Goal: Task Accomplishment & Management: Manage account settings

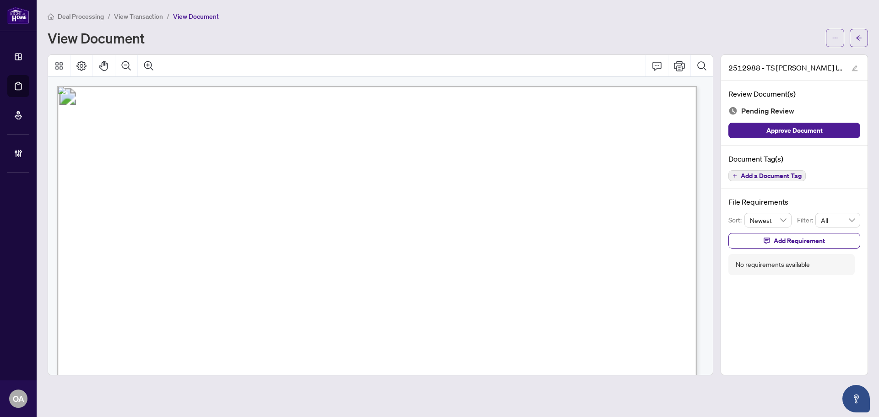
scroll to position [366, 0]
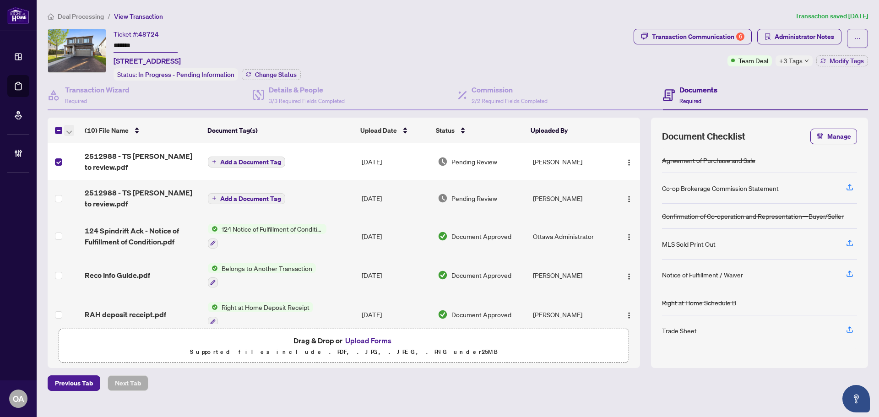
click at [70, 130] on icon "button" at bounding box center [68, 132] width 5 height 4
click at [83, 176] on span "Archive Selected" at bounding box center [111, 175] width 81 height 10
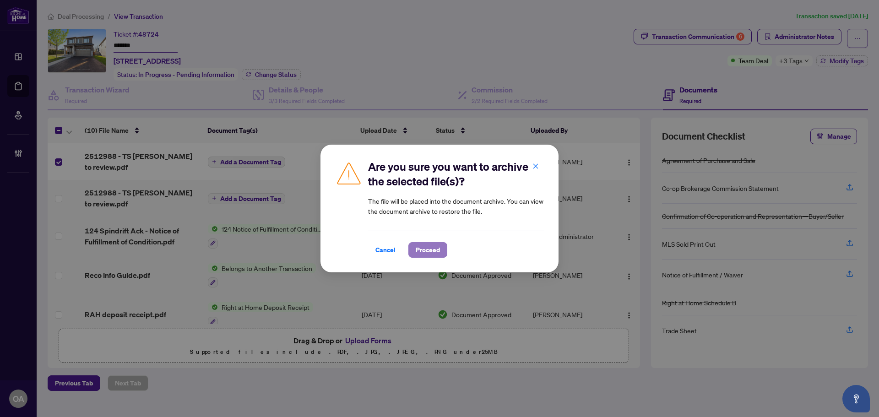
click at [443, 255] on button "Proceed" at bounding box center [427, 250] width 39 height 16
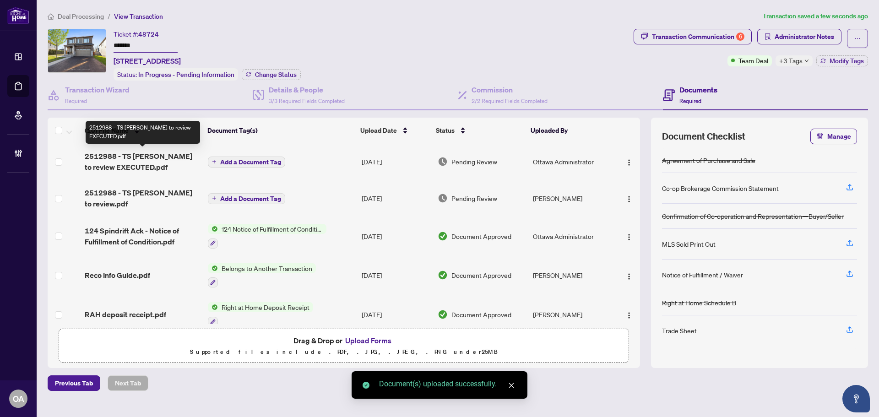
click at [135, 158] on span "2512988 - TS Lori to review EXECUTED.pdf" at bounding box center [143, 162] width 116 height 22
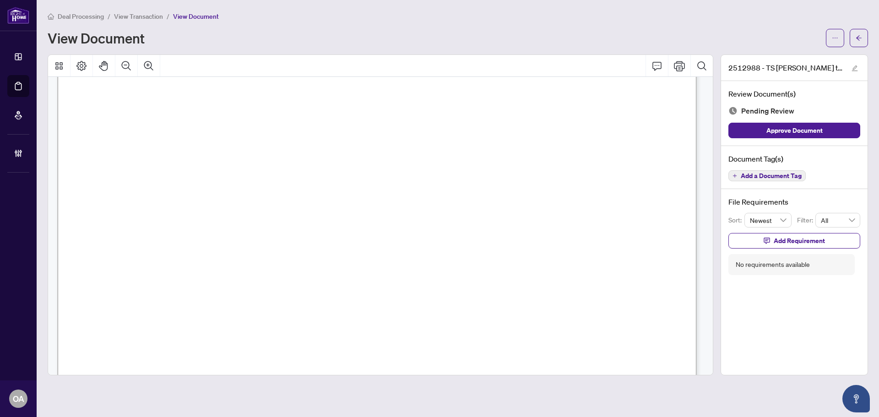
scroll to position [458, 0]
click at [839, 42] on button "button" at bounding box center [835, 38] width 18 height 18
click at [804, 25] on div "Deal Processing / View Transaction / View Document View Document" at bounding box center [458, 29] width 820 height 36
click at [854, 67] on icon "edit" at bounding box center [854, 68] width 6 height 6
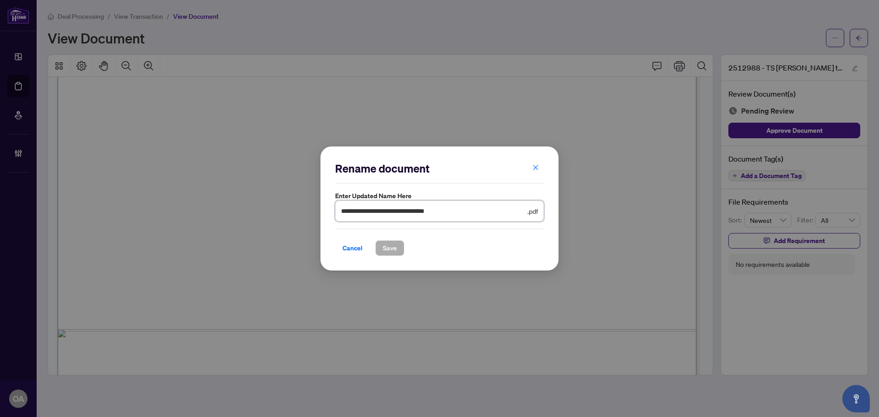
click at [448, 213] on input "**********" at bounding box center [433, 211] width 184 height 10
click at [456, 210] on input "**********" at bounding box center [433, 211] width 184 height 10
type input "**********"
click at [385, 250] on span "Save" at bounding box center [390, 248] width 14 height 15
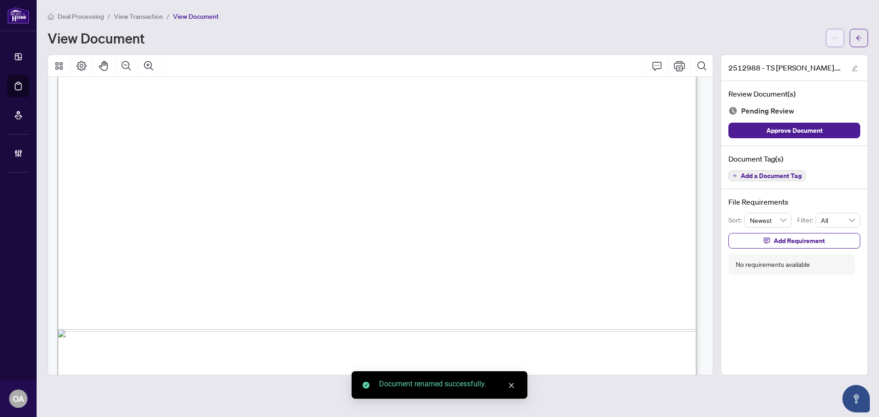
click at [841, 38] on button "button" at bounding box center [835, 38] width 18 height 18
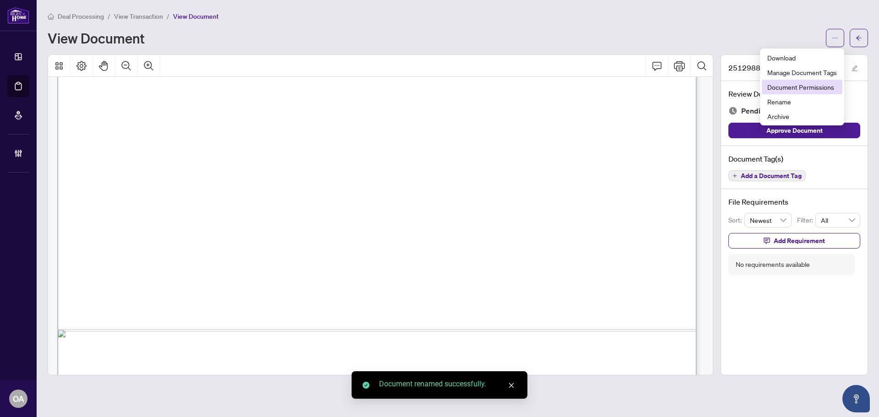
click at [820, 89] on span "Document Permissions" at bounding box center [802, 87] width 70 height 10
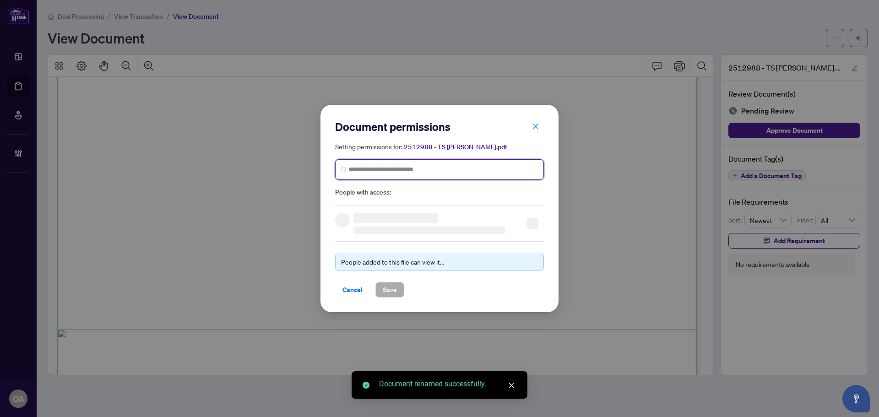
click at [407, 168] on input "search" at bounding box center [442, 170] width 189 height 10
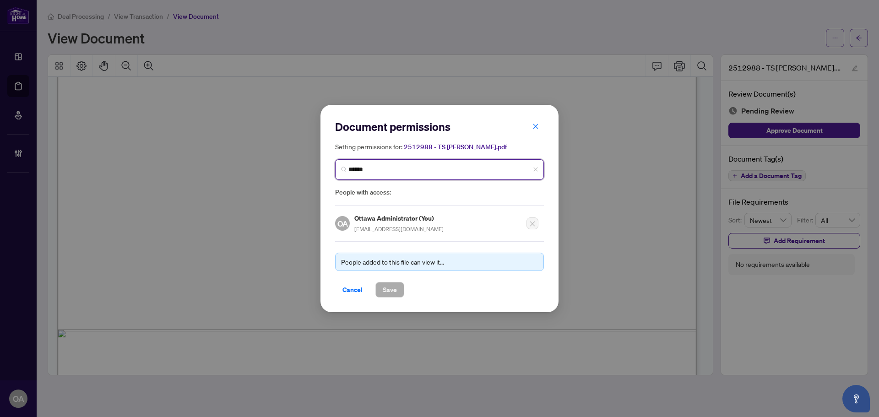
type input "*******"
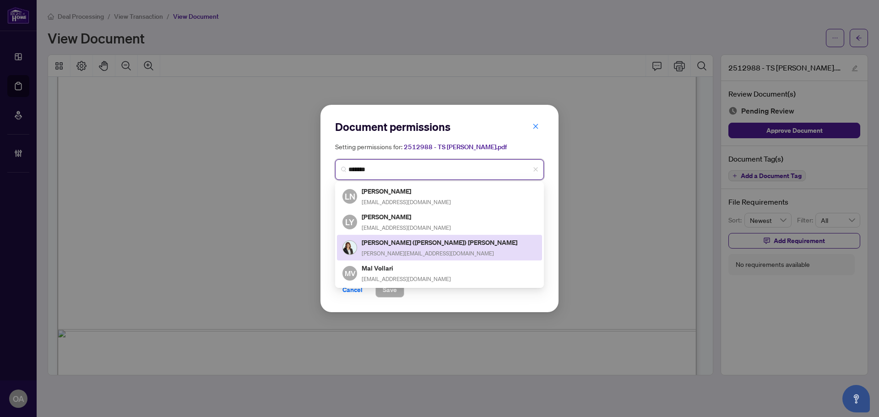
click at [389, 240] on h5 "[PERSON_NAME] ([PERSON_NAME]) [PERSON_NAME]" at bounding box center [440, 242] width 157 height 11
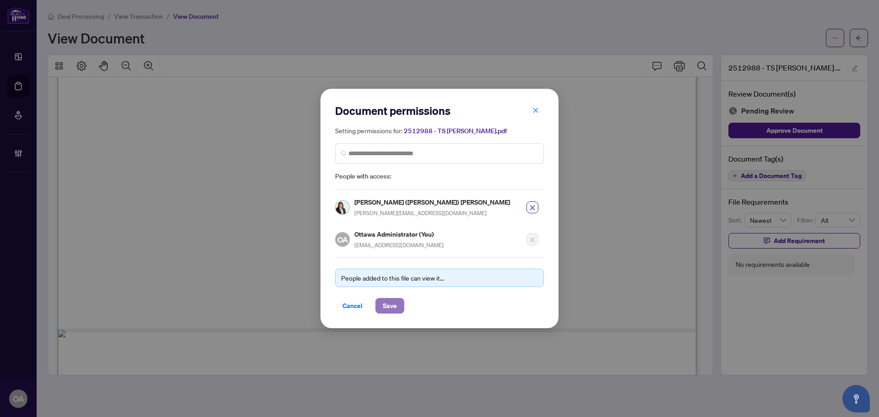
click at [386, 303] on span "Save" at bounding box center [390, 305] width 14 height 15
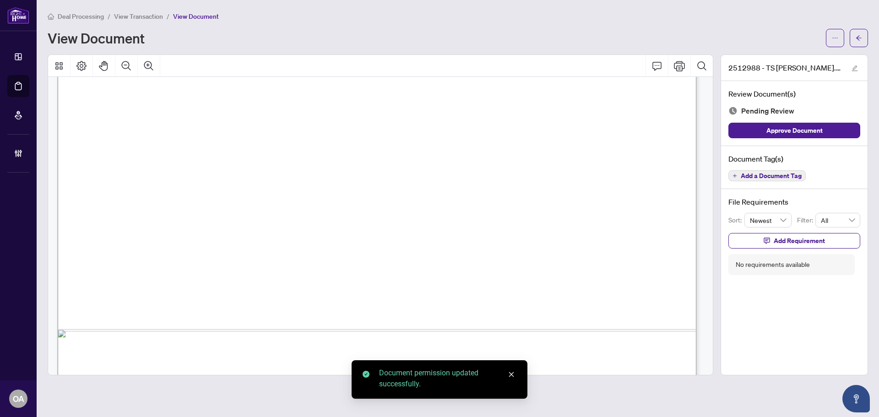
click at [777, 177] on span "Add a Document Tag" at bounding box center [770, 176] width 61 height 6
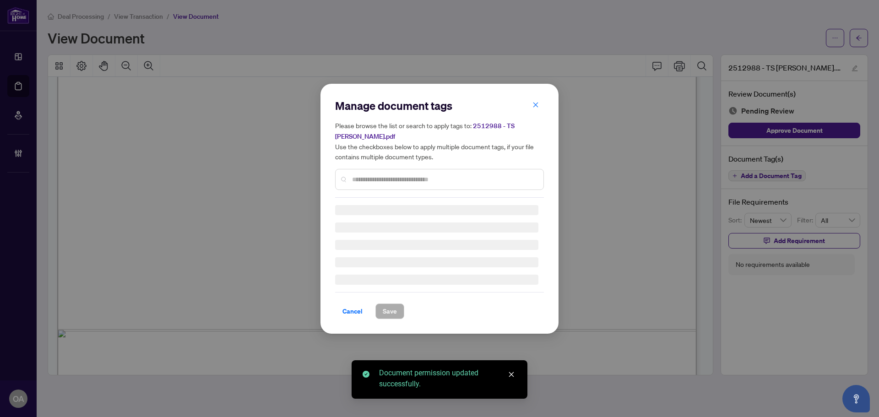
click at [447, 178] on input "text" at bounding box center [444, 179] width 184 height 10
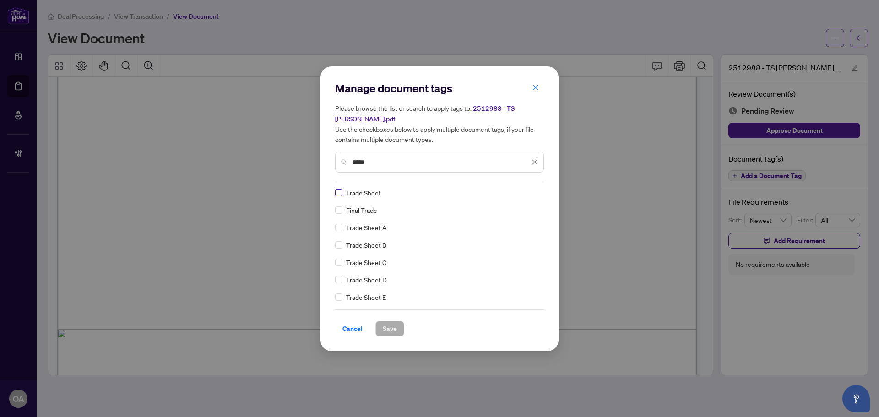
type input "*****"
click at [383, 326] on span "Save" at bounding box center [390, 328] width 14 height 15
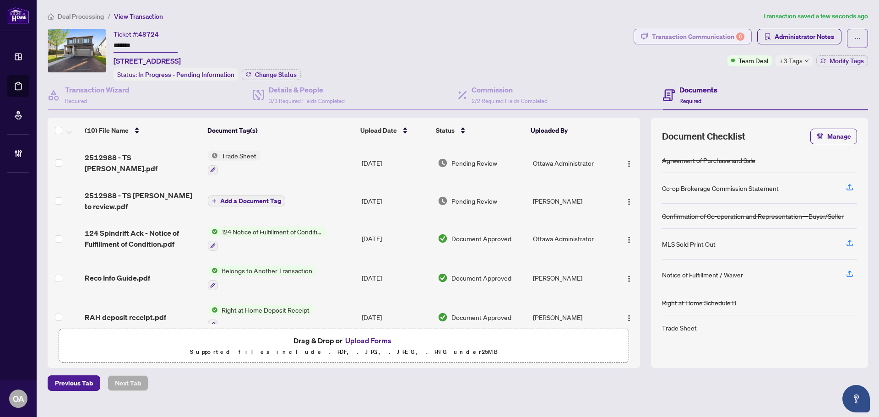
click at [721, 32] on div "Transaction Communication 6" at bounding box center [698, 36] width 92 height 15
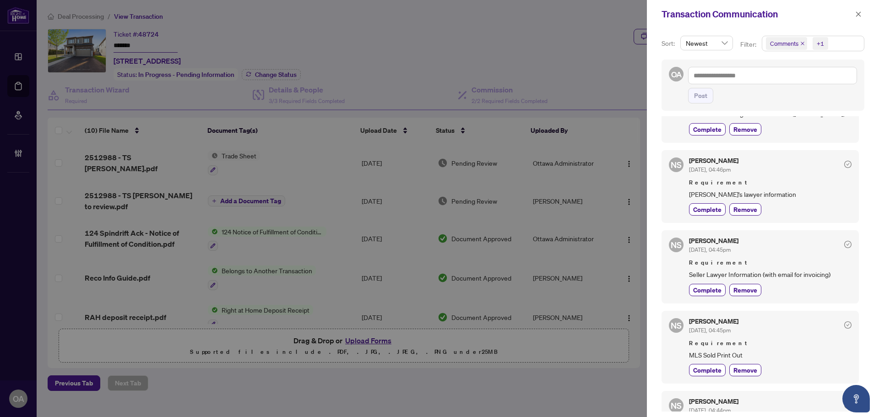
scroll to position [320, 0]
click at [857, 13] on icon "close" at bounding box center [858, 13] width 5 height 5
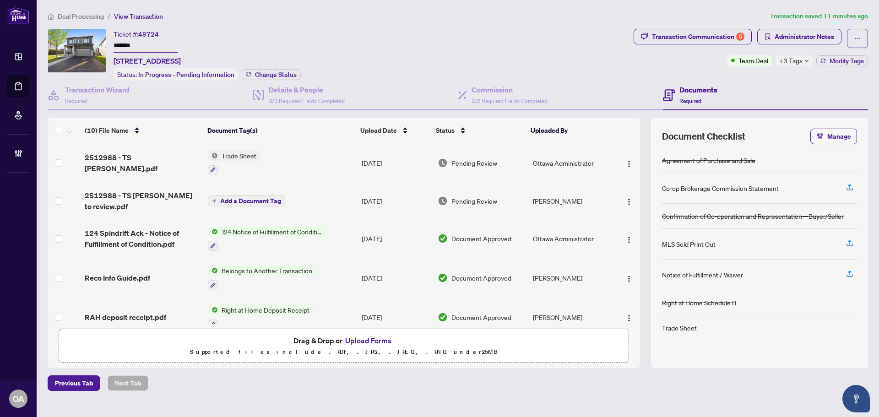
scroll to position [183, 0]
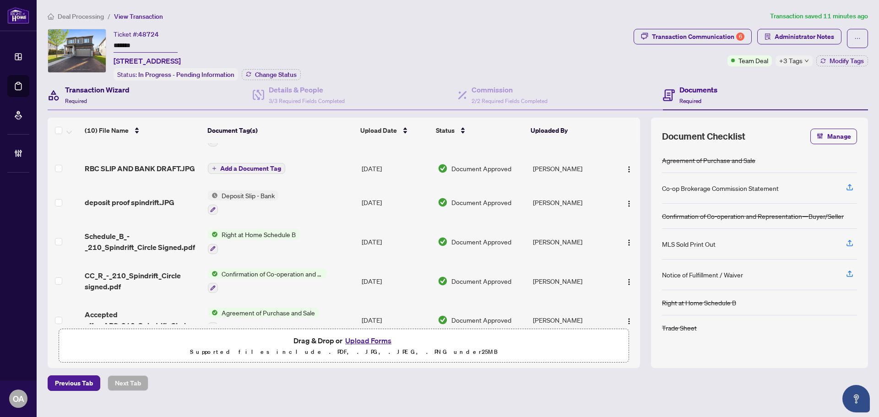
click at [81, 88] on h4 "Transaction Wizard" at bounding box center [97, 89] width 65 height 11
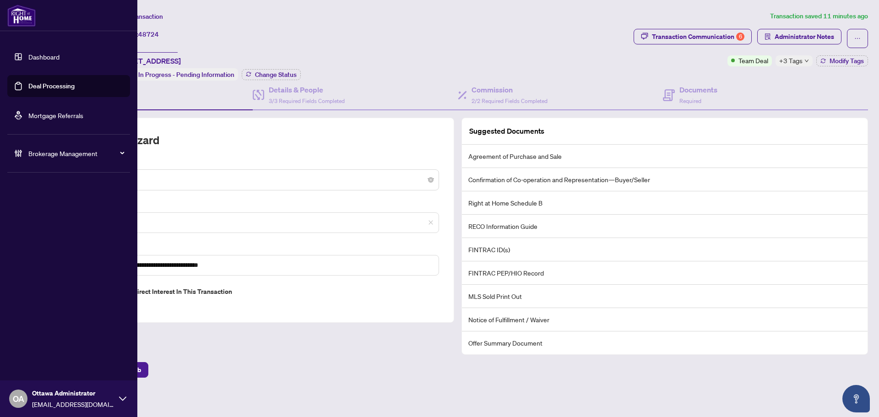
click at [28, 82] on link "Deal Processing" at bounding box center [51, 86] width 46 height 8
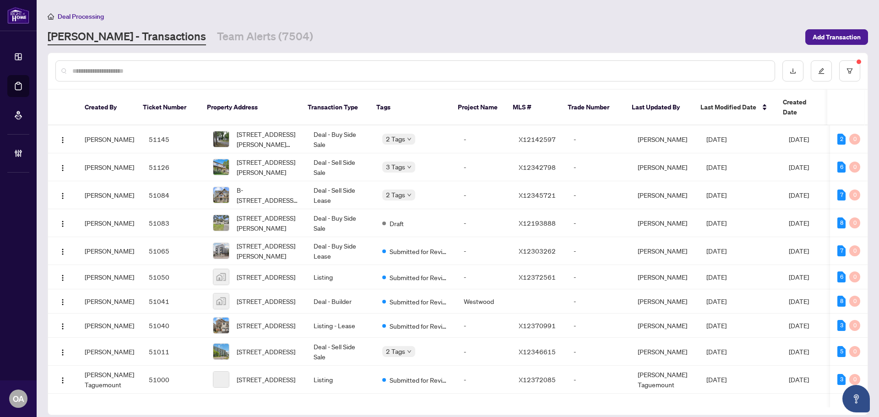
click at [231, 68] on input "text" at bounding box center [419, 71] width 695 height 10
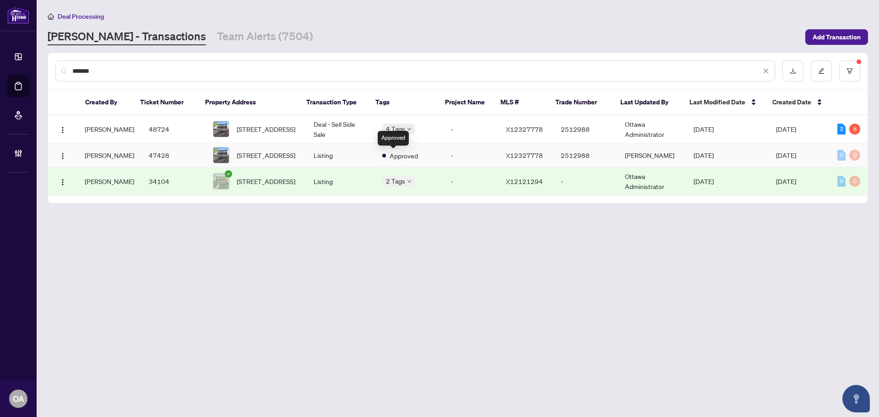
type input "*******"
click at [286, 155] on span "210 Spindrift Circ, Manotick, Ontario K4M 1J8, Canada" at bounding box center [266, 155] width 59 height 10
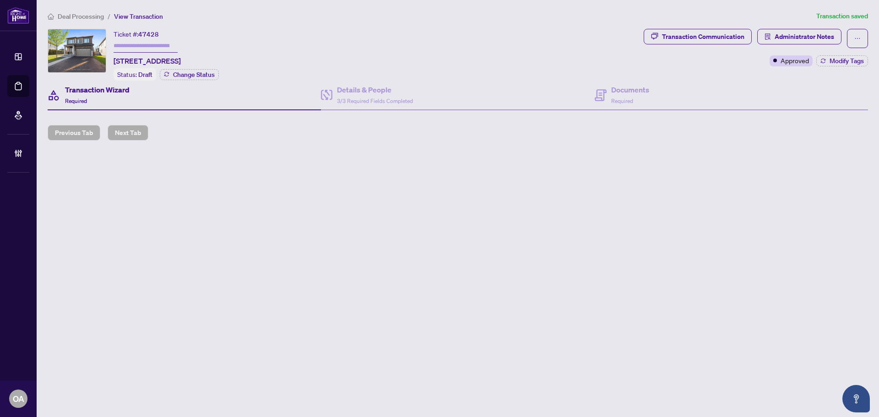
type input "*******"
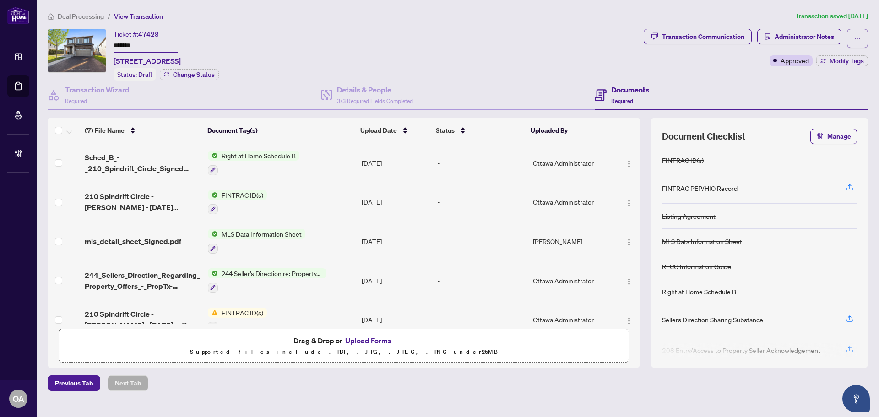
scroll to position [92, 0]
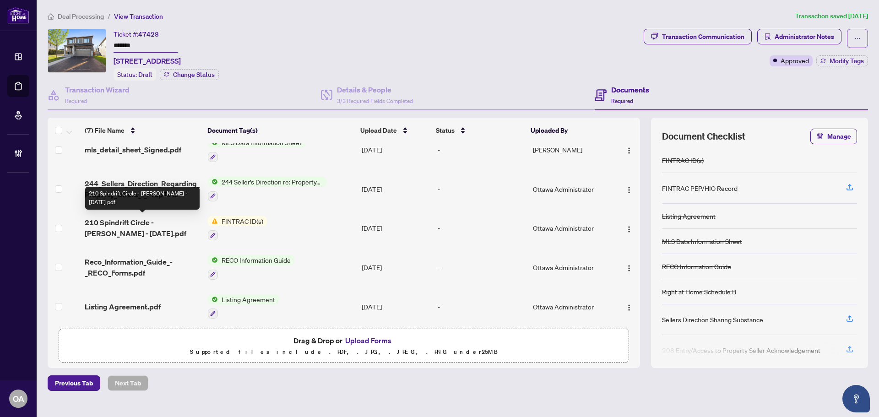
click at [163, 221] on span "210 Spindrift Circle - KIMBERLY ANN EISENBERG - 2025-05-02.pdf" at bounding box center [143, 228] width 116 height 22
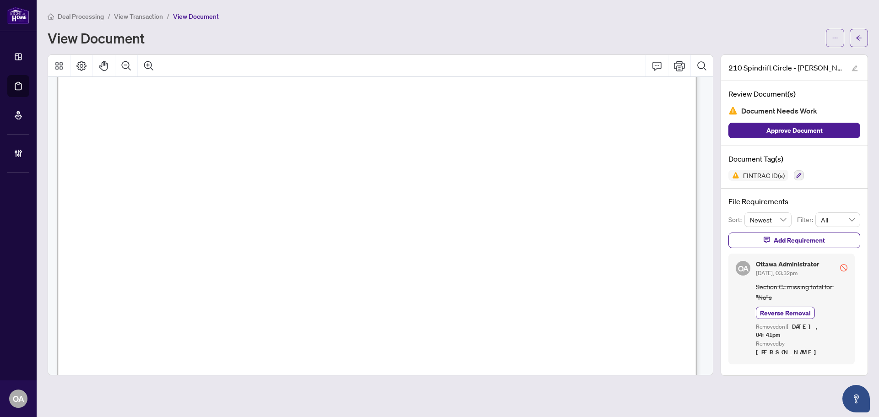
scroll to position [2792, 0]
drag, startPoint x: 89, startPoint y: 201, endPoint x: 169, endPoint y: 215, distance: 81.3
click at [157, 210] on span "information on file." at bounding box center [123, 210] width 67 height 8
drag, startPoint x: 159, startPoint y: 210, endPoint x: 94, endPoint y: 200, distance: 65.2
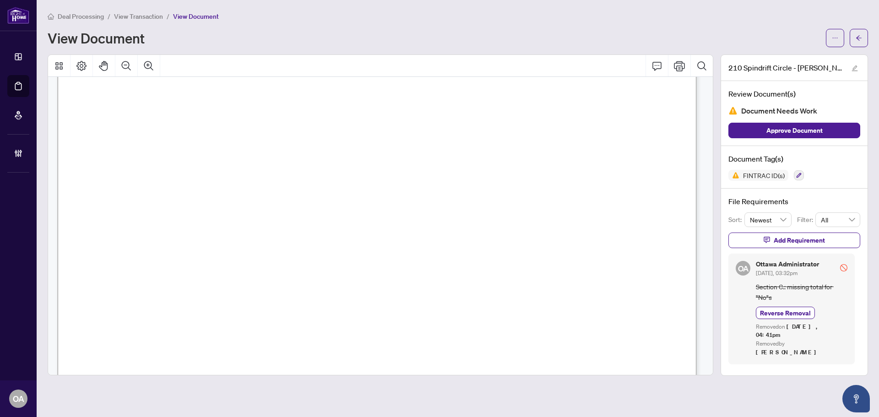
drag, startPoint x: 91, startPoint y: 253, endPoint x: 254, endPoint y: 256, distance: 163.4
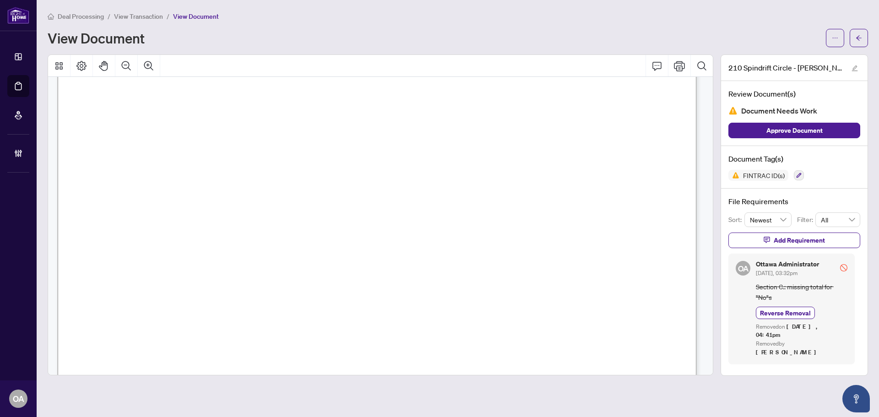
scroll to position [3432, 0]
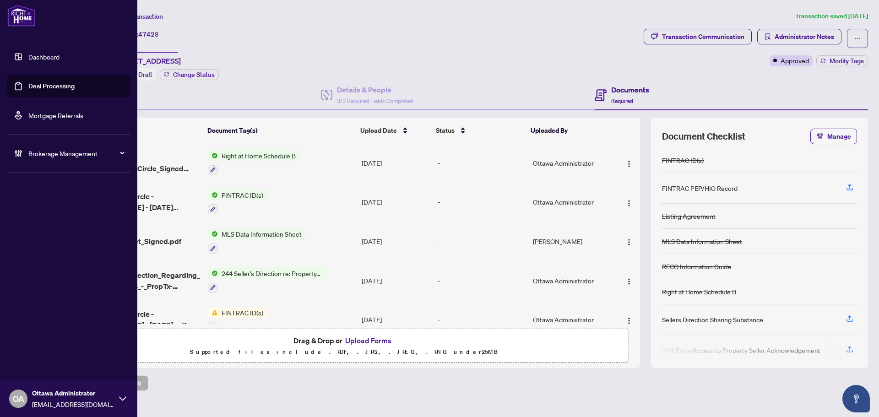
click at [46, 86] on link "Deal Processing" at bounding box center [51, 86] width 46 height 8
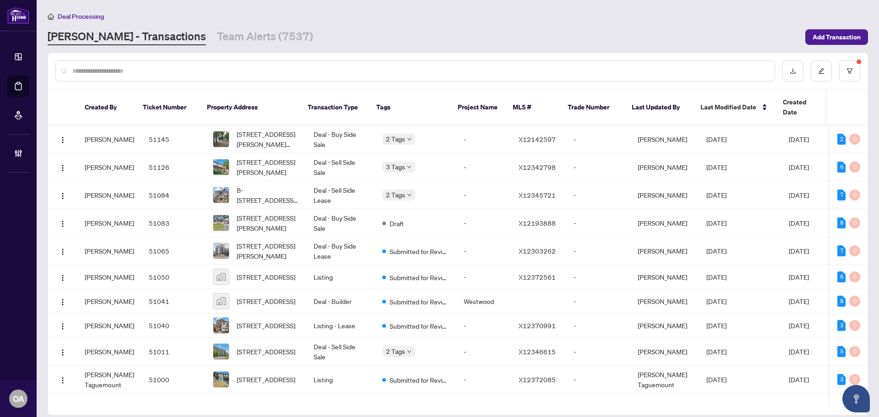
click at [471, 68] on input "text" at bounding box center [419, 71] width 695 height 10
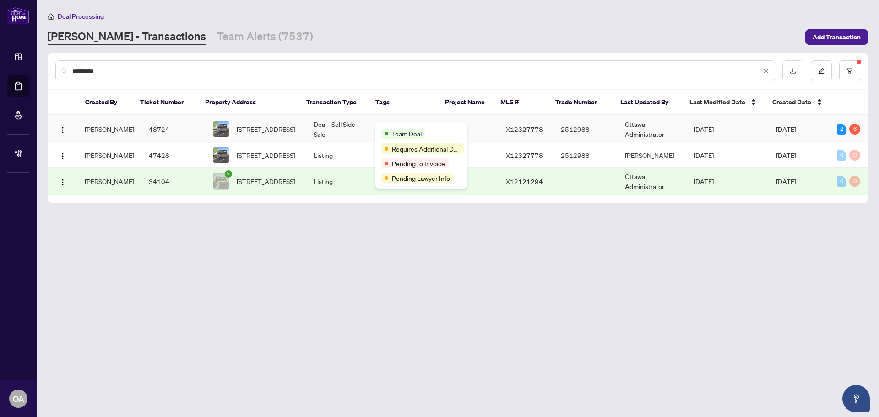
type input "*********"
click at [348, 132] on td "Deal - Sell Side Sale" at bounding box center [340, 129] width 69 height 28
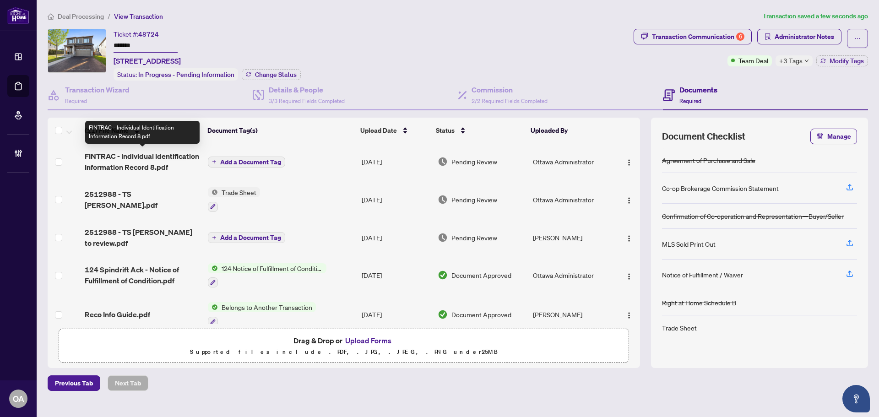
click at [153, 155] on span "FINTRAC - Individual Identification Information Record 8.pdf" at bounding box center [143, 162] width 116 height 22
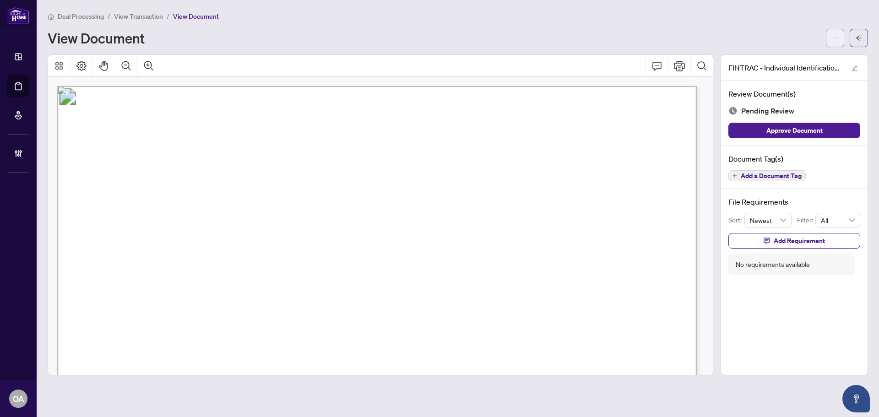
click at [832, 36] on icon "ellipsis" at bounding box center [835, 38] width 6 height 6
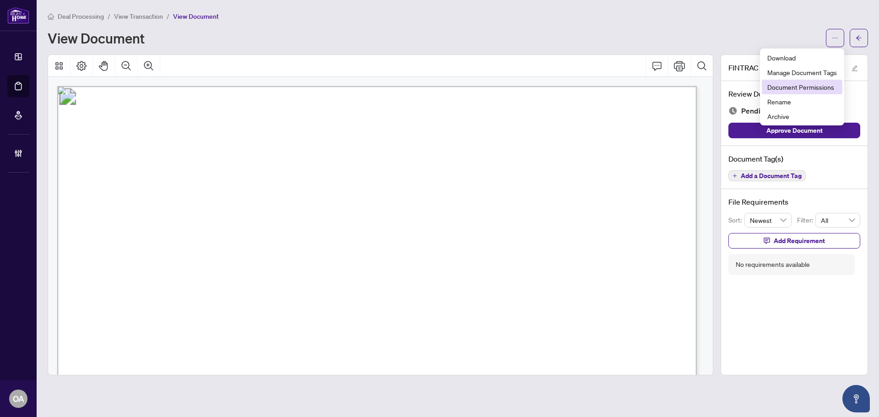
click at [807, 87] on span "Document Permissions" at bounding box center [802, 87] width 70 height 10
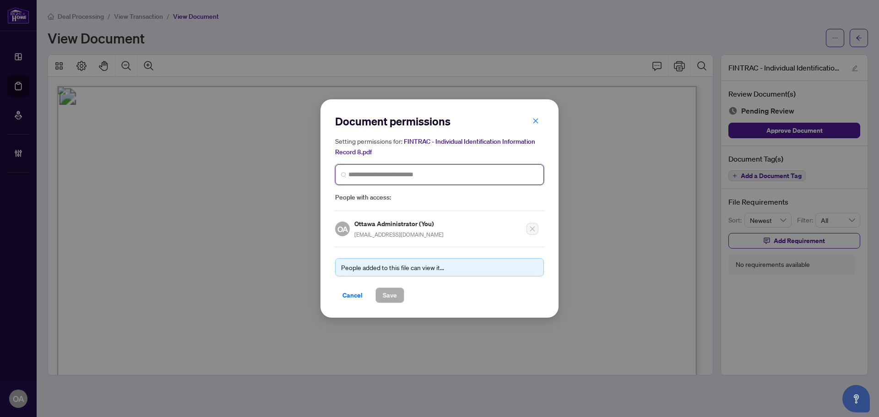
click at [400, 172] on input "search" at bounding box center [442, 175] width 189 height 10
type input "*******"
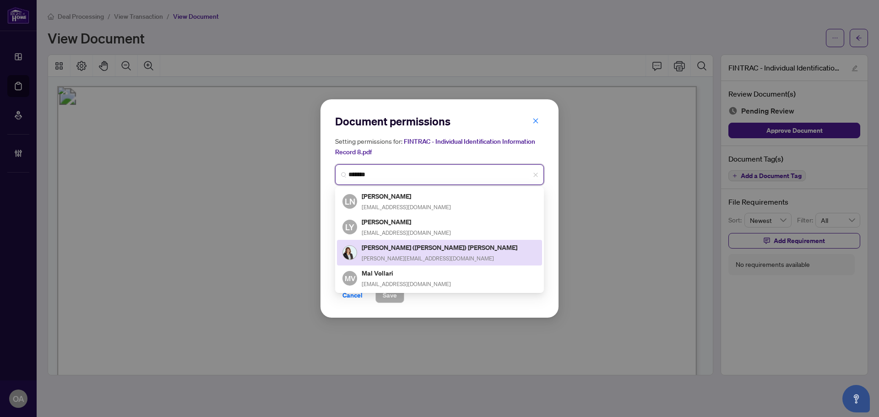
click at [369, 245] on h5 "Lori (Loretta) Williams" at bounding box center [440, 247] width 157 height 11
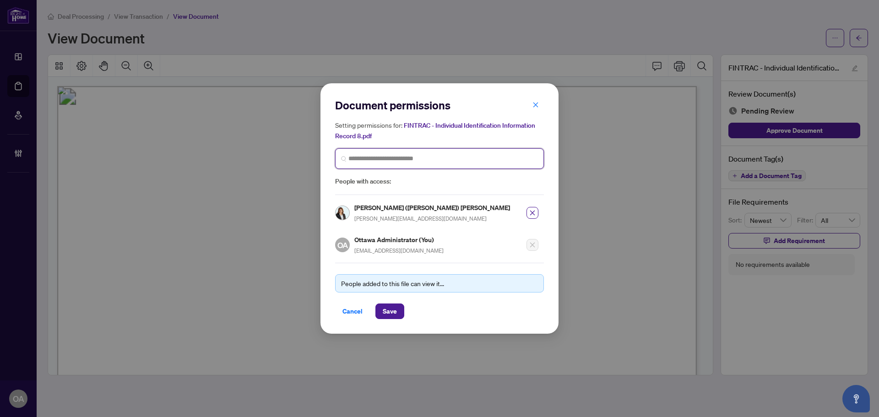
click at [378, 160] on input "search" at bounding box center [442, 159] width 189 height 10
type input "*****"
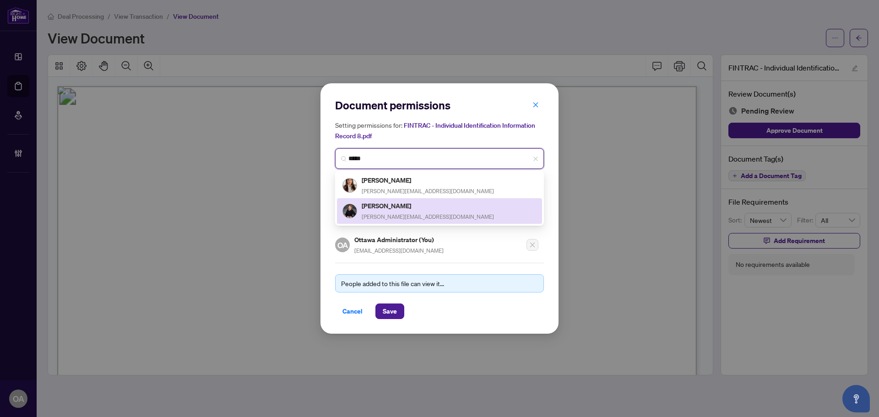
click at [389, 210] on h5 "Sonya Crites" at bounding box center [428, 205] width 132 height 11
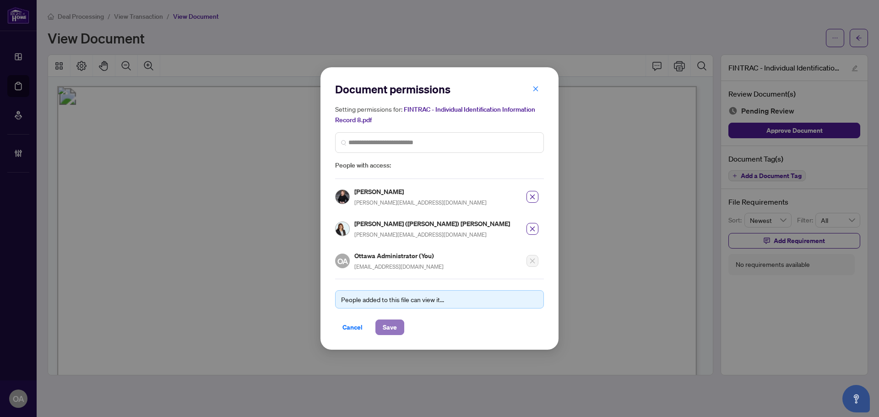
click at [390, 324] on span "Save" at bounding box center [390, 327] width 14 height 15
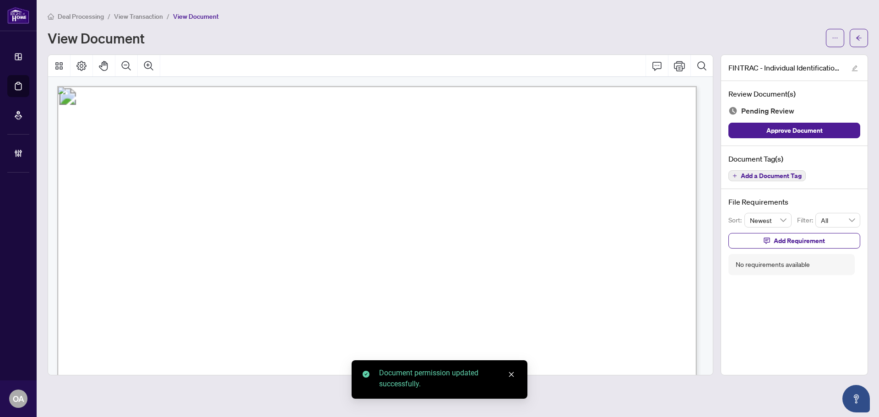
click at [766, 173] on span "Add a Document Tag" at bounding box center [770, 176] width 61 height 6
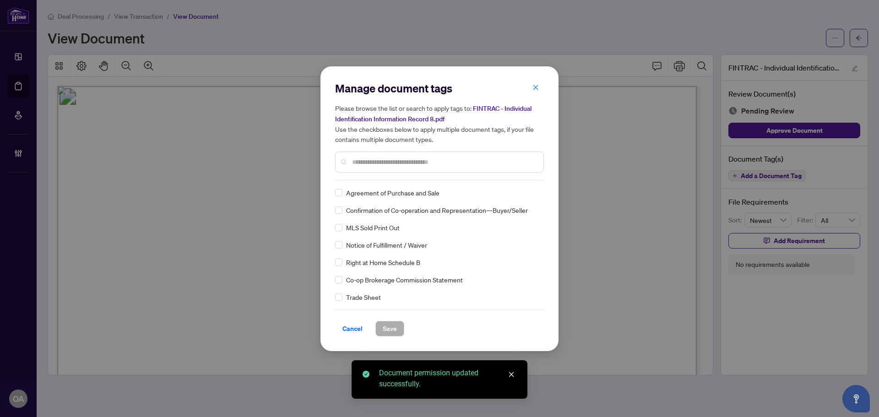
click at [383, 169] on div at bounding box center [439, 161] width 209 height 21
click at [383, 162] on input "text" at bounding box center [444, 162] width 184 height 10
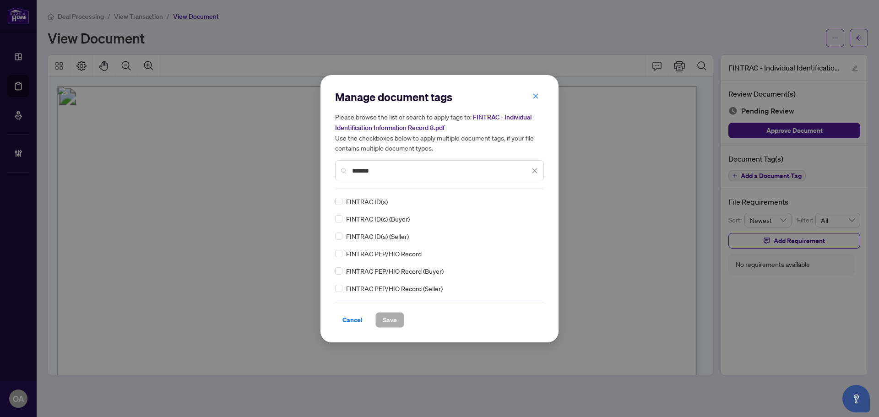
type input "*******"
click at [393, 316] on span "Save" at bounding box center [390, 320] width 14 height 15
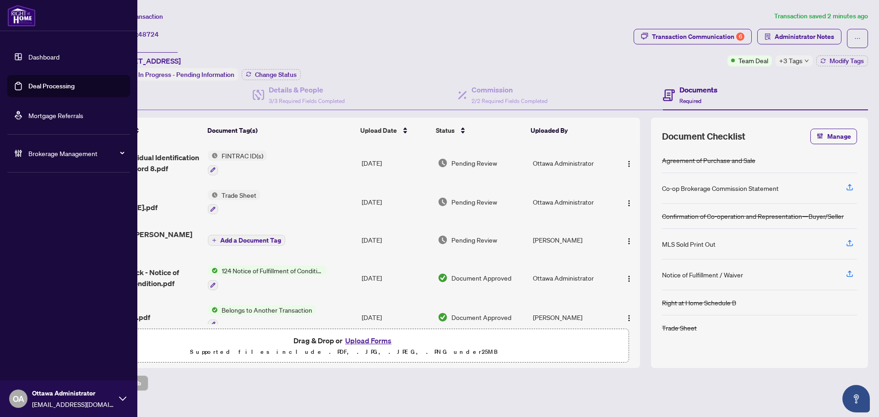
drag, startPoint x: 23, startPoint y: 80, endPoint x: 122, endPoint y: 82, distance: 99.3
click at [28, 82] on link "Deal Processing" at bounding box center [51, 86] width 46 height 8
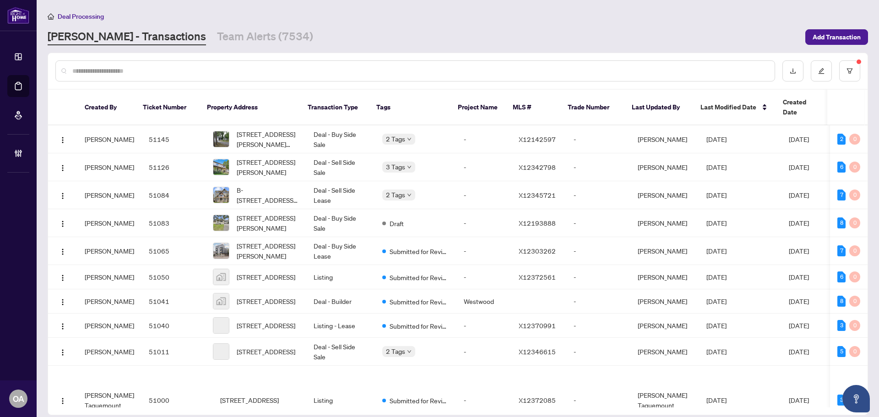
drag, startPoint x: 200, startPoint y: 71, endPoint x: 194, endPoint y: 70, distance: 6.1
click at [197, 71] on input "text" at bounding box center [419, 71] width 695 height 10
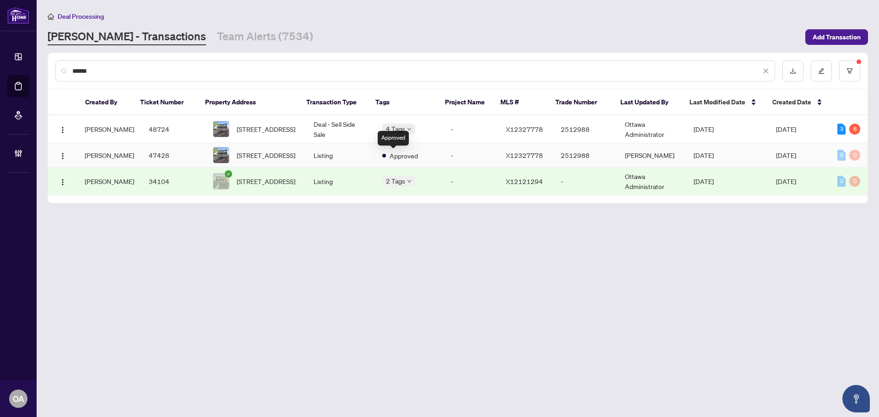
type input "******"
click at [405, 155] on span "Approved" at bounding box center [403, 156] width 28 height 10
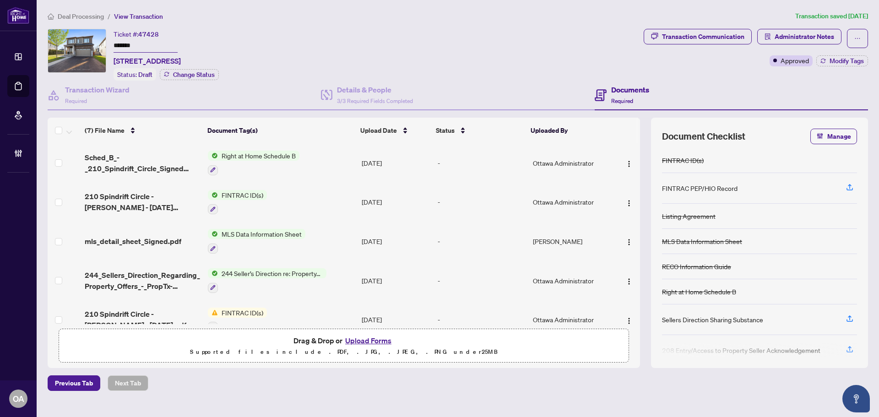
scroll to position [46, 0]
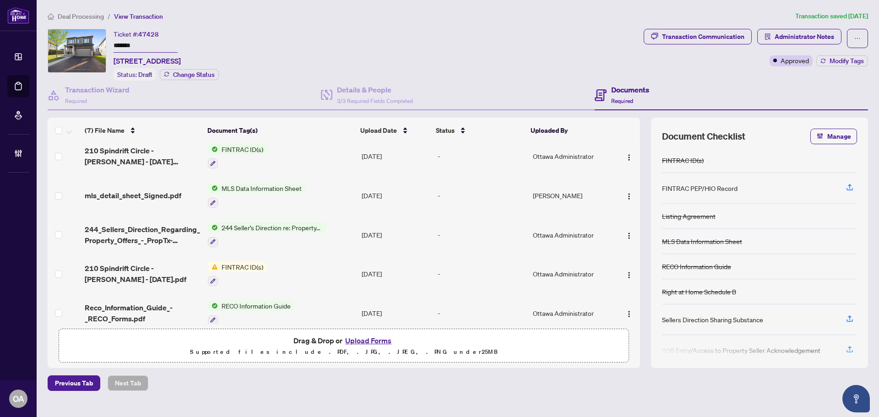
click at [108, 268] on span "210 Spindrift Circle - KIMBERLY ANN EISENBERG - 2025-05-02.pdf" at bounding box center [143, 274] width 116 height 22
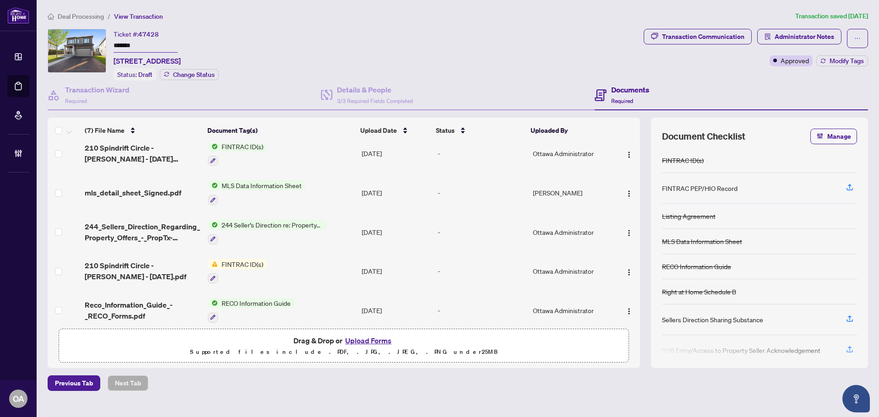
scroll to position [92, 0]
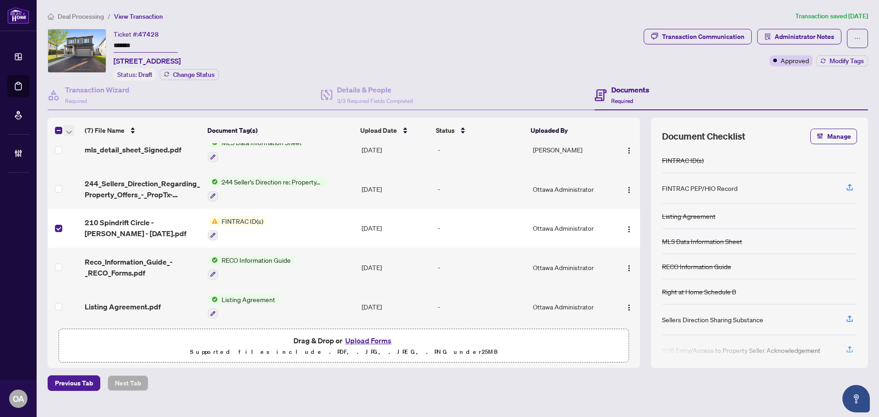
click at [69, 131] on icon "button" at bounding box center [68, 131] width 5 height 3
click at [83, 175] on span "Archive Selected" at bounding box center [111, 175] width 81 height 10
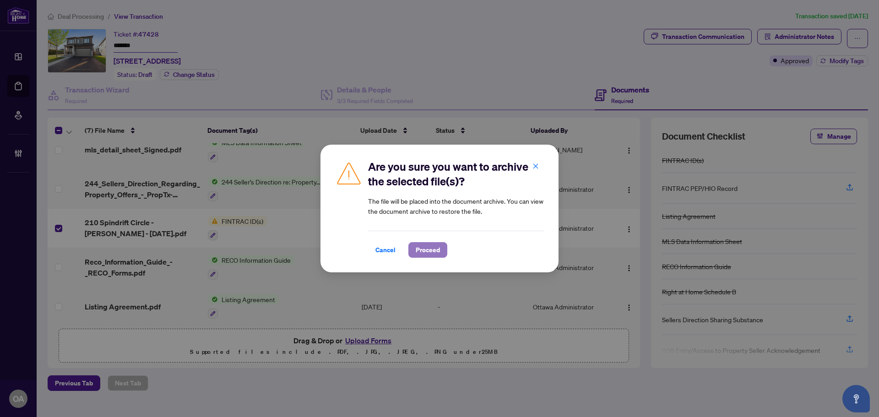
click at [432, 246] on span "Proceed" at bounding box center [428, 250] width 24 height 15
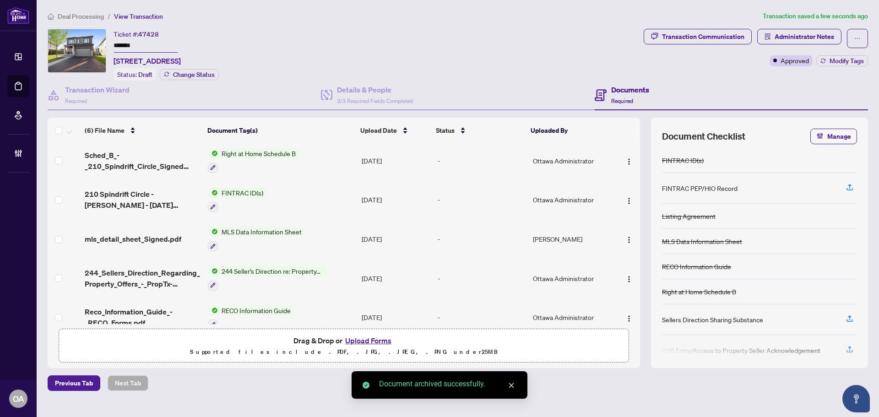
scroll to position [0, 0]
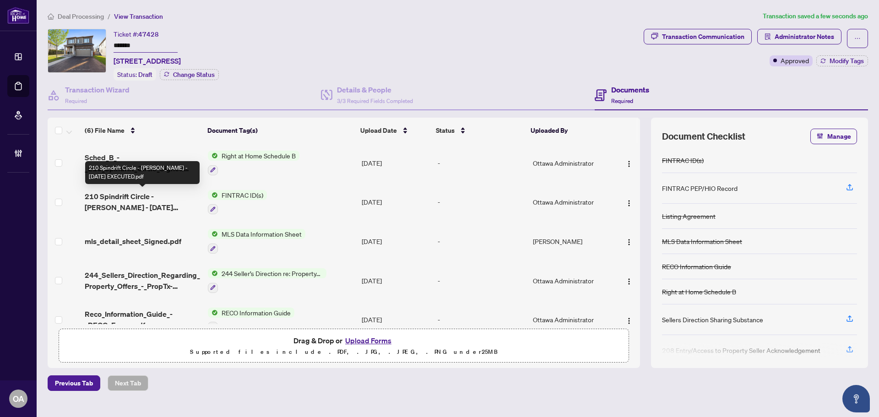
click at [154, 200] on span "210 Spindrift Circle - NEIL EISENBERG - 2025-05-02 EXECUTED.pdf" at bounding box center [143, 202] width 116 height 22
click at [854, 60] on span "Modify Tags" at bounding box center [846, 61] width 34 height 6
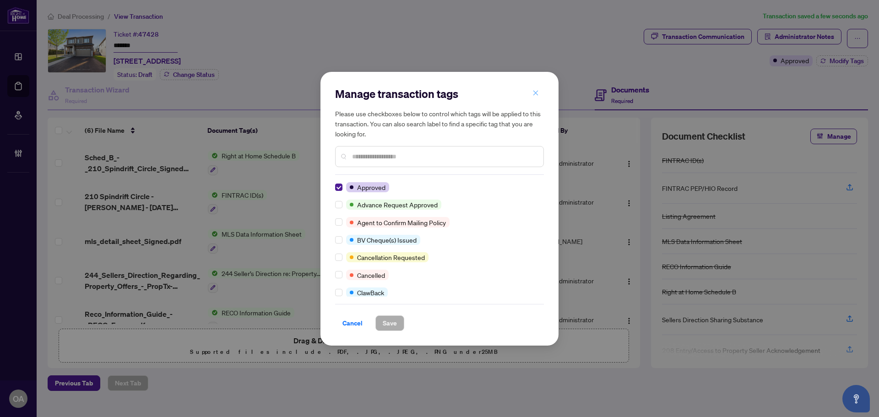
click at [537, 93] on icon "close" at bounding box center [535, 93] width 6 height 6
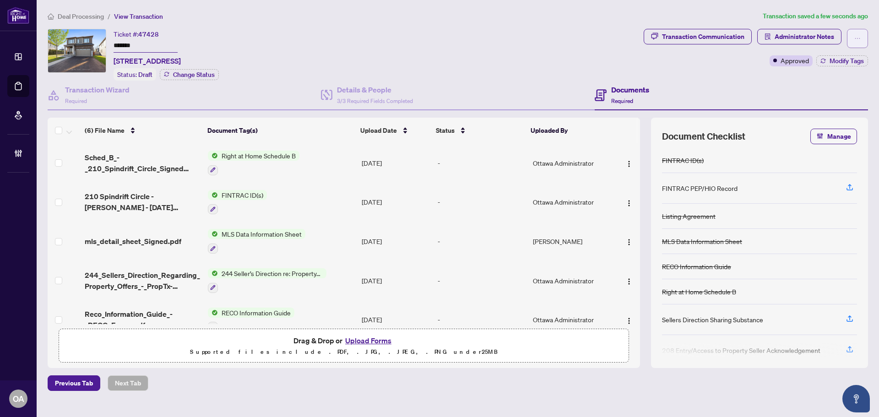
click at [859, 38] on icon "ellipsis" at bounding box center [857, 38] width 6 height 6
click at [829, 103] on span "Submit for Completion" at bounding box center [825, 102] width 70 height 10
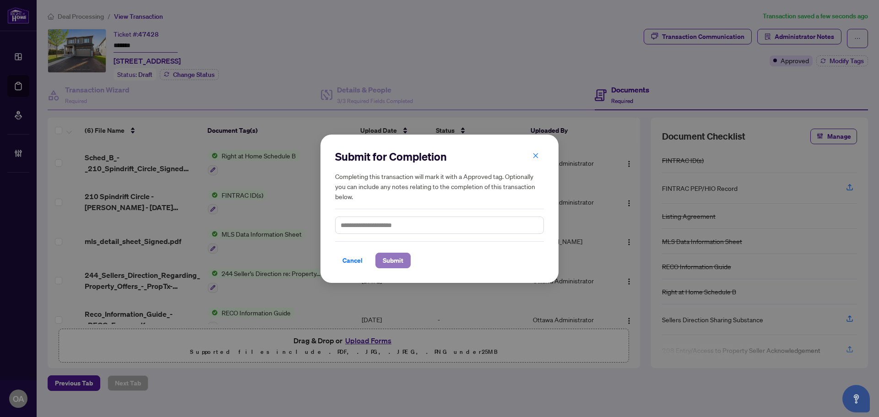
click at [394, 259] on span "Submit" at bounding box center [393, 260] width 21 height 15
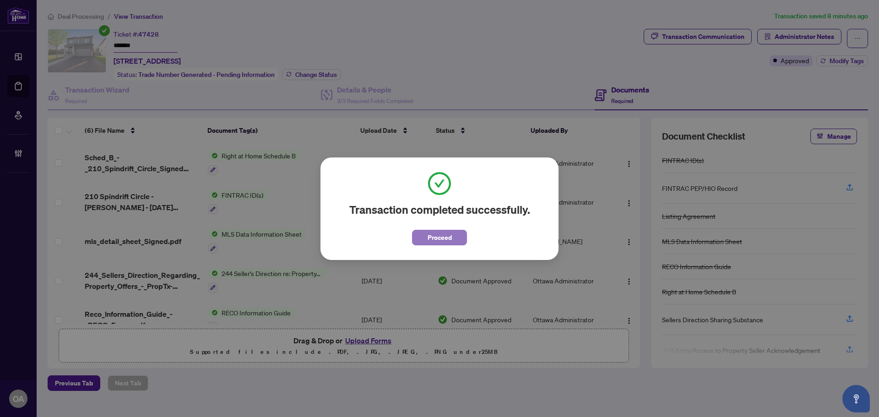
click at [462, 236] on button "Proceed" at bounding box center [439, 238] width 55 height 16
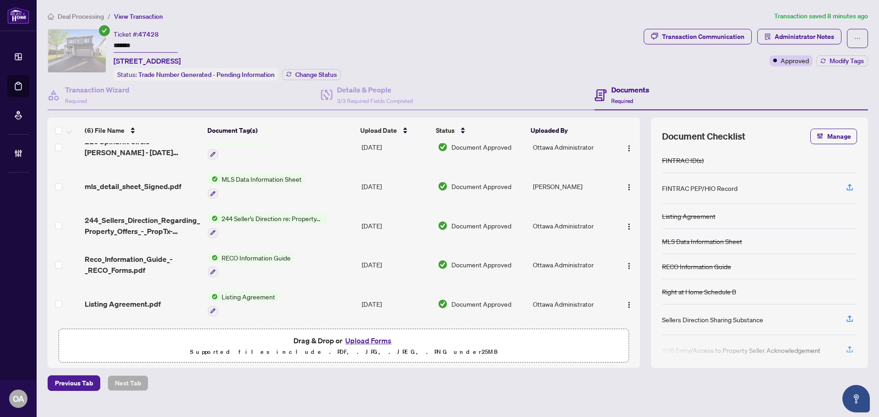
scroll to position [57, 0]
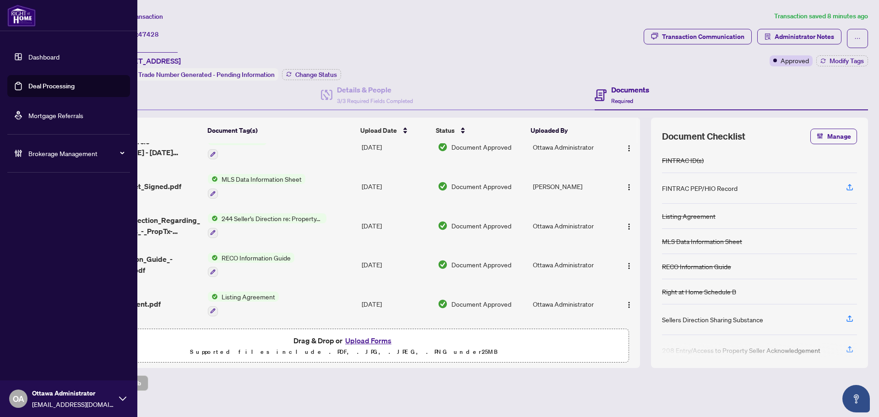
click at [47, 82] on link "Deal Processing" at bounding box center [51, 86] width 46 height 8
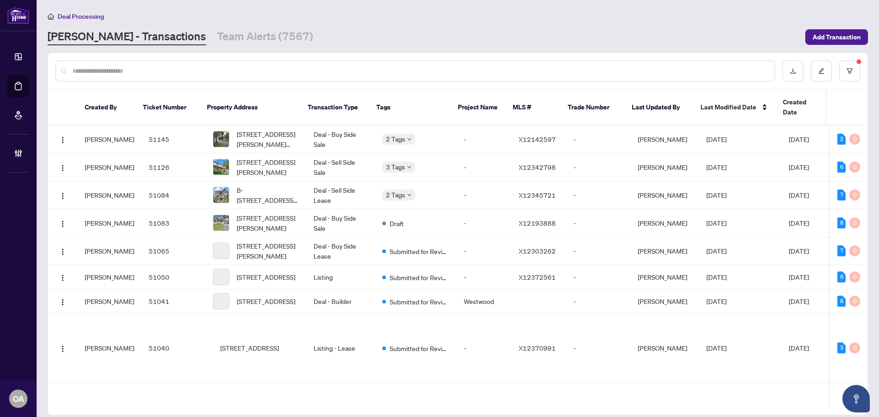
click at [423, 71] on input "text" at bounding box center [419, 71] width 695 height 10
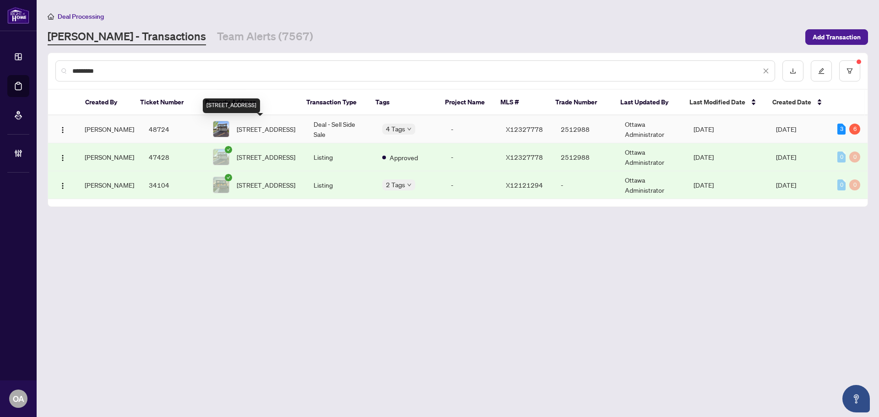
type input "*********"
click at [268, 127] on span "210 Spindrift Circ, Manotick, Ontario K4M 1J8, Canada" at bounding box center [266, 129] width 59 height 10
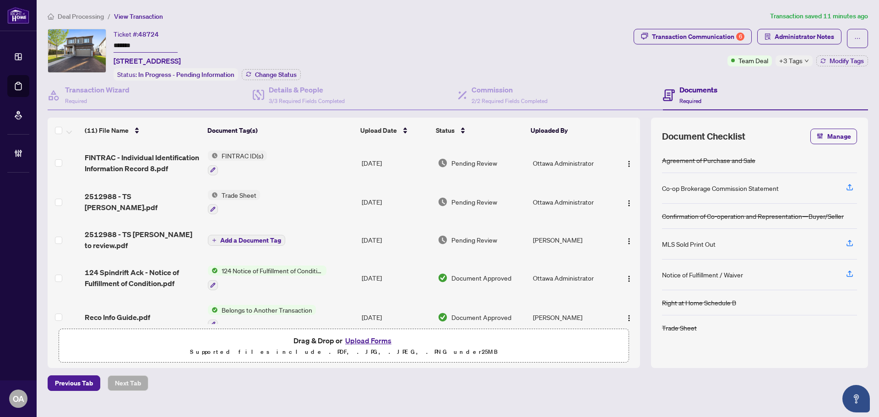
click at [799, 63] on span "+3 Tags" at bounding box center [790, 60] width 23 height 11
click at [740, 81] on div "Documents Required" at bounding box center [765, 96] width 205 height 30
click at [717, 39] on div "Transaction Communication 6" at bounding box center [698, 36] width 92 height 15
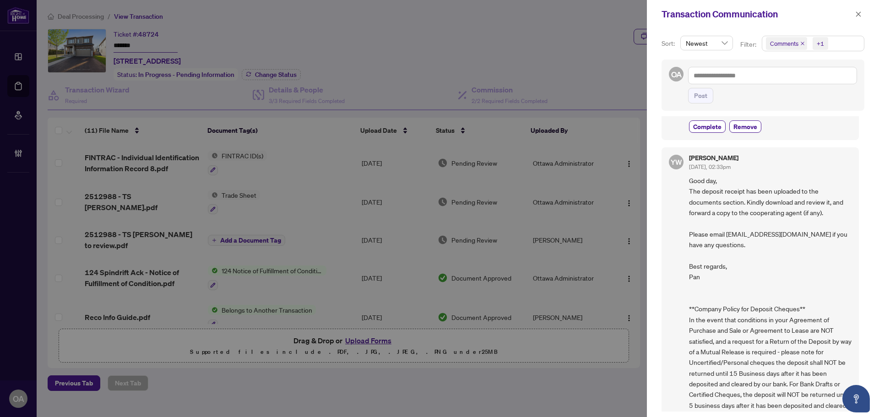
scroll to position [606, 0]
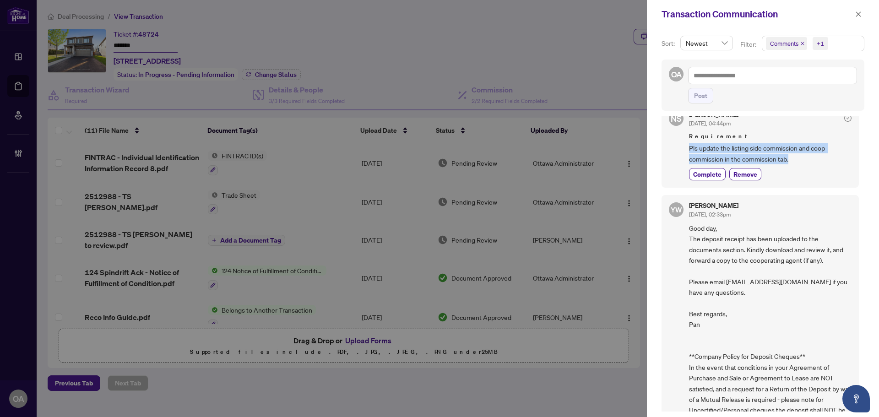
drag, startPoint x: 689, startPoint y: 158, endPoint x: 832, endPoint y: 169, distance: 144.1
click at [832, 164] on span "Pls update the listing side commission and coop commission in the commission ta…" at bounding box center [770, 154] width 162 height 22
copy span "Pls update the listing side commission and coop commission in the commission ta…"
drag, startPoint x: 860, startPoint y: 11, endPoint x: 849, endPoint y: 19, distance: 12.8
click at [860, 11] on icon "close" at bounding box center [858, 14] width 6 height 6
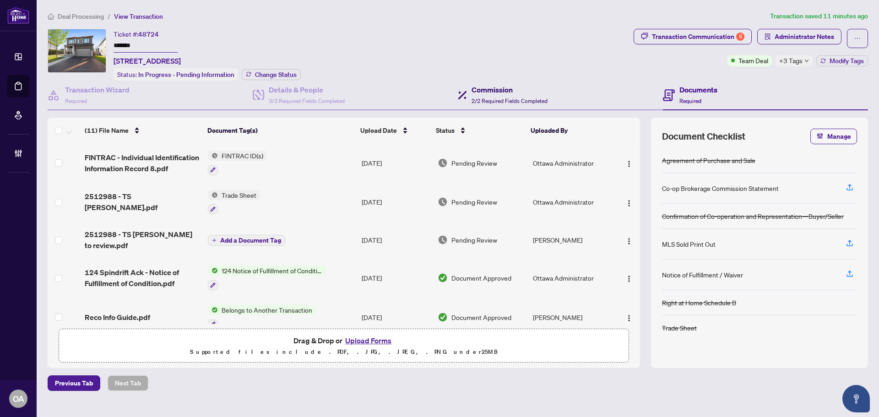
click at [502, 93] on h4 "Commission" at bounding box center [509, 89] width 76 height 11
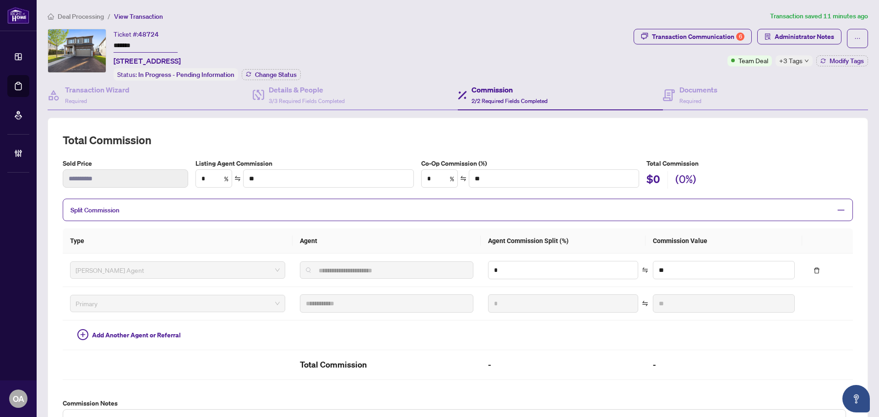
click at [450, 209] on span "Split Commission" at bounding box center [450, 210] width 761 height 11
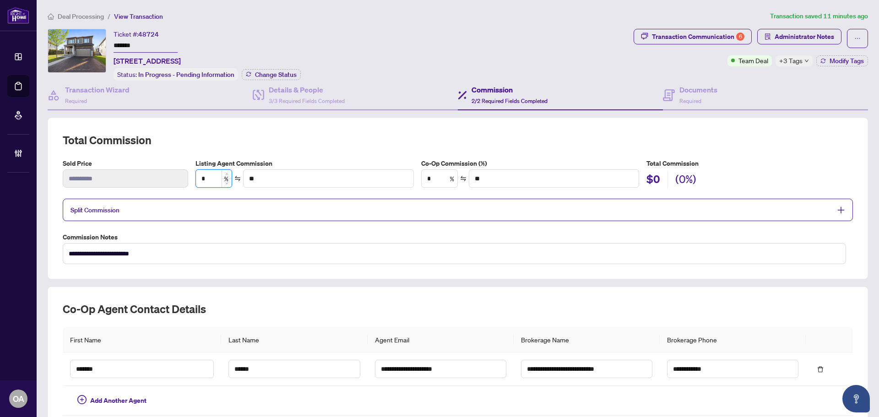
click at [213, 178] on input "*" at bounding box center [214, 178] width 36 height 17
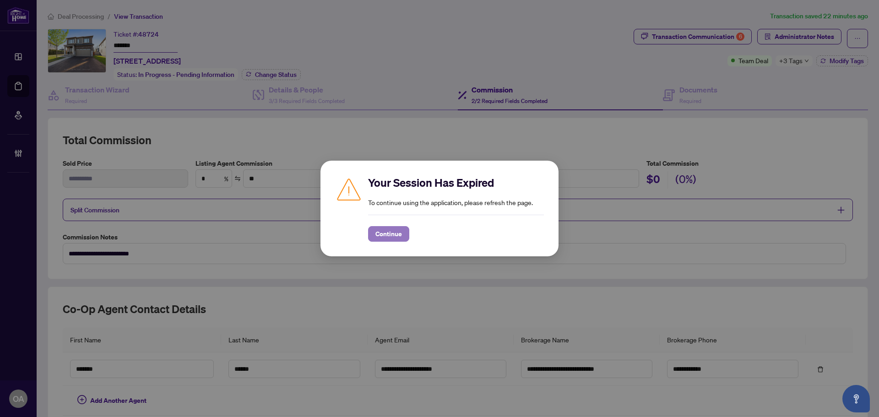
click at [400, 233] on span "Continue" at bounding box center [388, 234] width 27 height 15
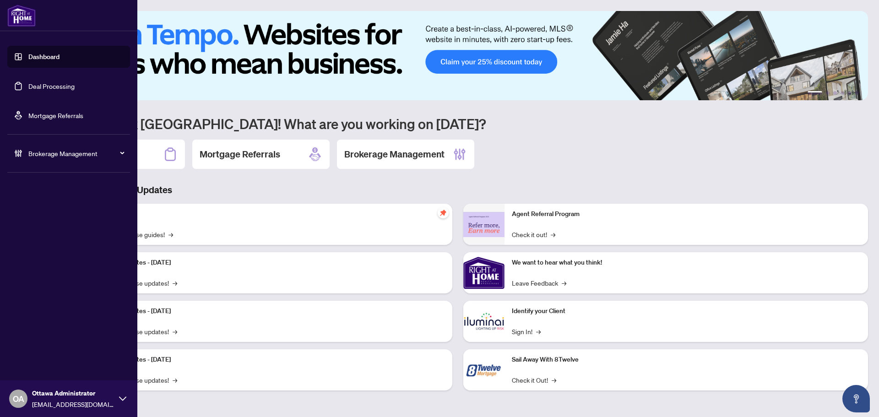
click at [28, 86] on link "Deal Processing" at bounding box center [51, 86] width 46 height 8
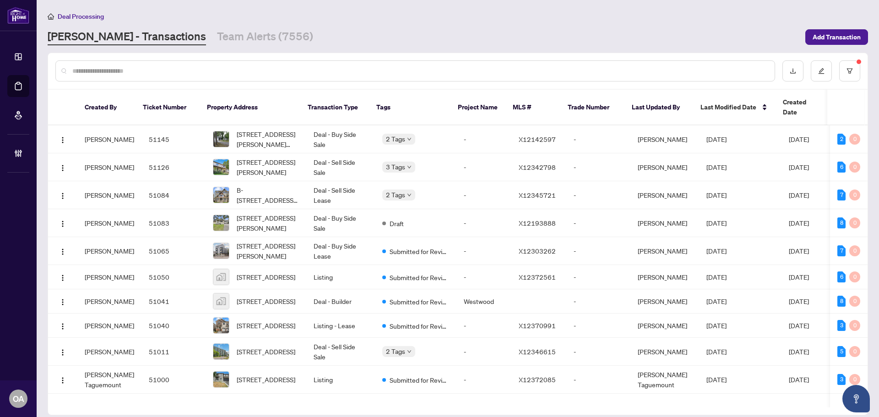
click at [349, 73] on input "text" at bounding box center [419, 71] width 695 height 10
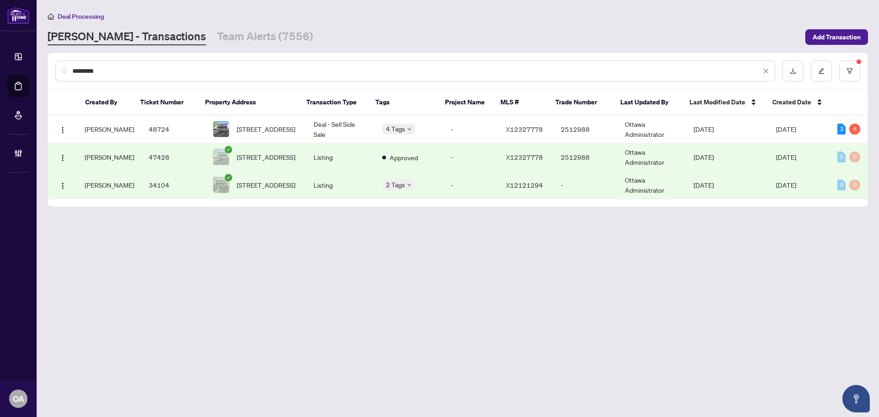
type input "*********"
click at [286, 152] on span "210 Spindrift Circ, Manotick, Ontario K4M 1J8, Canada" at bounding box center [266, 157] width 59 height 10
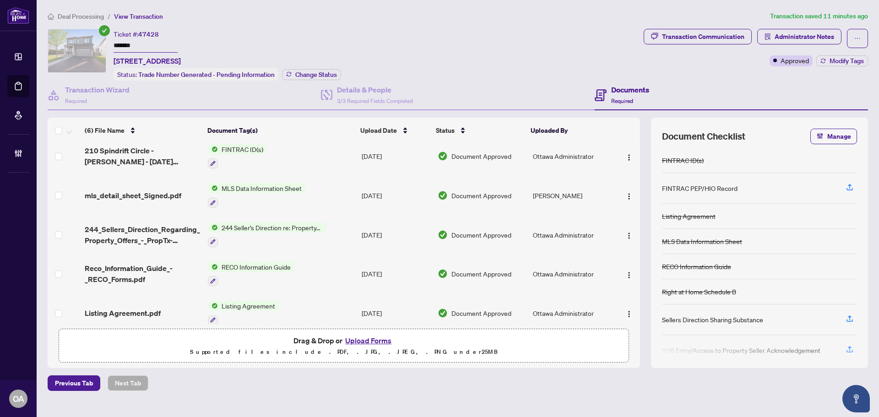
scroll to position [57, 0]
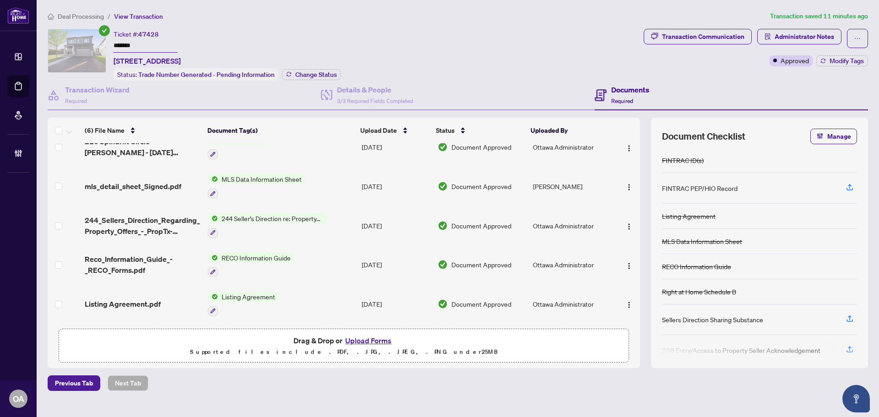
click at [141, 299] on span "Listing Agreement.pdf" at bounding box center [123, 303] width 76 height 11
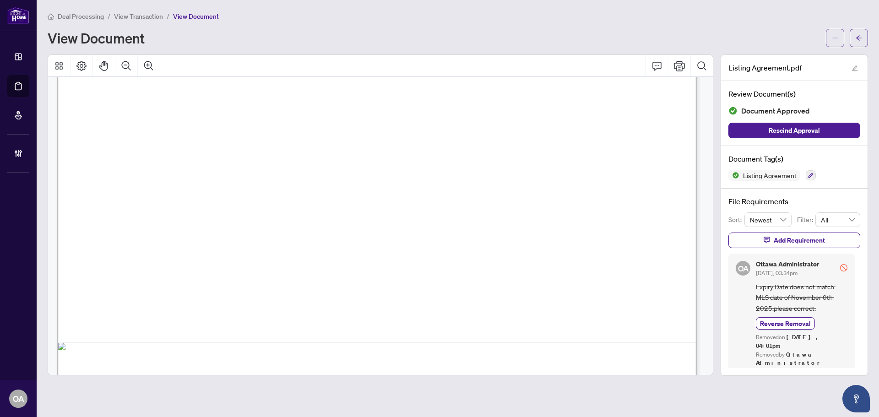
scroll to position [458, 0]
drag, startPoint x: 363, startPoint y: 227, endPoint x: 397, endPoint y: 229, distance: 33.5
click at [383, 227] on span "1.5" at bounding box center [375, 230] width 16 height 10
drag, startPoint x: 386, startPoint y: 227, endPoint x: 362, endPoint y: 226, distance: 24.3
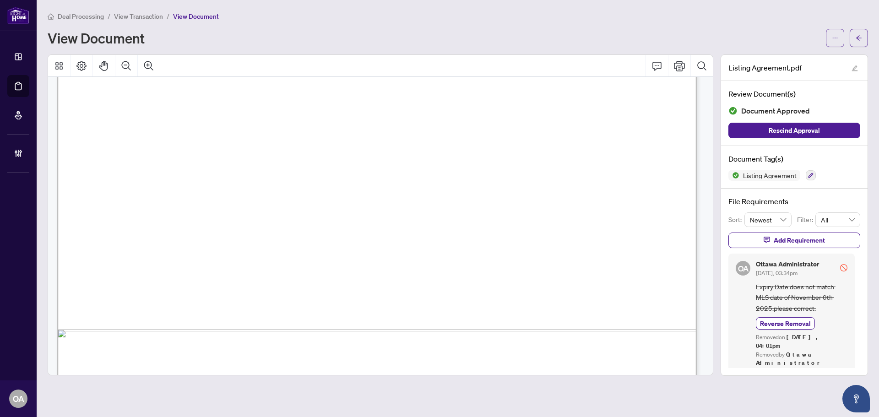
click at [383, 226] on span "1.5" at bounding box center [375, 230] width 16 height 10
drag, startPoint x: 442, startPoint y: 213, endPoint x: 421, endPoint y: 211, distance: 21.2
click at [421, 211] on span "3.5" at bounding box center [421, 217] width 26 height 16
click at [434, 211] on span "3.5" at bounding box center [421, 217] width 26 height 16
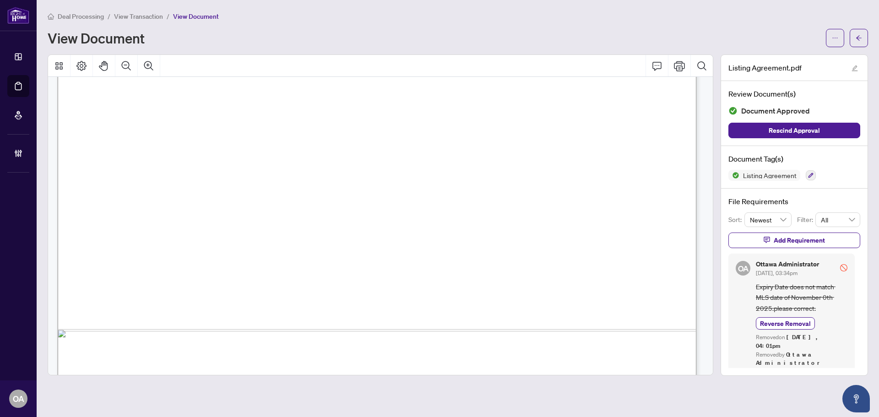
drag, startPoint x: 507, startPoint y: 200, endPoint x: 468, endPoint y: 200, distance: 39.4
drag, startPoint x: 485, startPoint y: 190, endPoint x: 484, endPoint y: 186, distance: 4.8
click at [485, 189] on span "“real estate board” includes a real estate association. “Public Marketing” shal…" at bounding box center [387, 191] width 536 height 11
drag, startPoint x: 435, startPoint y: 223, endPoint x: 412, endPoint y: 218, distance: 23.4
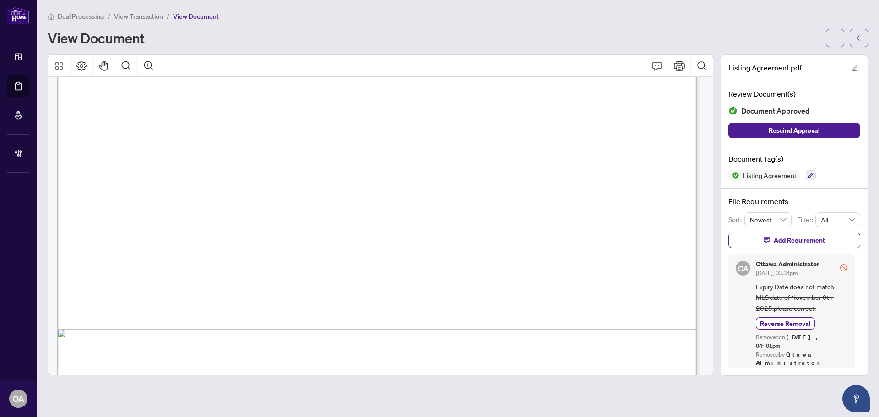
click at [412, 218] on span "3.5" at bounding box center [421, 217] width 26 height 16
click at [434, 214] on span "3.5" at bounding box center [421, 217] width 26 height 16
click at [832, 35] on icon "ellipsis" at bounding box center [835, 38] width 6 height 6
click at [788, 59] on span "Download" at bounding box center [802, 58] width 70 height 10
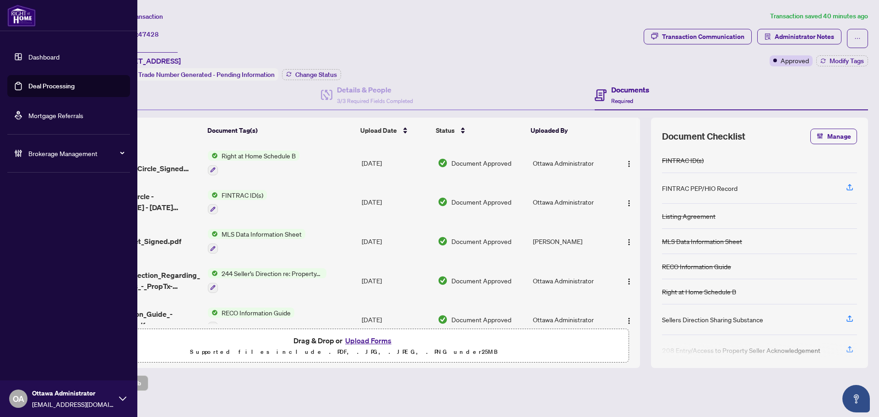
click at [33, 82] on link "Deal Processing" at bounding box center [51, 86] width 46 height 8
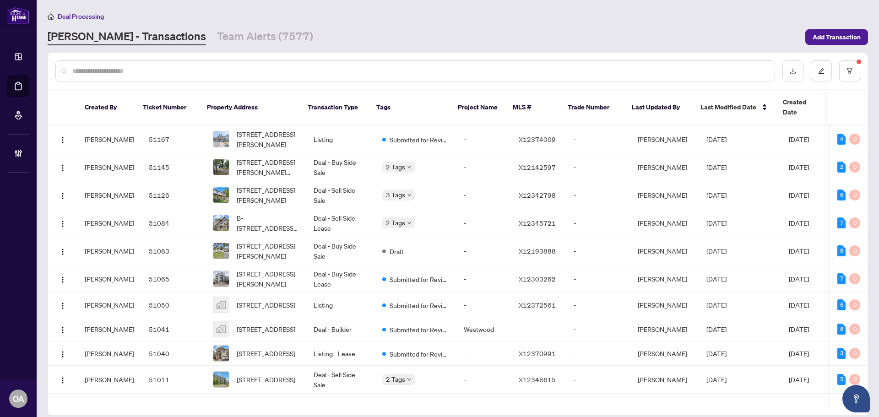
click at [262, 69] on input "text" at bounding box center [419, 71] width 695 height 10
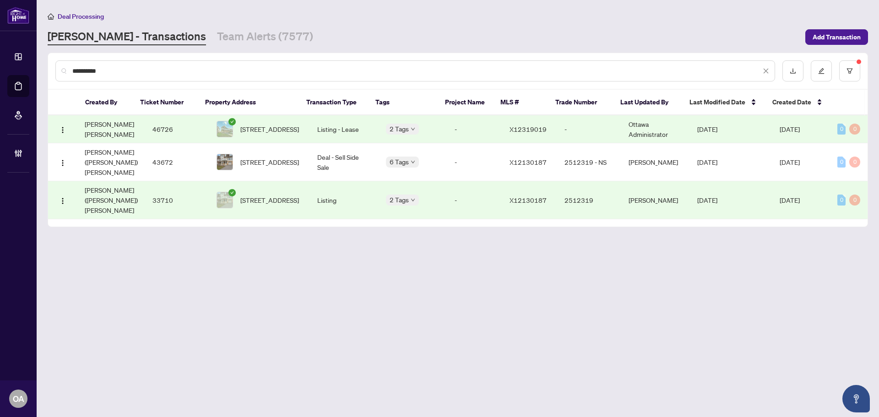
type input "**********"
click at [355, 181] on td "Listing" at bounding box center [344, 200] width 69 height 38
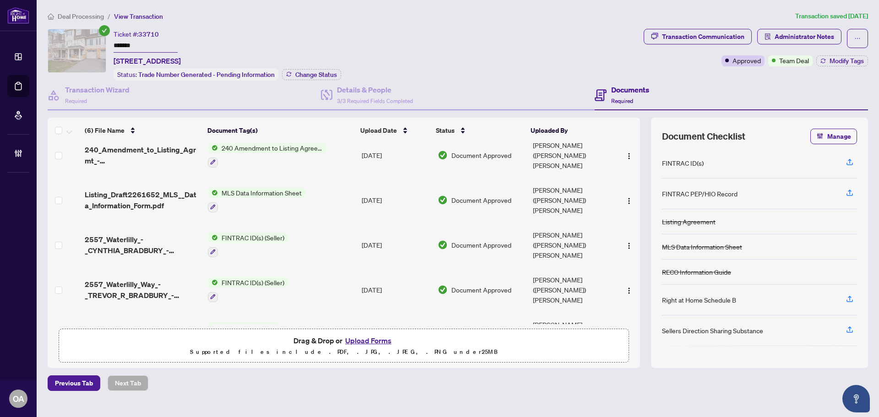
scroll to position [57, 0]
click at [143, 322] on span "digisign-documents-05-06-2025__1_.pdf" at bounding box center [143, 333] width 116 height 22
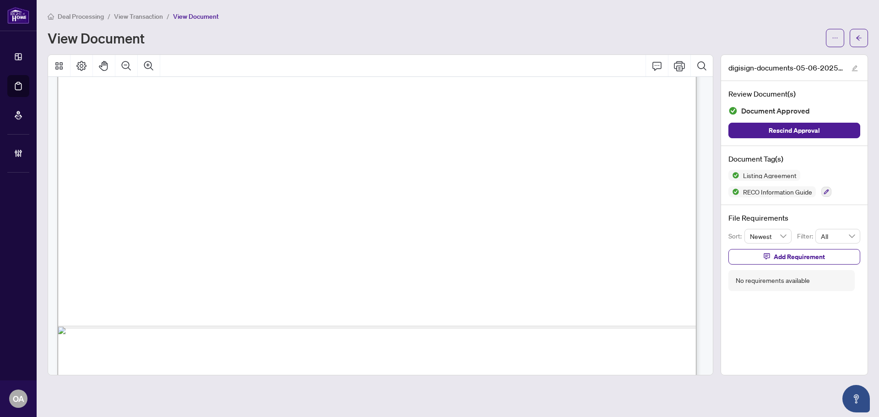
scroll to position [458, 0]
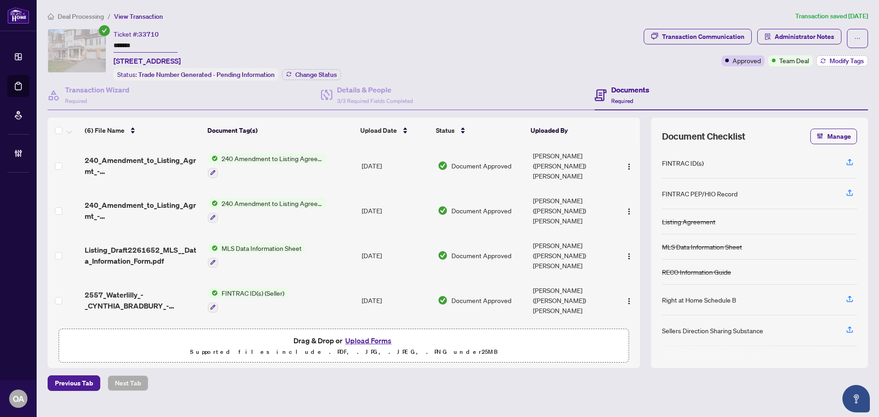
click at [846, 61] on span "Modify Tags" at bounding box center [846, 61] width 34 height 6
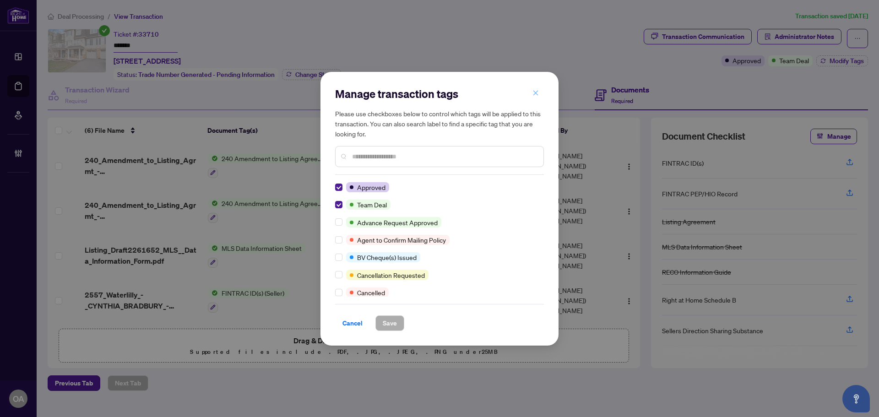
click at [538, 94] on icon "close" at bounding box center [535, 93] width 6 height 6
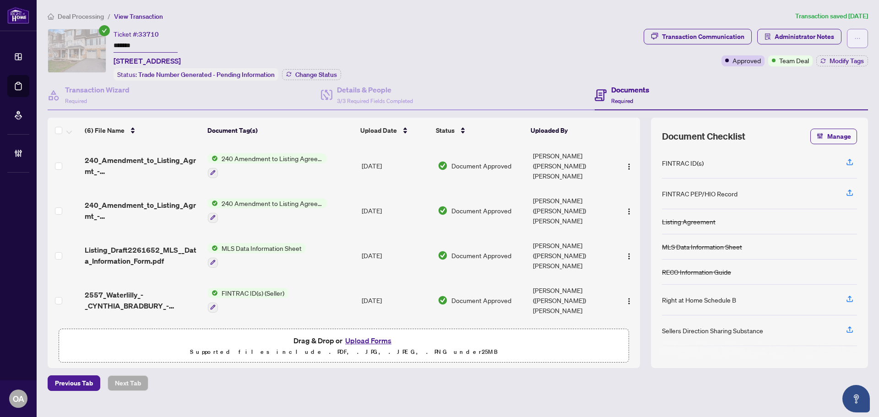
click at [850, 33] on button "button" at bounding box center [857, 38] width 21 height 19
click at [545, 37] on div "Ticket #: 33710 ******* 2557 WATERLILLY Way, Ottawa, Ontario K2J 0K6, Canada St…" at bounding box center [344, 55] width 592 height 52
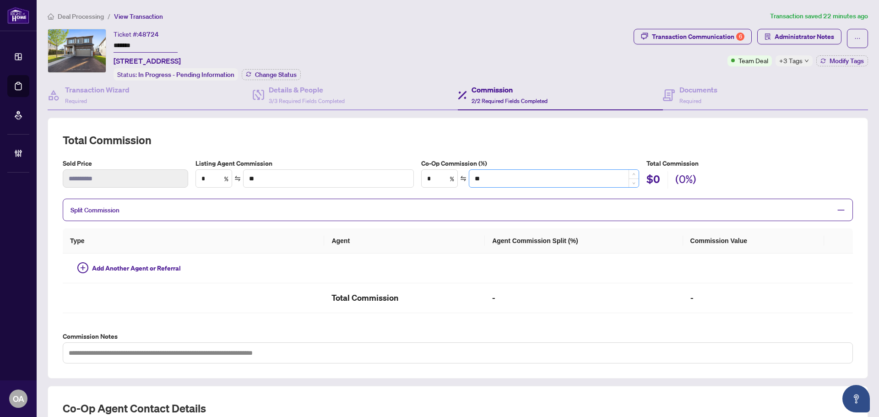
type textarea "**********"
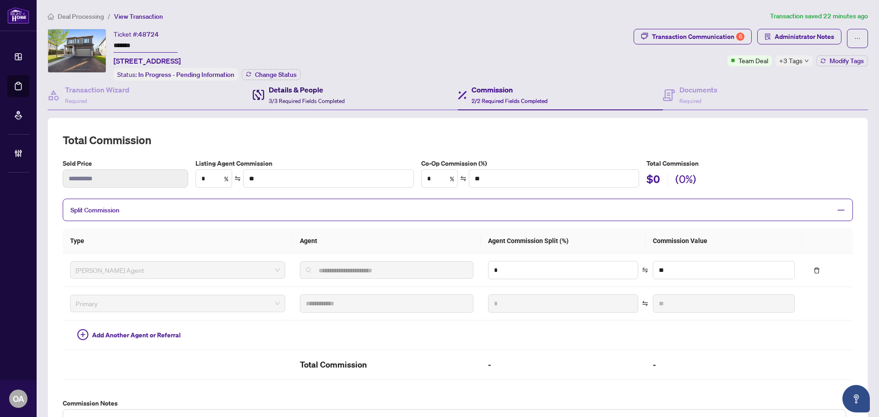
click at [290, 97] on span "3/3 Required Fields Completed" at bounding box center [307, 100] width 76 height 7
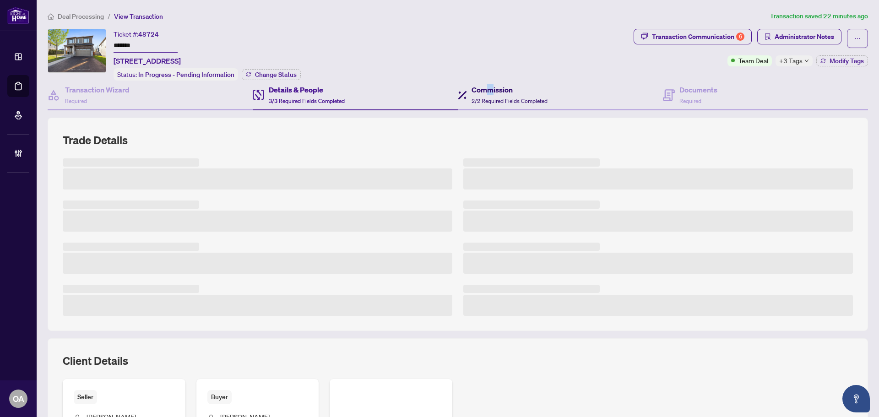
drag, startPoint x: 486, startPoint y: 87, endPoint x: 556, endPoint y: 86, distance: 69.6
click at [487, 90] on h4 "Commission" at bounding box center [509, 89] width 76 height 11
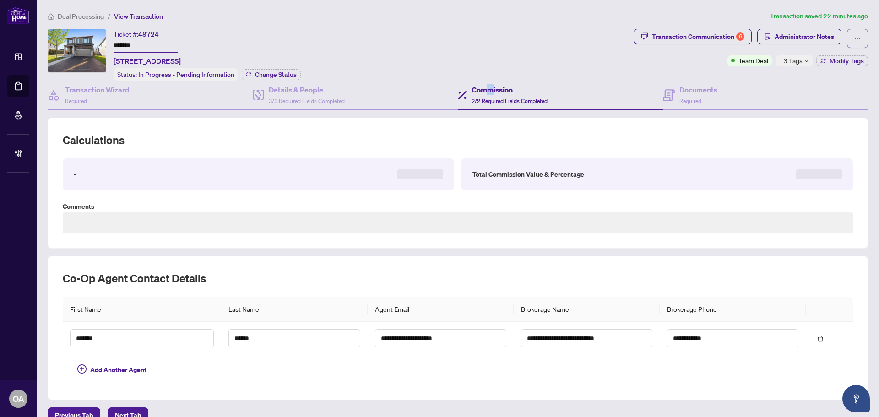
type textarea "**********"
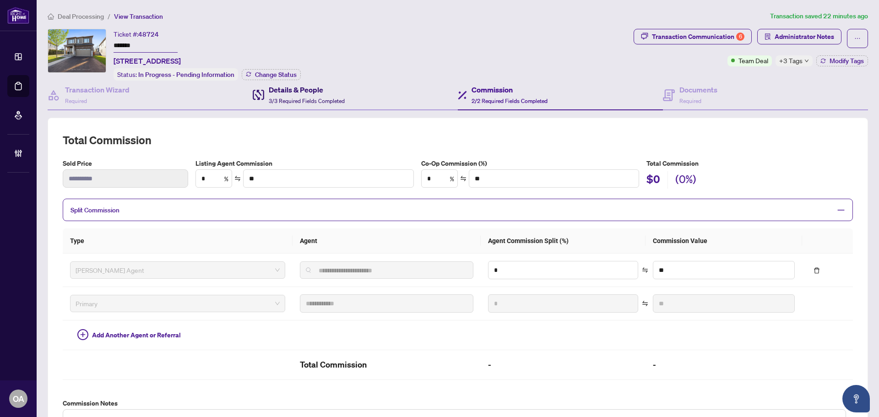
click at [274, 89] on h4 "Details & People" at bounding box center [307, 89] width 76 height 11
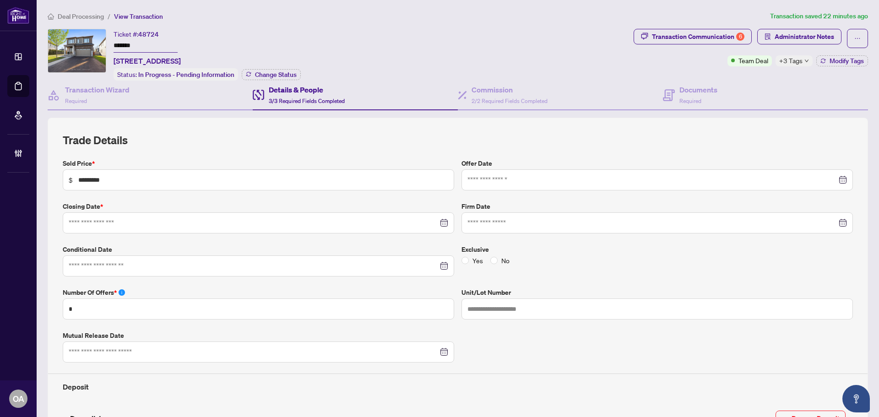
type input "**********"
click at [679, 90] on h4 "Documents" at bounding box center [698, 89] width 38 height 11
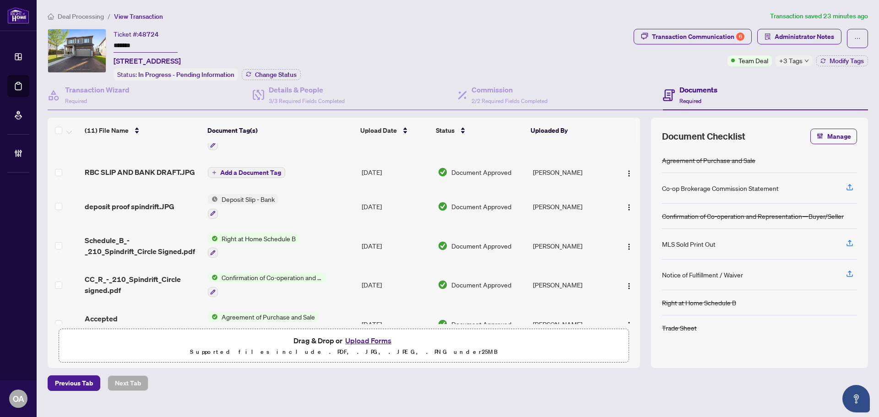
scroll to position [232, 0]
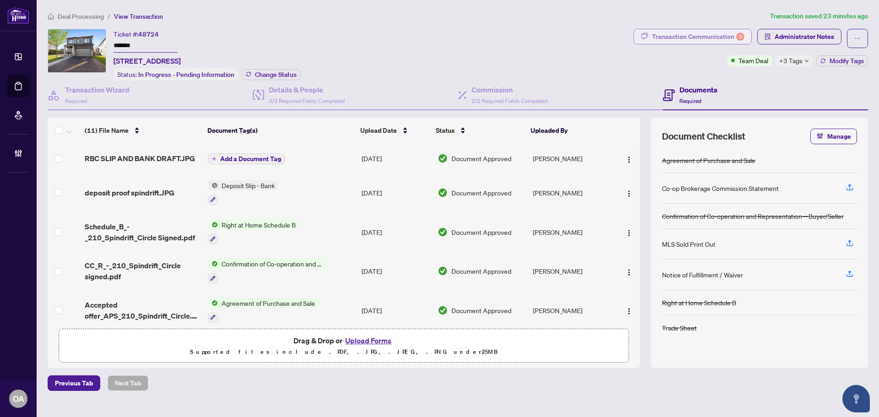
click at [717, 34] on div "Transaction Communication 6" at bounding box center [698, 36] width 92 height 15
type textarea "**********"
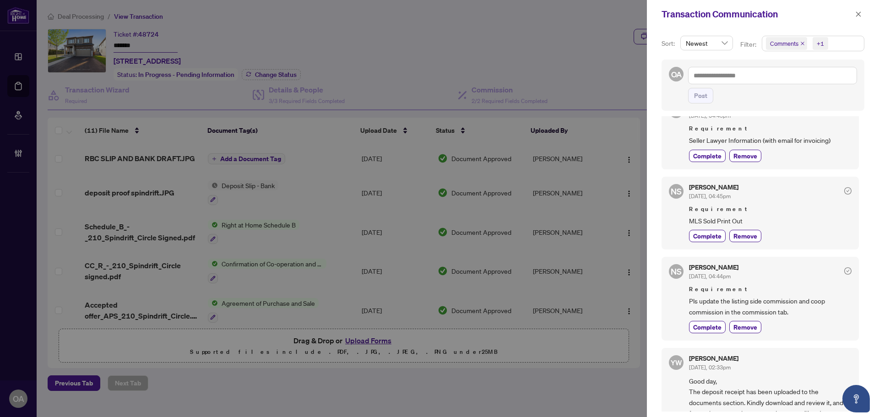
scroll to position [458, 0]
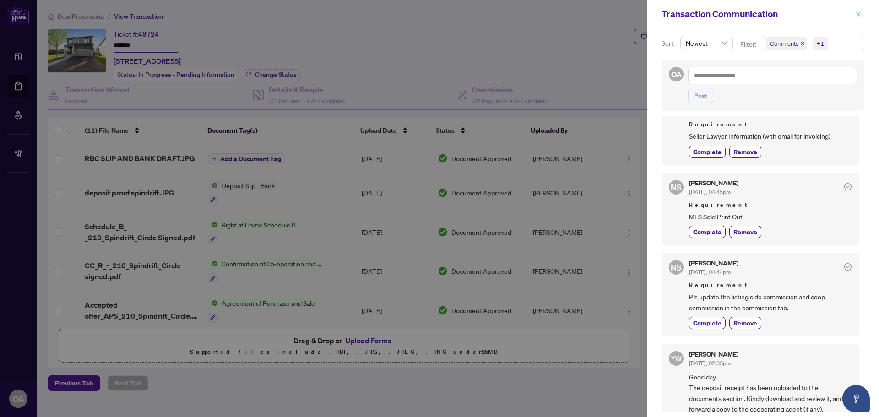
click at [860, 11] on icon "close" at bounding box center [858, 14] width 6 height 6
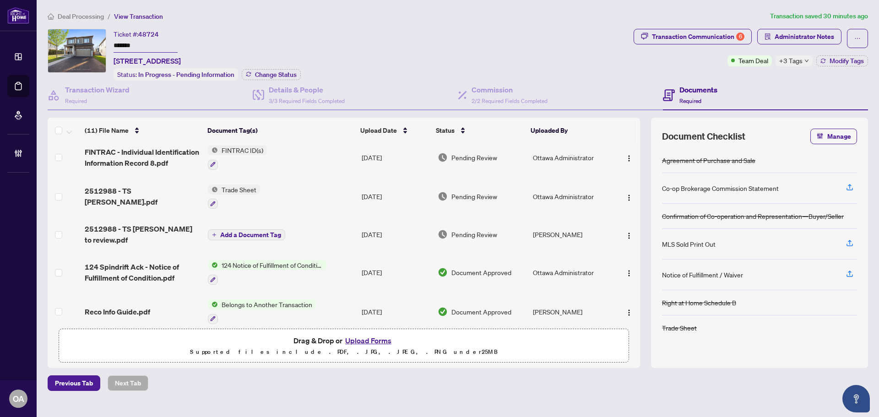
scroll to position [3, 0]
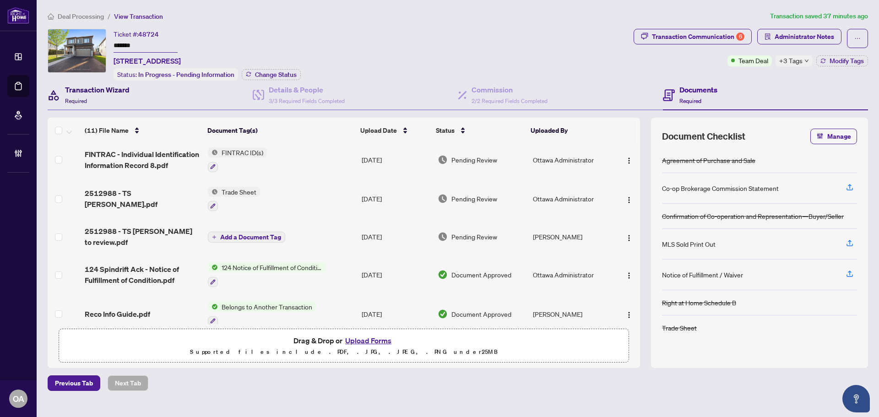
drag, startPoint x: 119, startPoint y: 90, endPoint x: 189, endPoint y: 82, distance: 70.5
click at [119, 90] on h4 "Transaction Wizard" at bounding box center [97, 89] width 65 height 11
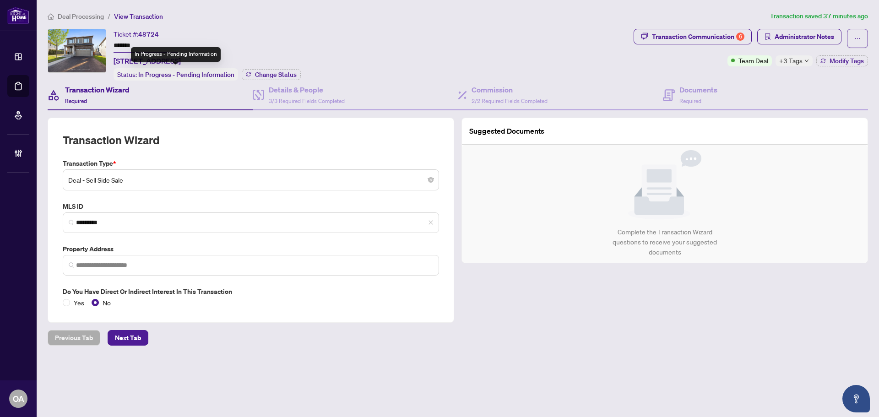
type input "**********"
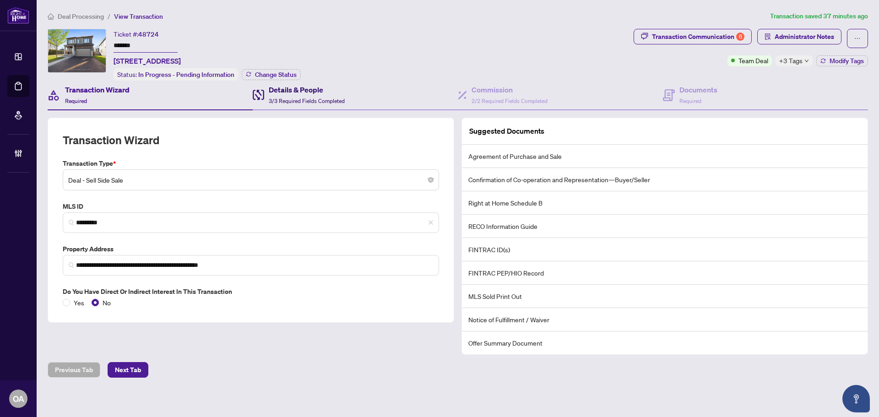
click at [286, 92] on h4 "Details & People" at bounding box center [307, 89] width 76 height 11
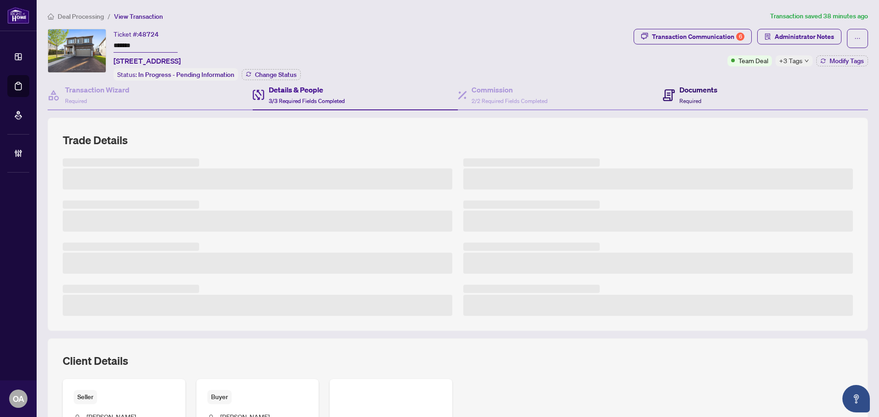
click at [711, 89] on h4 "Documents" at bounding box center [698, 89] width 38 height 11
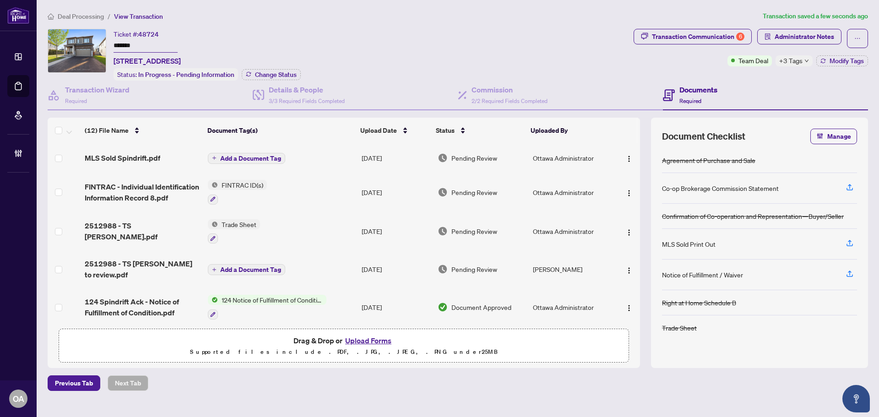
click at [257, 155] on span "Add a Document Tag" at bounding box center [250, 158] width 61 height 6
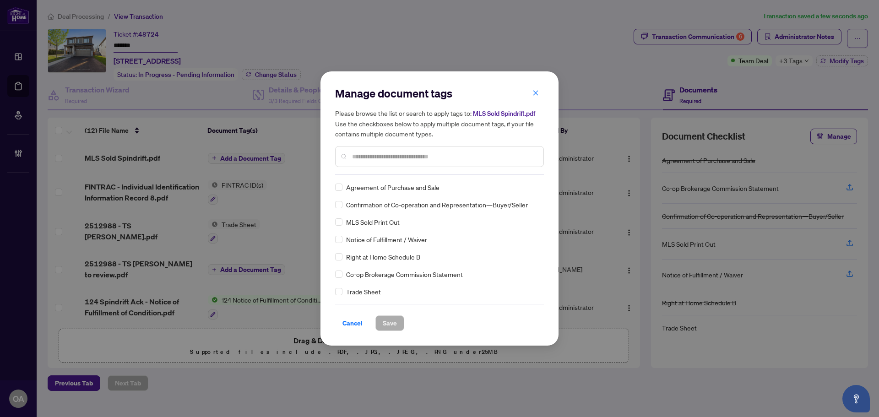
click at [407, 155] on input "text" at bounding box center [444, 156] width 184 height 10
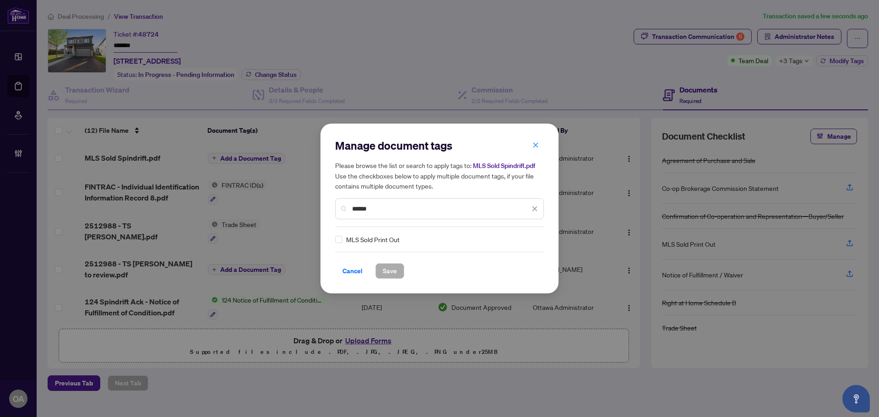
type input "******"
click at [395, 267] on span "Save" at bounding box center [390, 271] width 14 height 15
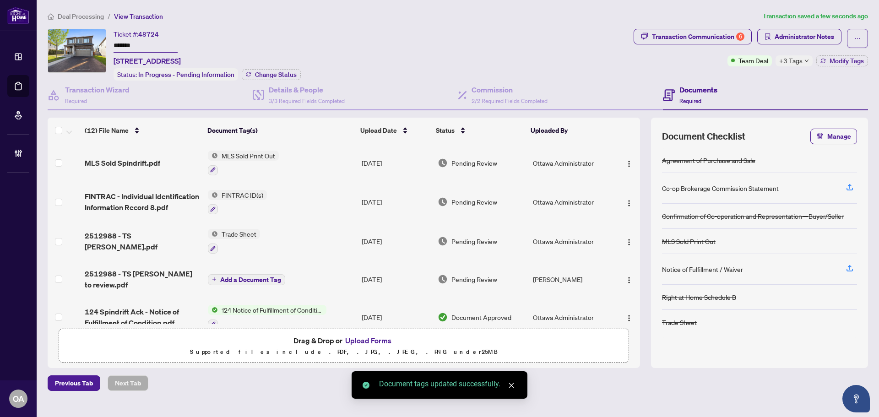
click at [626, 158] on span "button" at bounding box center [628, 163] width 7 height 10
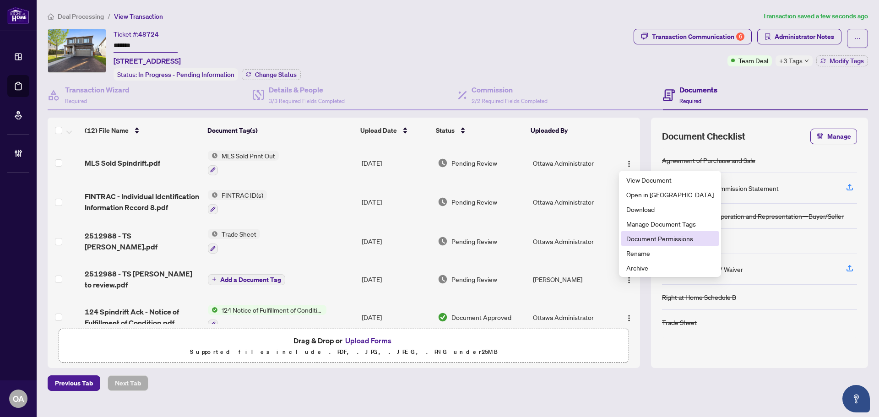
click at [654, 238] on span "Document Permissions" at bounding box center [669, 238] width 87 height 10
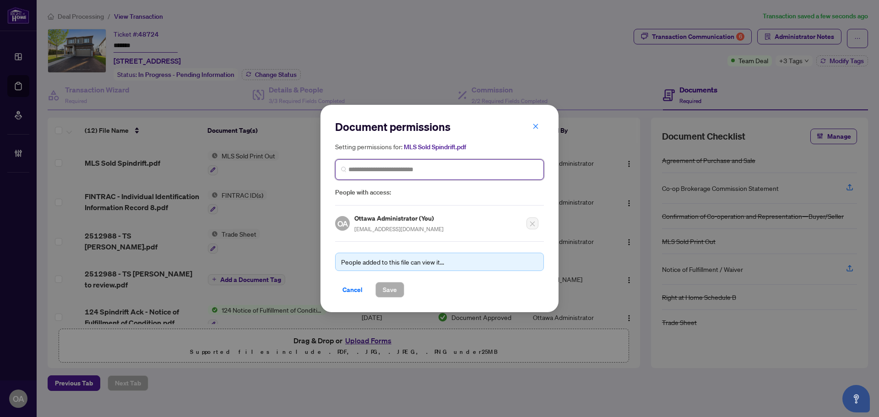
click at [395, 171] on input "search" at bounding box center [442, 170] width 189 height 10
type input "*****"
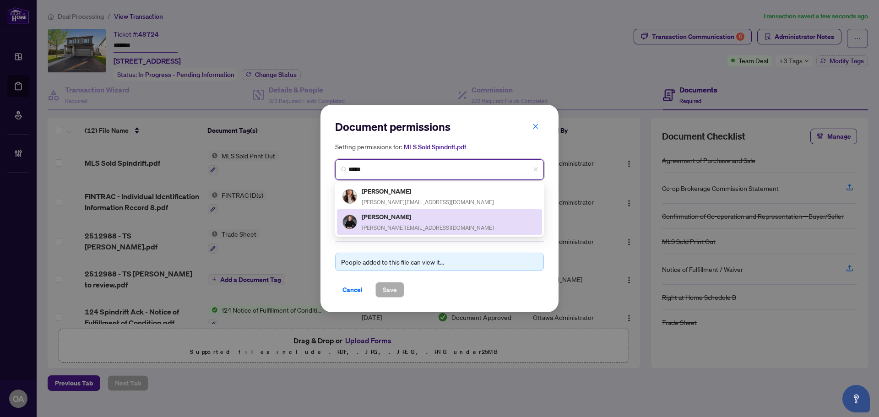
click at [394, 222] on div "Sonya Crites sonya@ottawapropertygals.com" at bounding box center [428, 221] width 132 height 21
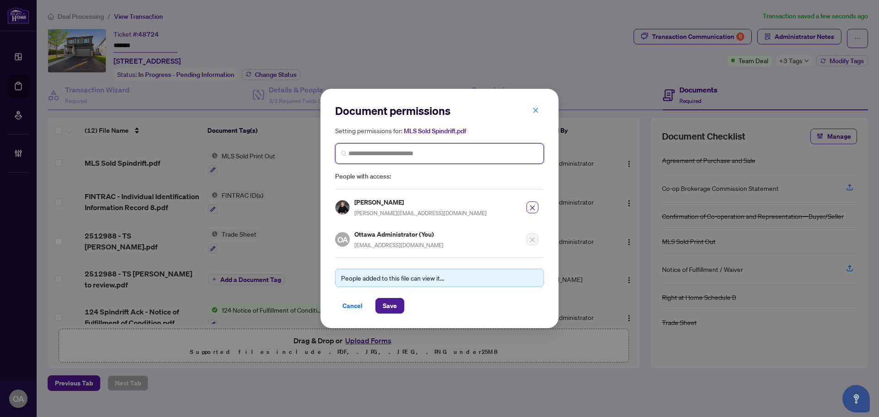
click at [403, 154] on input "search" at bounding box center [442, 154] width 189 height 10
type input "*******"
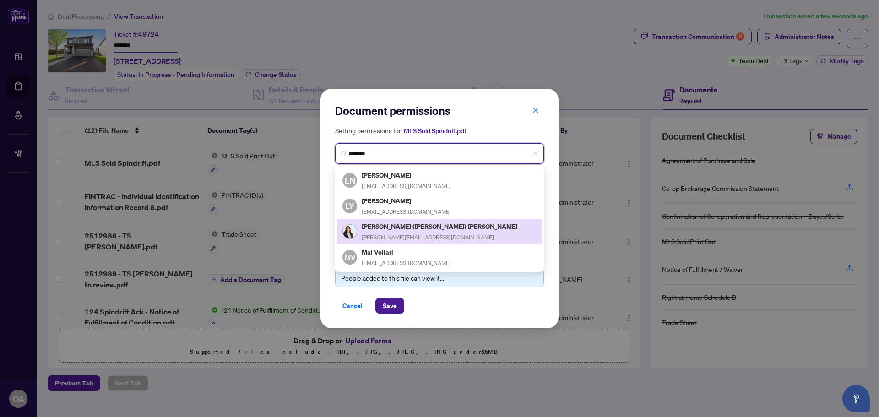
click at [384, 229] on h5 "[PERSON_NAME] ([PERSON_NAME]) [PERSON_NAME]" at bounding box center [440, 226] width 157 height 11
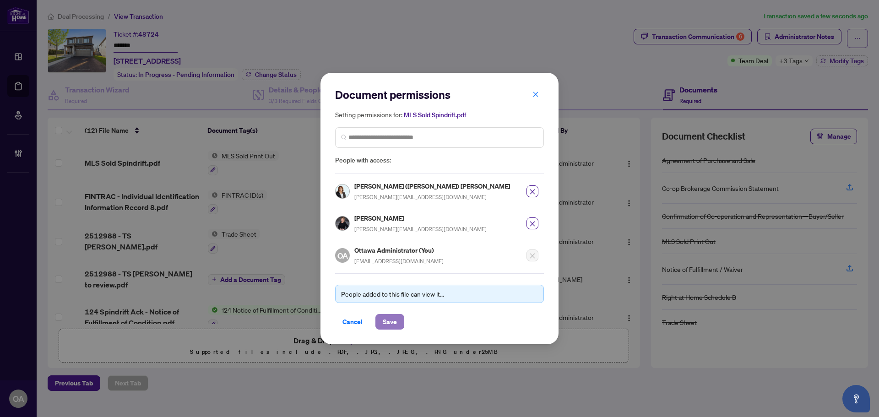
click at [388, 318] on span "Save" at bounding box center [390, 321] width 14 height 15
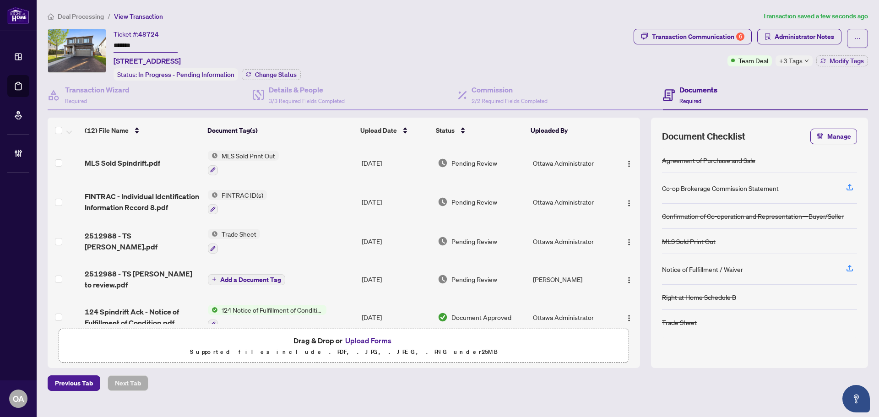
click at [758, 63] on span "Team Deal" at bounding box center [753, 60] width 30 height 10
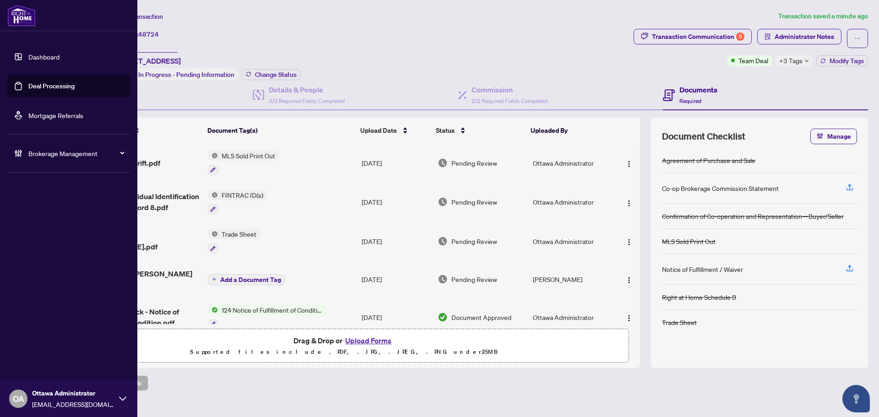
click at [52, 84] on link "Deal Processing" at bounding box center [51, 86] width 46 height 8
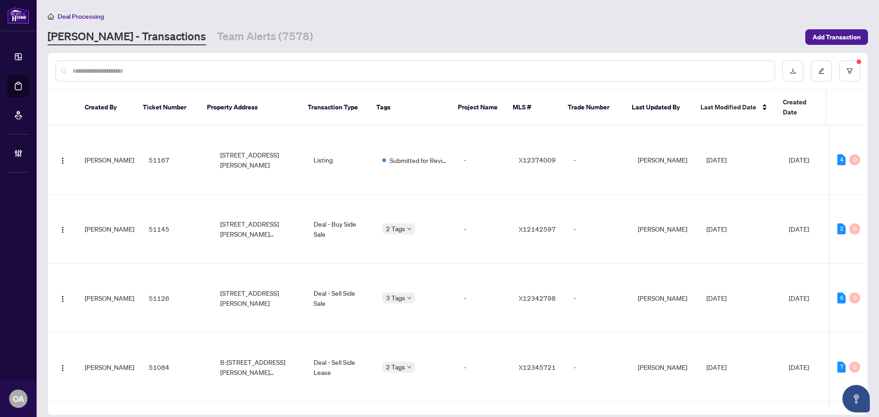
click at [340, 71] on input "text" at bounding box center [419, 71] width 695 height 10
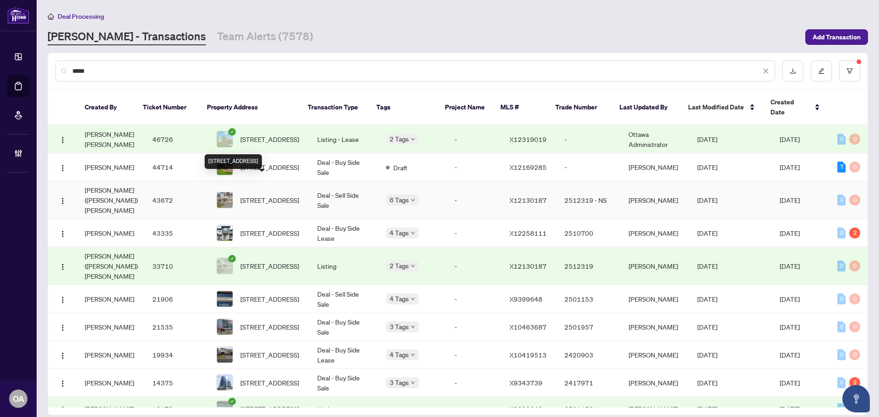
type input "*****"
click at [284, 195] on span "[STREET_ADDRESS]" at bounding box center [269, 200] width 59 height 10
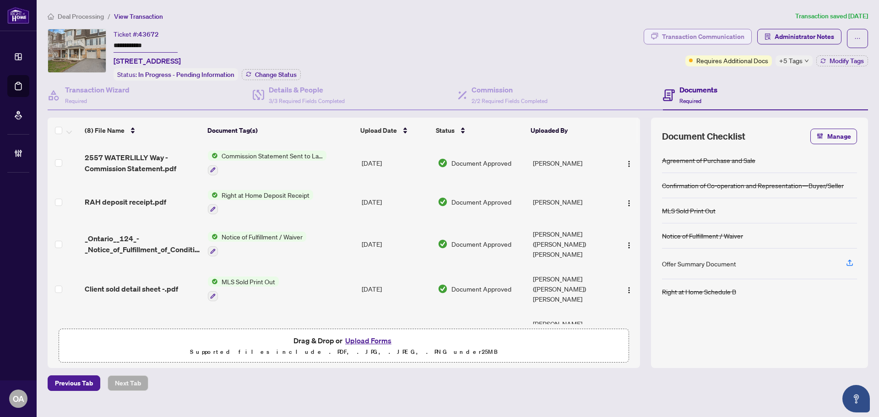
click at [721, 35] on div "Transaction Communication" at bounding box center [703, 36] width 82 height 15
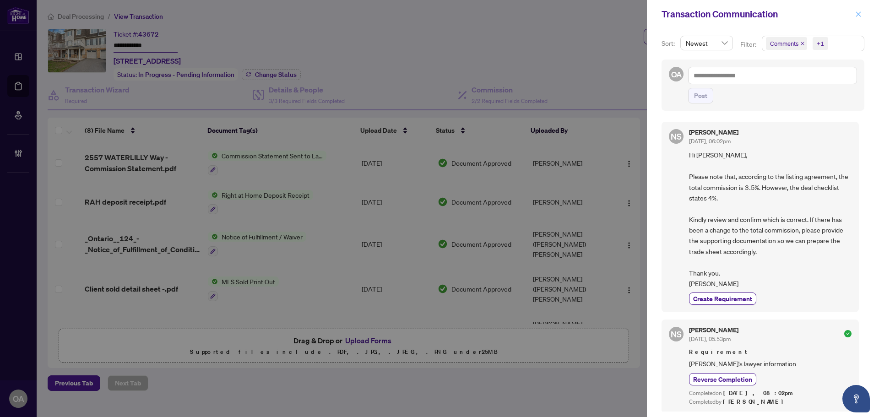
click at [858, 13] on icon "close" at bounding box center [858, 14] width 6 height 6
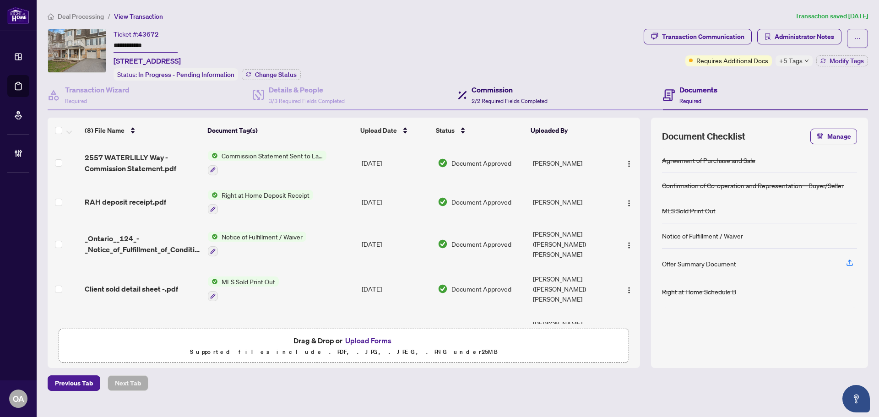
click at [483, 88] on h4 "Commission" at bounding box center [509, 89] width 76 height 11
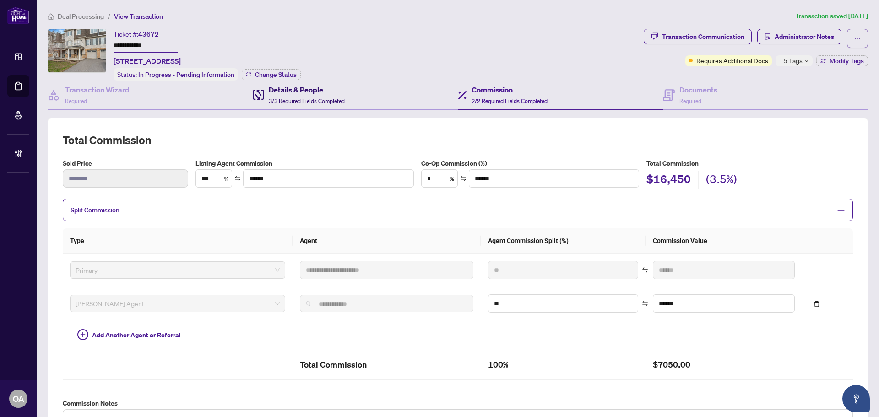
click at [319, 88] on h4 "Details & People" at bounding box center [307, 89] width 76 height 11
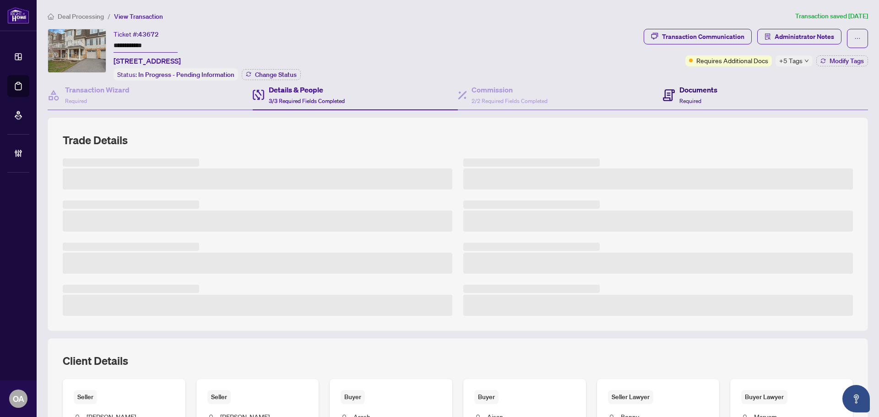
click at [694, 91] on h4 "Documents" at bounding box center [698, 89] width 38 height 11
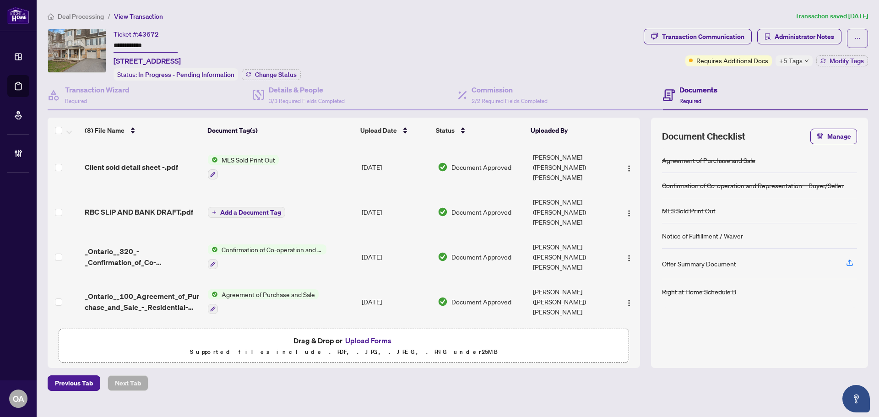
scroll to position [125, 0]
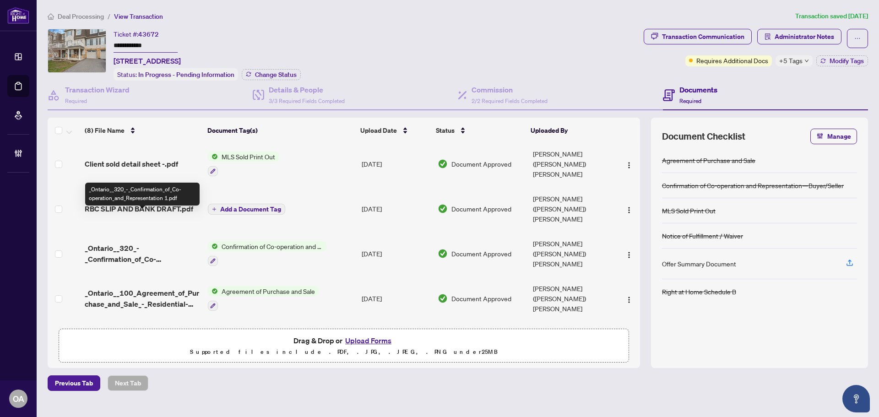
click at [142, 243] on span "_Ontario__320_-_Confirmation_of_Co-operation_and_Representation 1.pdf" at bounding box center [143, 254] width 116 height 22
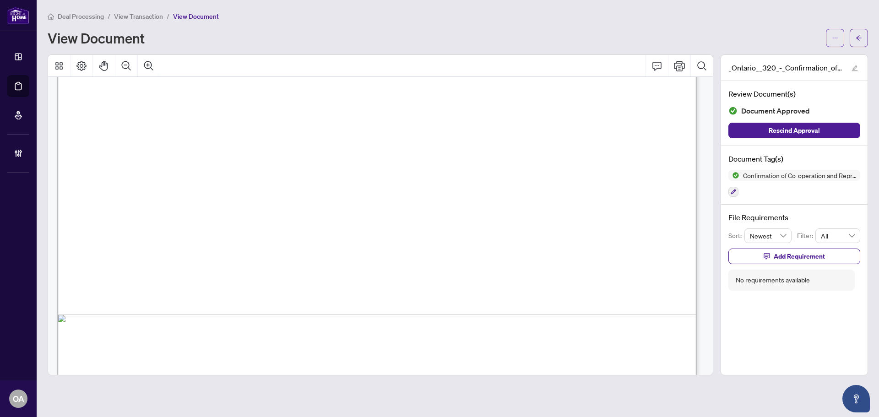
scroll to position [458, 0]
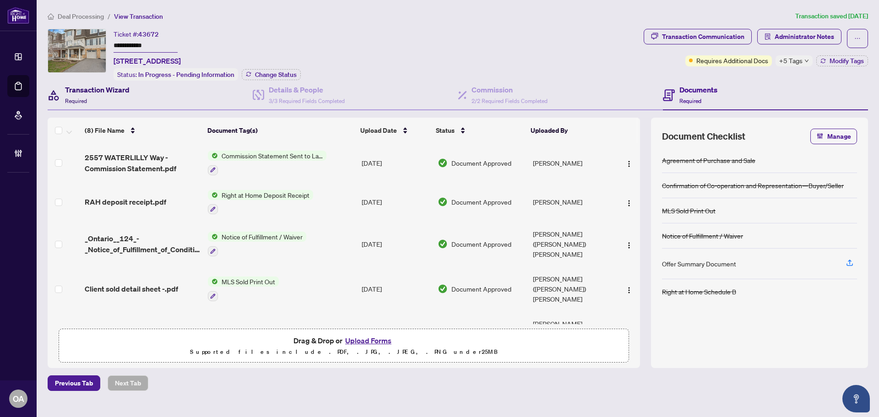
click at [108, 87] on h4 "Transaction Wizard" at bounding box center [97, 89] width 65 height 11
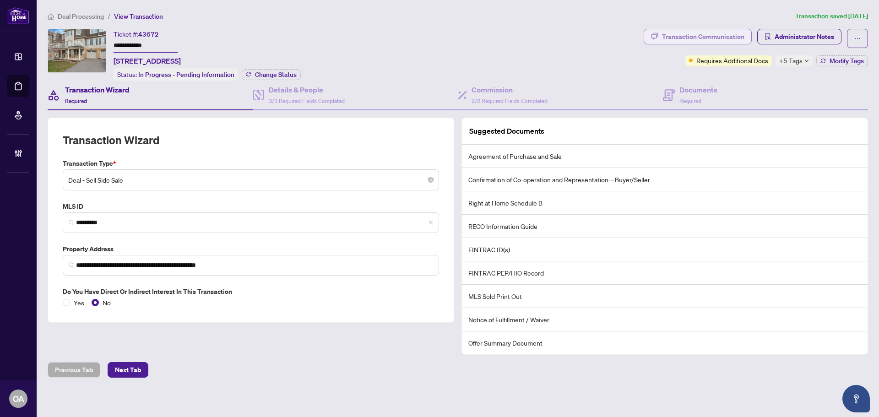
click at [699, 31] on div "Transaction Communication" at bounding box center [703, 36] width 82 height 15
type textarea "**********"
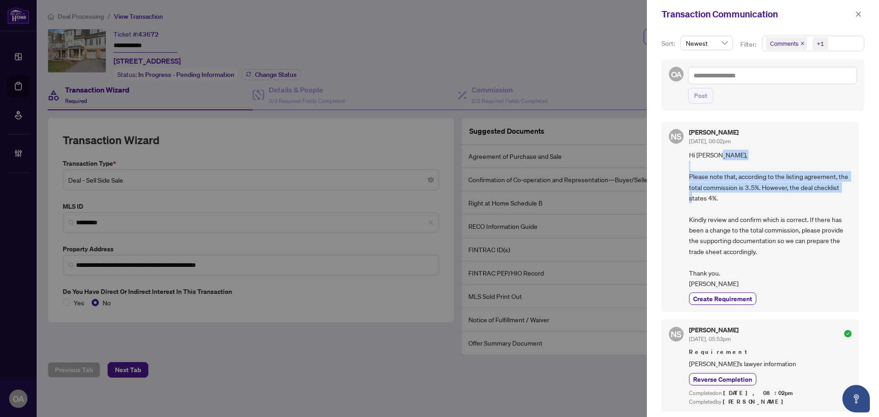
drag, startPoint x: 685, startPoint y: 174, endPoint x: 832, endPoint y: 199, distance: 149.3
click at [832, 199] on div "NS Neena Sharma Aug/13/2025, 06:02pm Hi Lori, Please note that, according to th…" at bounding box center [759, 217] width 197 height 190
copy span "Please note that, according to the listing agreement, the total commission is 3…"
click at [859, 13] on icon "close" at bounding box center [858, 14] width 6 height 6
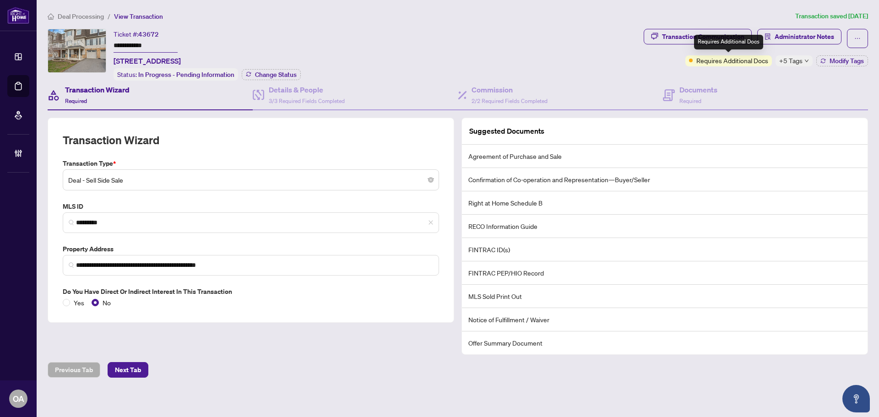
click at [791, 62] on span "+5 Tags" at bounding box center [790, 60] width 23 height 11
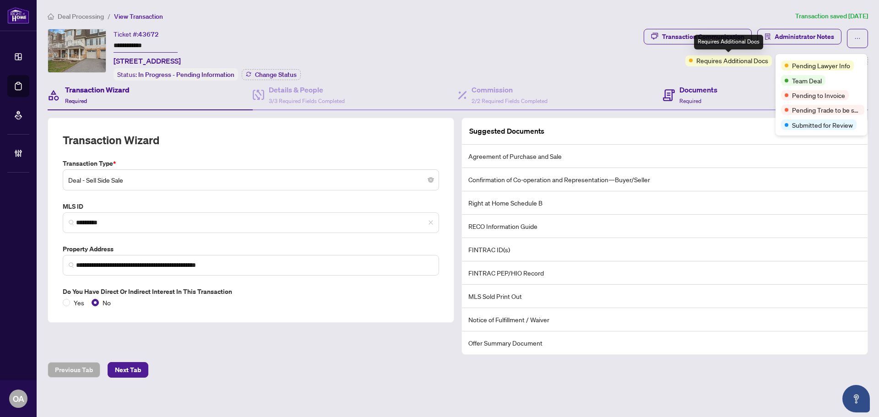
click at [764, 84] on div "Documents Required" at bounding box center [765, 96] width 205 height 30
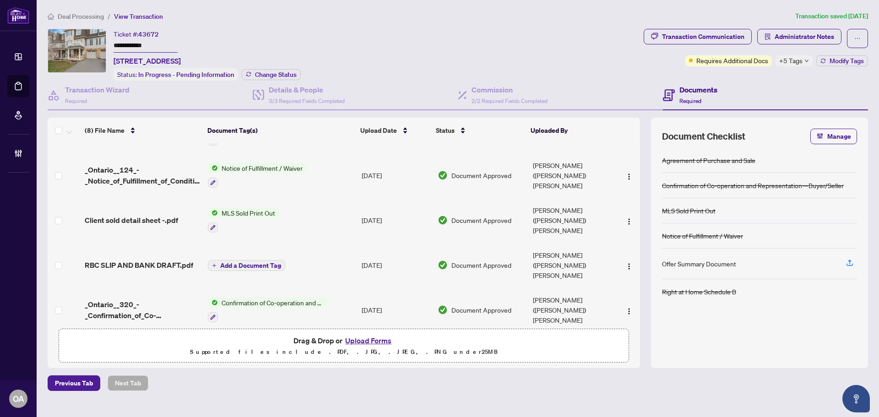
scroll to position [125, 0]
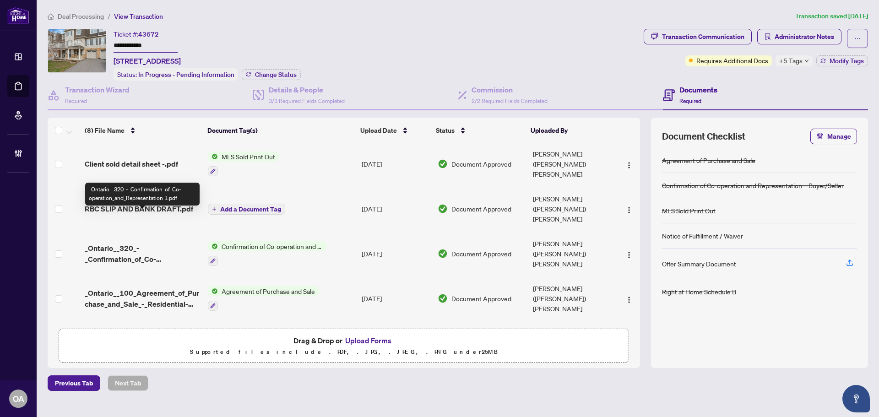
click at [116, 243] on span "_Ontario__320_-_Confirmation_of_Co-operation_and_Representation 1.pdf" at bounding box center [143, 254] width 116 height 22
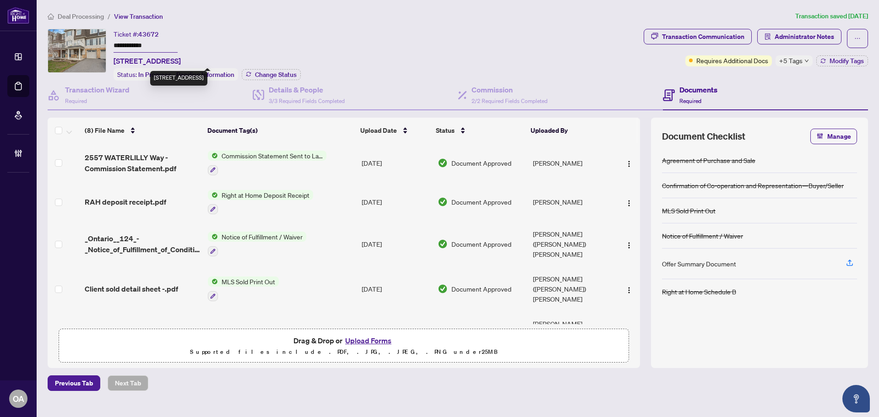
drag, startPoint x: 310, startPoint y: 61, endPoint x: 118, endPoint y: 59, distance: 192.7
click at [113, 59] on div "**********" at bounding box center [344, 55] width 592 height 52
copy span "[STREET_ADDRESS]"
click at [289, 97] on span "3/3 Required Fields Completed" at bounding box center [307, 100] width 76 height 7
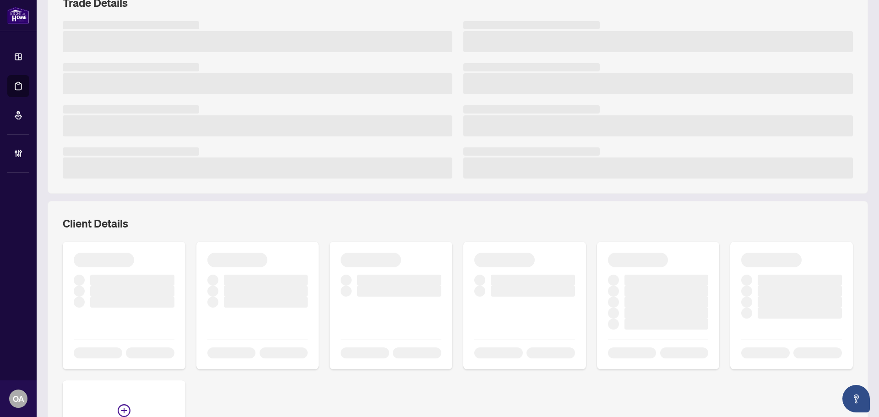
scroll to position [231, 0]
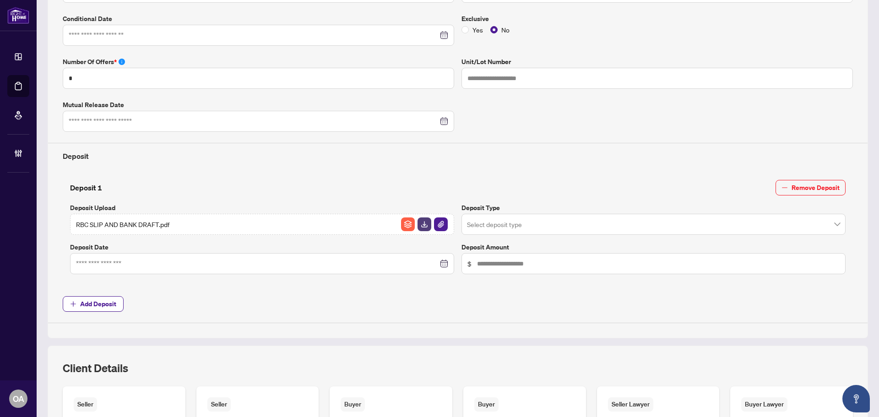
type input "**********"
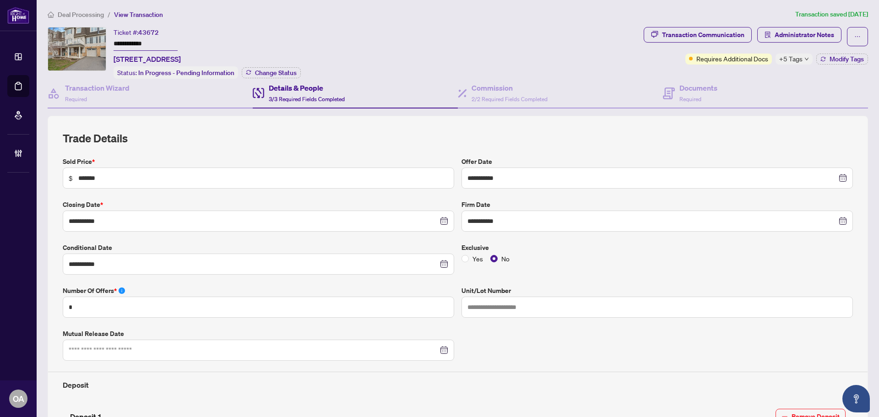
scroll to position [0, 0]
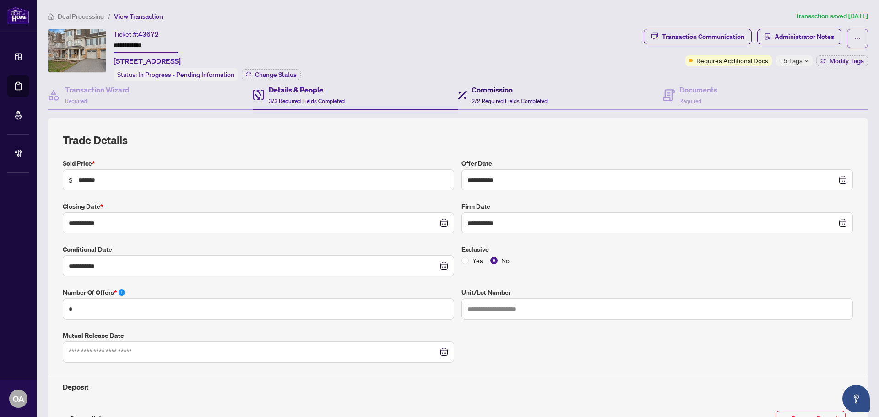
click at [471, 96] on div "Commission 2/2 Required Fields Completed" at bounding box center [509, 95] width 76 height 22
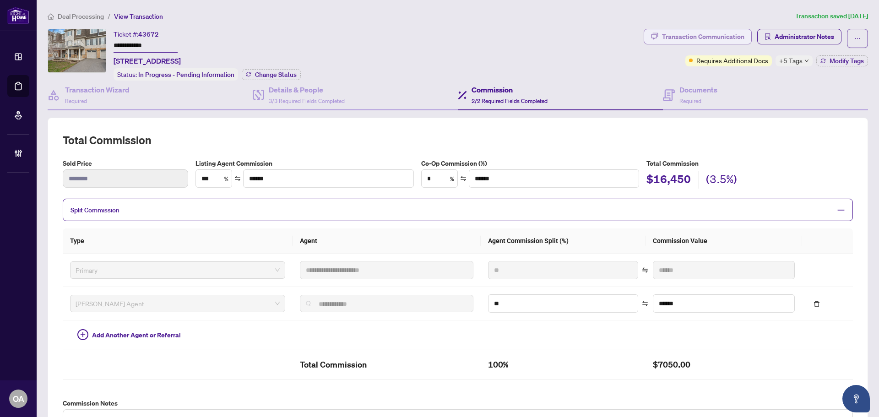
click at [721, 34] on div "Transaction Communication" at bounding box center [703, 36] width 82 height 15
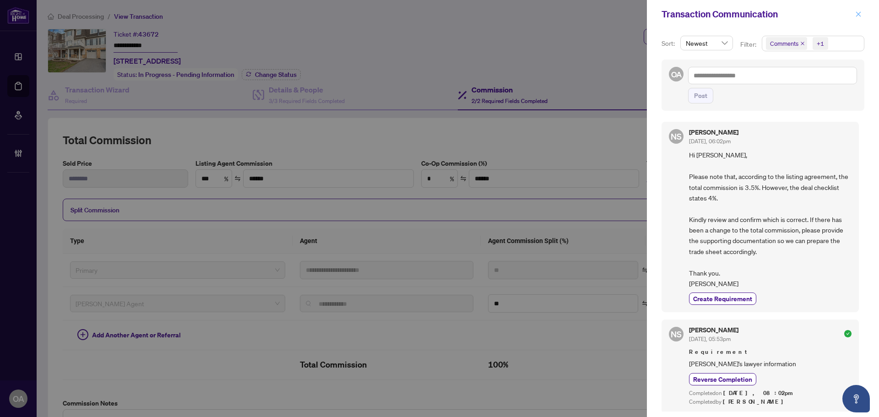
click at [859, 12] on icon "close" at bounding box center [858, 14] width 6 height 6
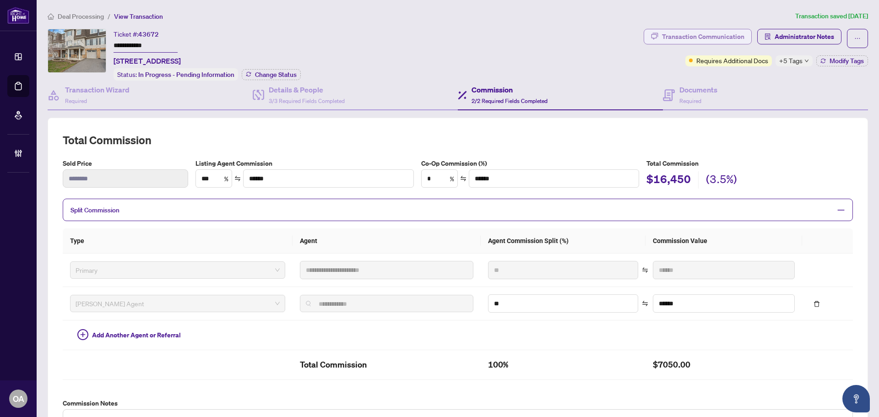
click at [681, 32] on div "Transaction Communication" at bounding box center [703, 36] width 82 height 15
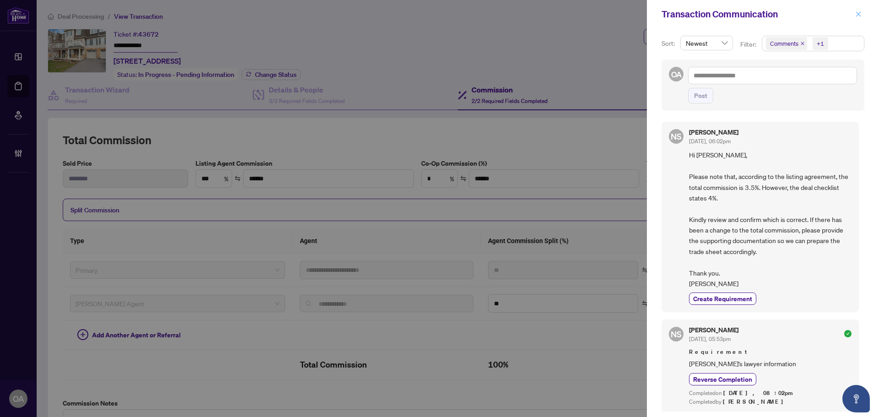
click at [859, 15] on icon "close" at bounding box center [858, 14] width 6 height 6
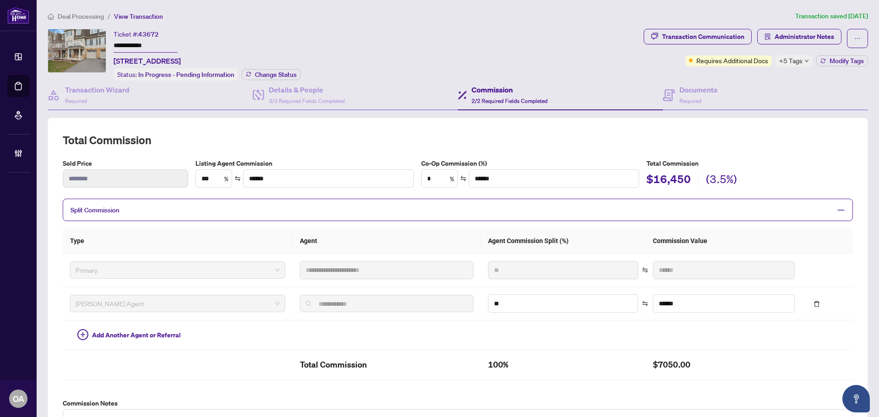
click at [794, 61] on span "+5 Tags" at bounding box center [790, 60] width 23 height 11
click at [742, 81] on div "Documents Required" at bounding box center [765, 96] width 205 height 30
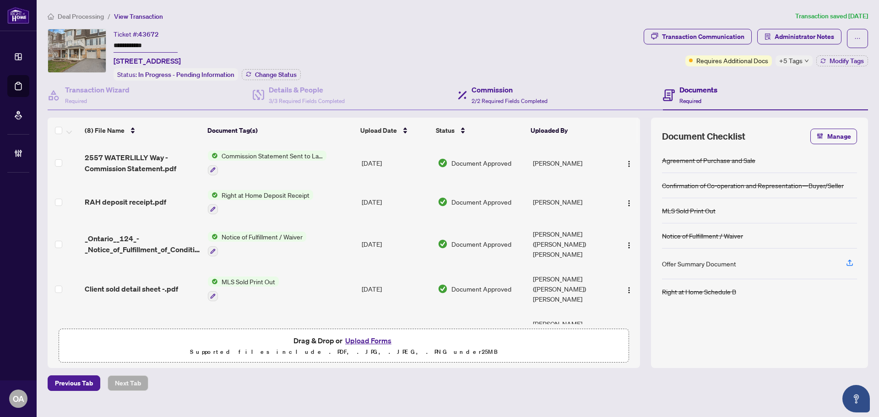
click at [499, 83] on div "Commission 2/2 Required Fields Completed" at bounding box center [560, 96] width 205 height 30
type textarea "**********"
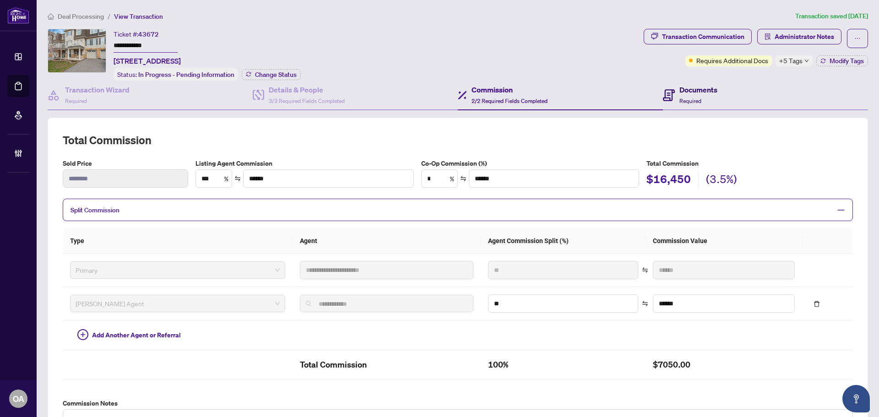
click at [702, 86] on h4 "Documents" at bounding box center [698, 89] width 38 height 11
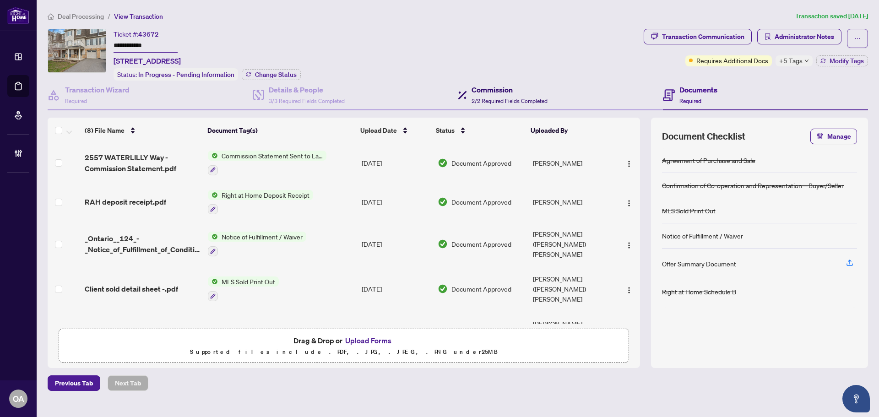
click at [488, 94] on div "Commission 2/2 Required Fields Completed" at bounding box center [509, 95] width 76 height 22
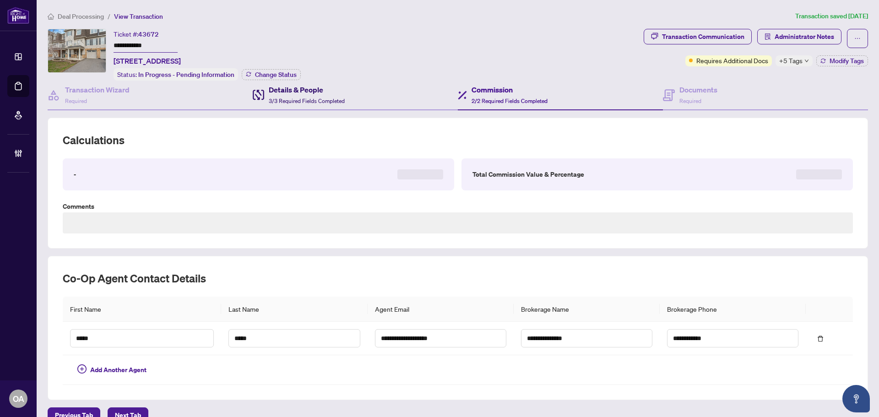
click at [314, 87] on h4 "Details & People" at bounding box center [307, 89] width 76 height 11
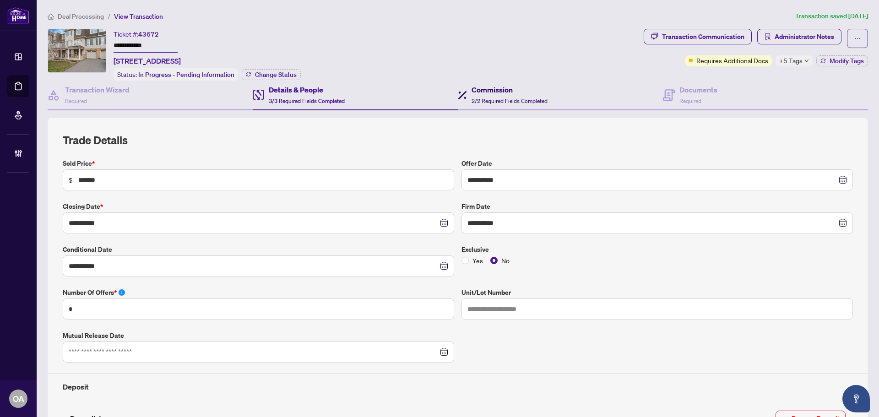
click at [524, 85] on h4 "Commission" at bounding box center [509, 89] width 76 height 11
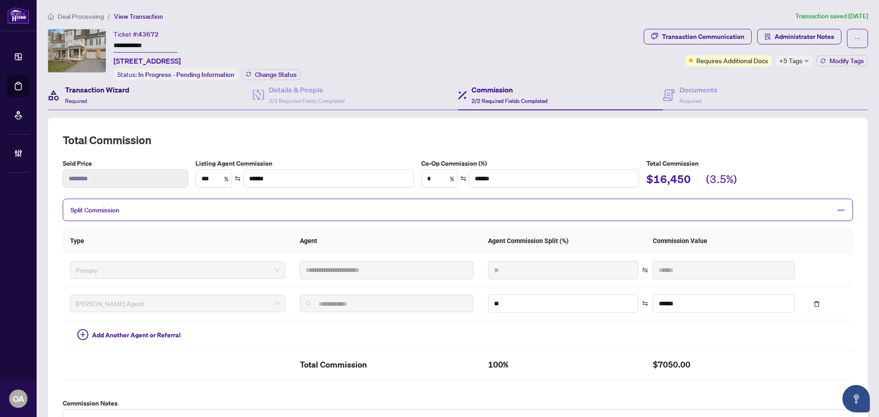
click at [109, 93] on h4 "Transaction Wizard" at bounding box center [97, 89] width 65 height 11
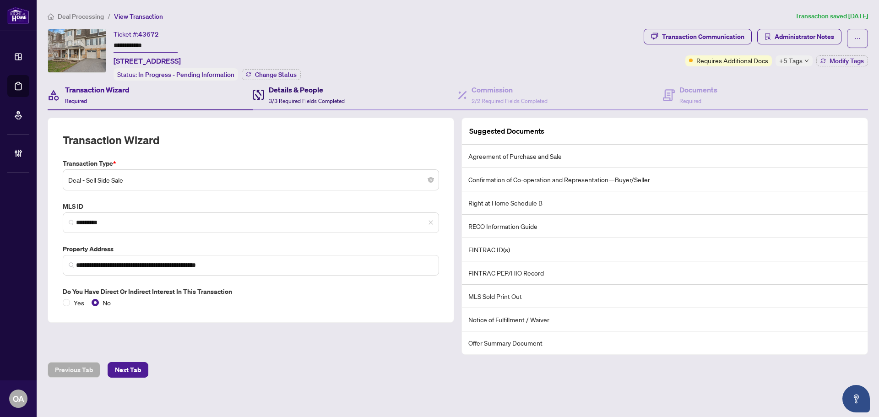
click at [323, 87] on h4 "Details & People" at bounding box center [307, 89] width 76 height 11
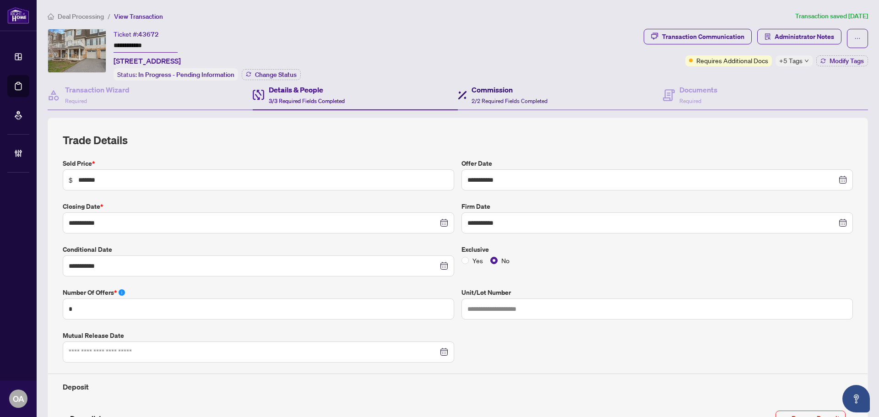
click at [515, 93] on h4 "Commission" at bounding box center [509, 89] width 76 height 11
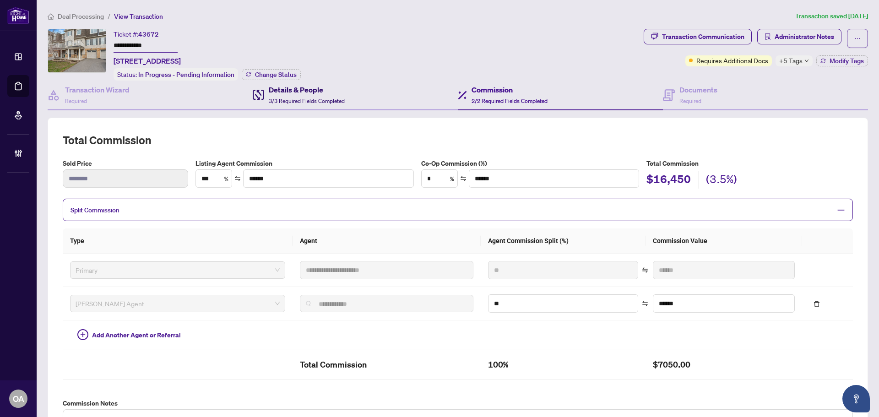
click at [289, 92] on h4 "Details & People" at bounding box center [307, 89] width 76 height 11
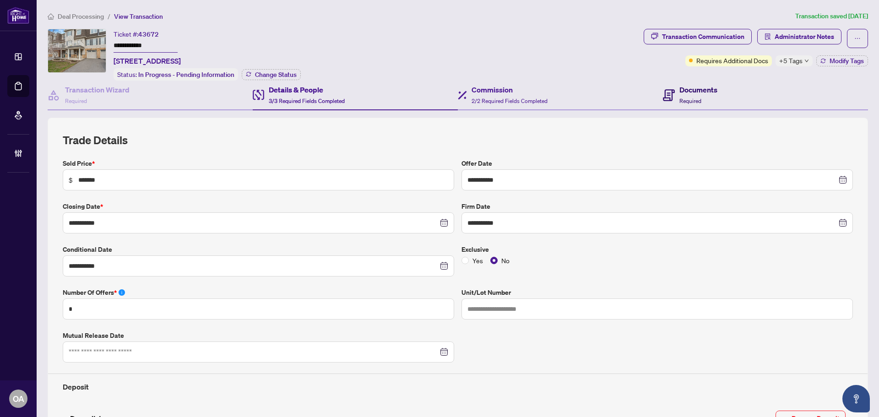
drag, startPoint x: 711, startPoint y: 95, endPoint x: 648, endPoint y: 86, distance: 63.4
click at [710, 95] on div "Documents Required" at bounding box center [698, 95] width 38 height 22
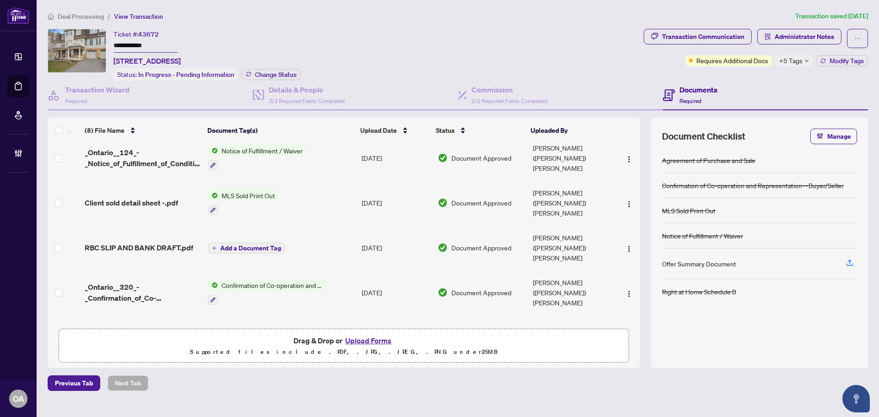
scroll to position [92, 0]
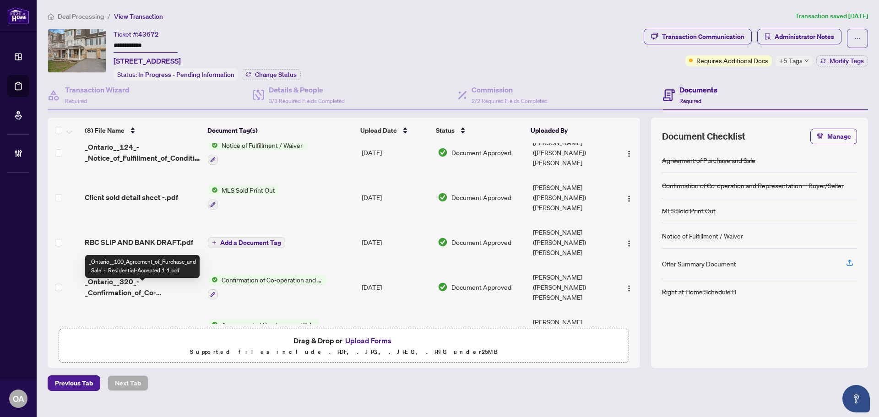
click at [170, 321] on span "_Ontario__100_Agreement_of_Purchase_and_Sale_-_Residential-Accepted 1 1.pdf" at bounding box center [143, 332] width 116 height 22
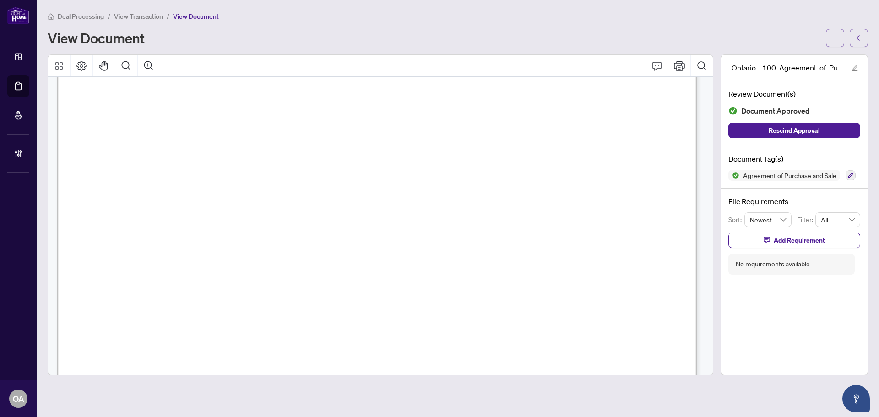
scroll to position [503, 0]
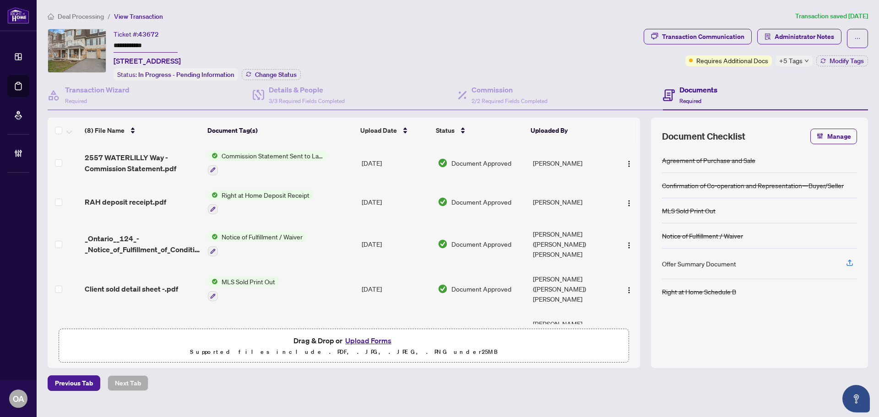
click at [151, 240] on span "_Ontario__124_-_Notice_of_Fulfillment_of_Condition_-_Signed__3_ 1.pdf" at bounding box center [143, 244] width 116 height 22
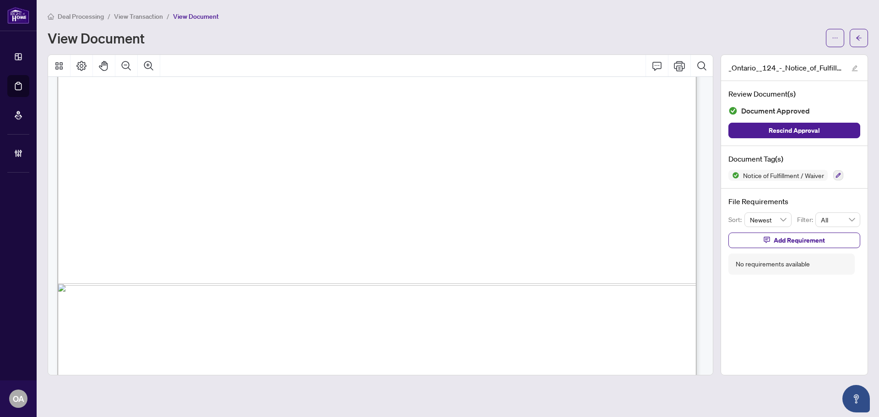
scroll to position [548, 0]
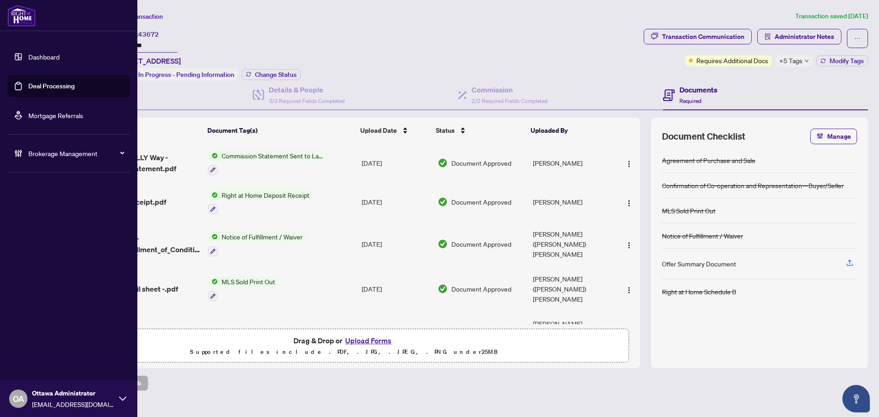
click at [36, 87] on link "Deal Processing" at bounding box center [51, 86] width 46 height 8
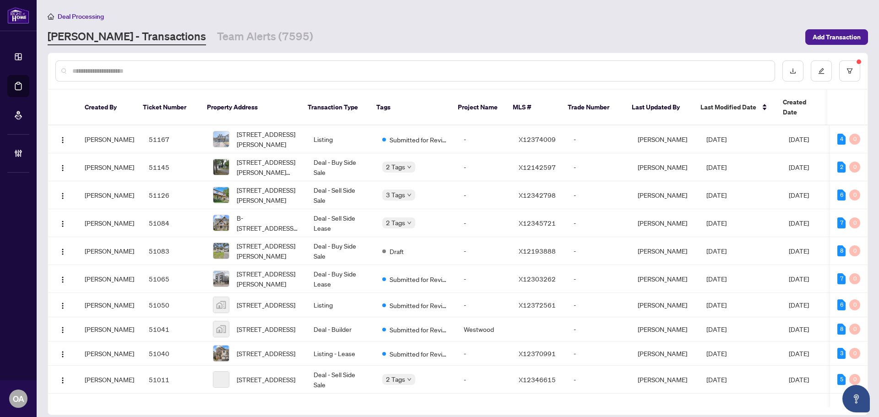
click at [518, 67] on input "text" at bounding box center [419, 71] width 695 height 10
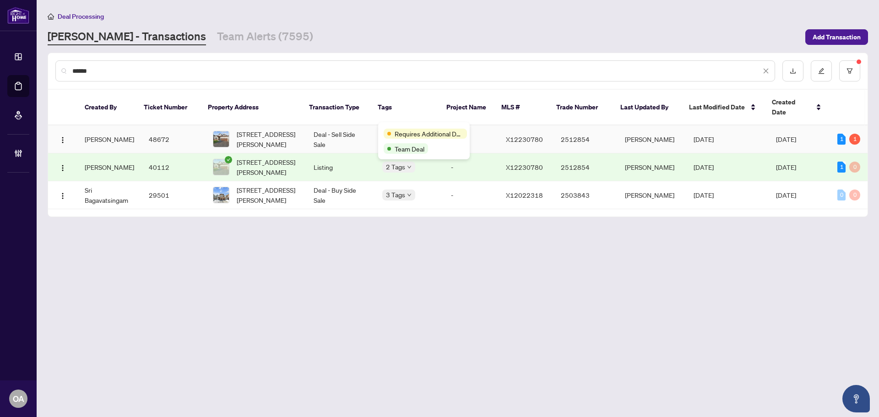
type input "******"
click at [343, 125] on td "Deal - Sell Side Sale" at bounding box center [340, 139] width 69 height 28
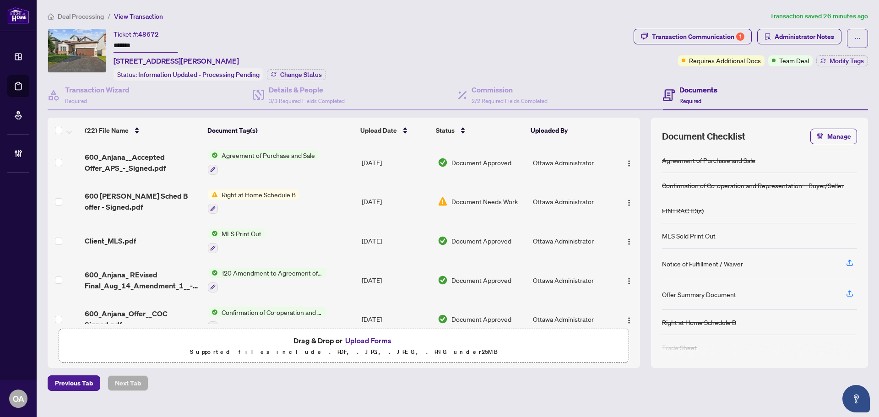
scroll to position [589, 0]
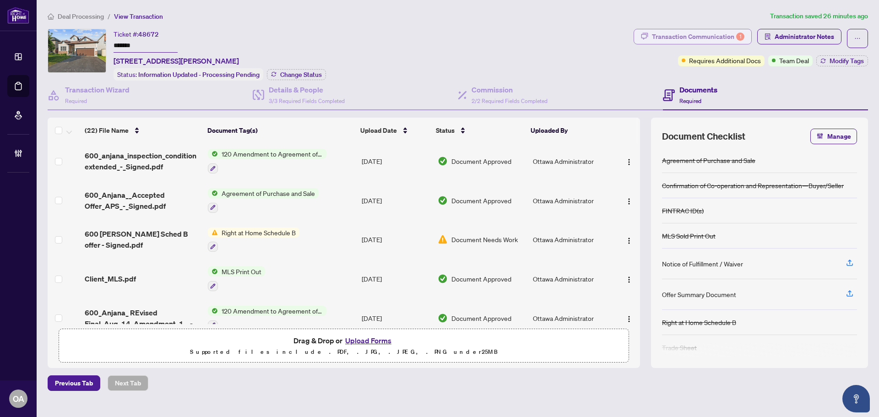
click at [702, 38] on div "Transaction Communication 1" at bounding box center [698, 36] width 92 height 15
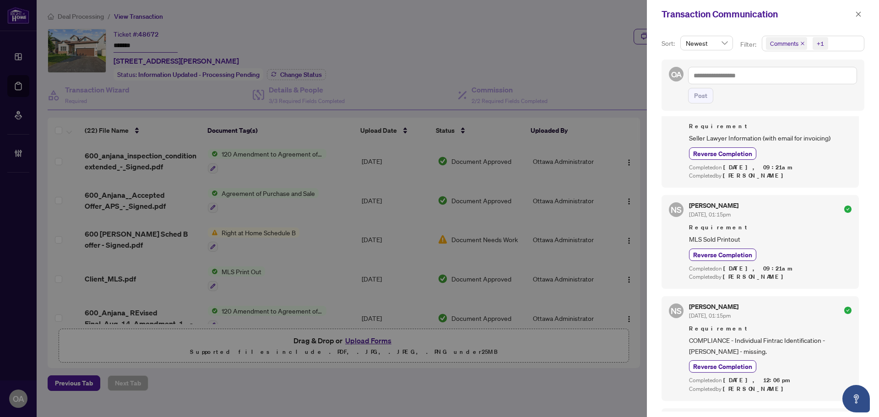
scroll to position [1462, 0]
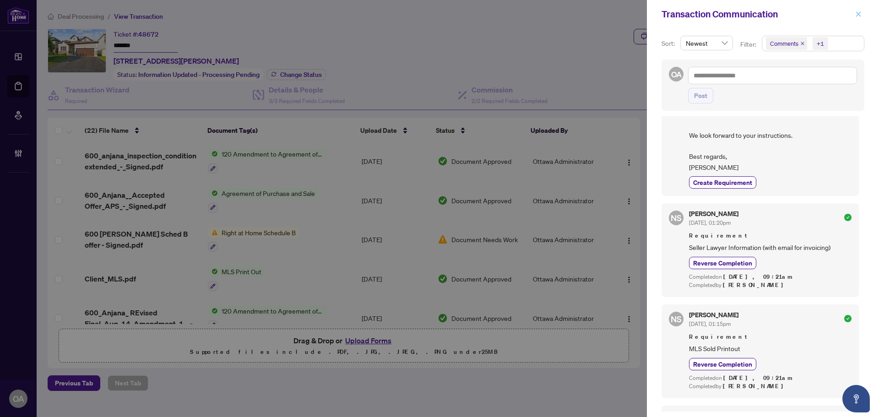
click at [860, 14] on icon "close" at bounding box center [858, 14] width 6 height 6
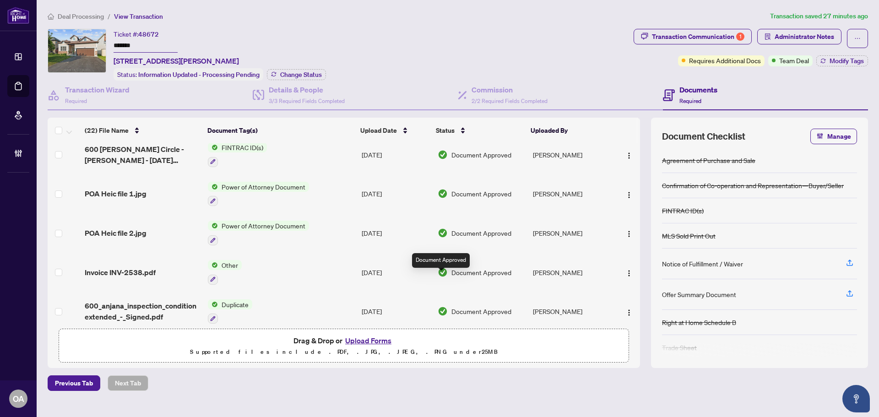
scroll to position [0, 0]
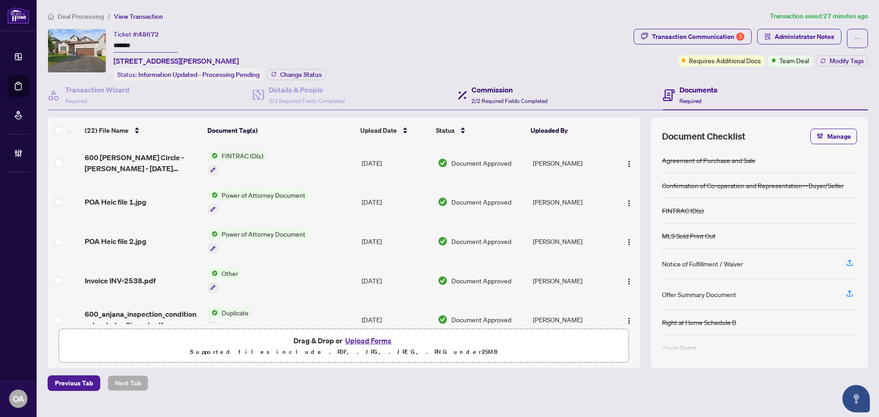
click at [486, 91] on h4 "Commission" at bounding box center [509, 89] width 76 height 11
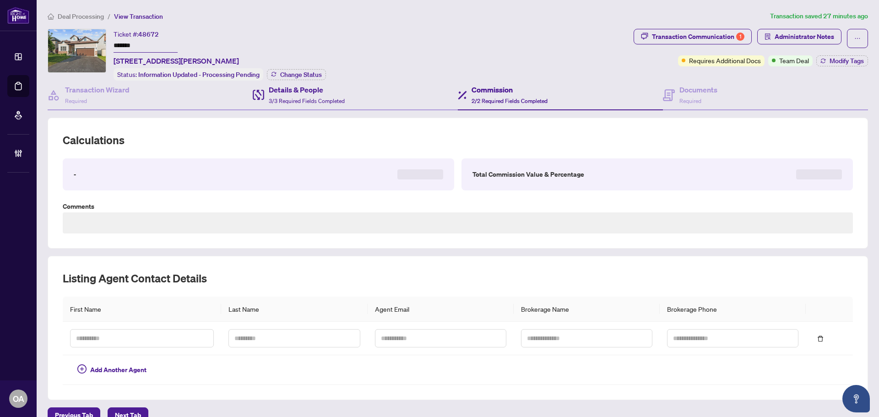
type textarea "**********"
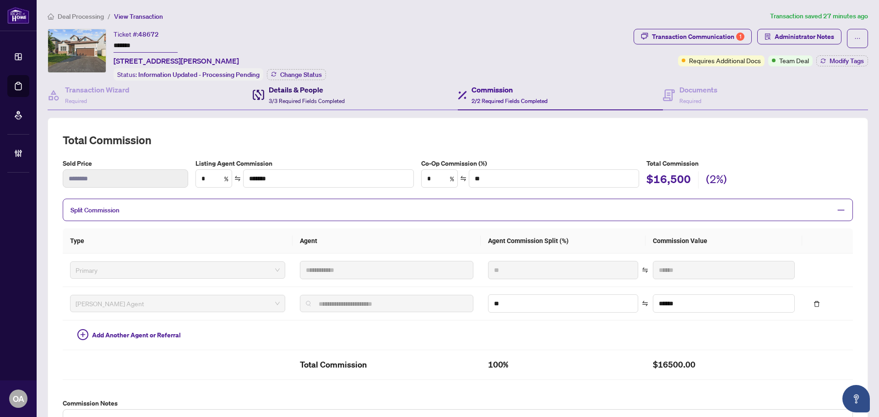
drag, startPoint x: 307, startPoint y: 85, endPoint x: 334, endPoint y: 90, distance: 27.6
click at [308, 85] on h4 "Details & People" at bounding box center [307, 89] width 76 height 11
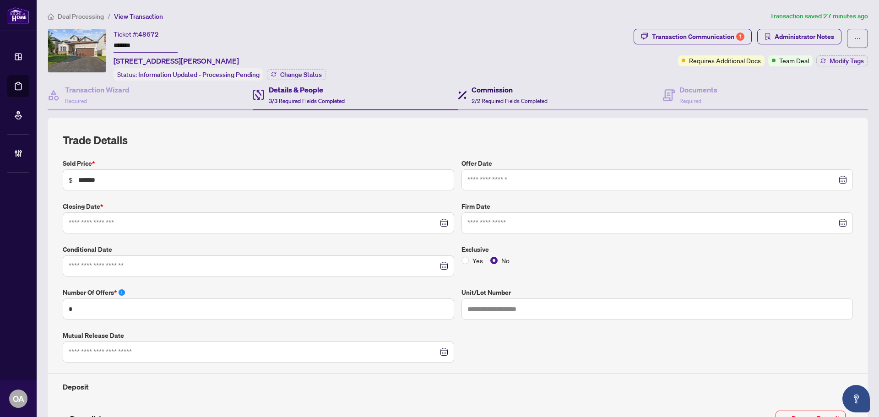
type input "**********"
click at [501, 89] on h4 "Commission" at bounding box center [509, 89] width 76 height 11
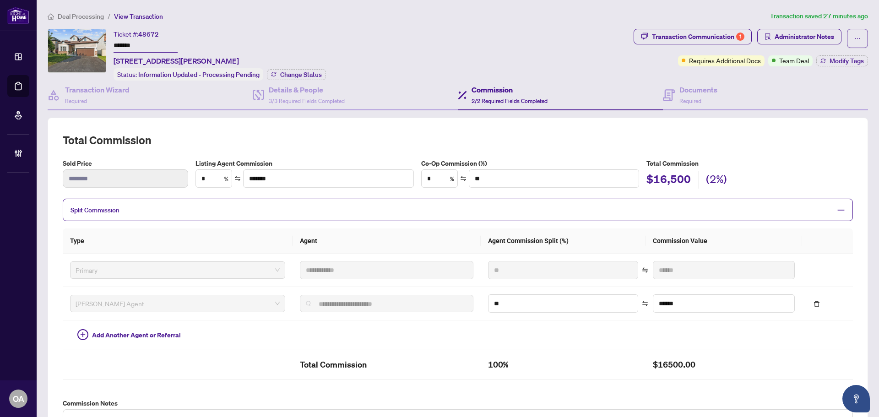
click at [475, 82] on div "Commission 2/2 Required Fields Completed" at bounding box center [560, 96] width 205 height 30
click at [286, 93] on h4 "Details & People" at bounding box center [307, 89] width 76 height 11
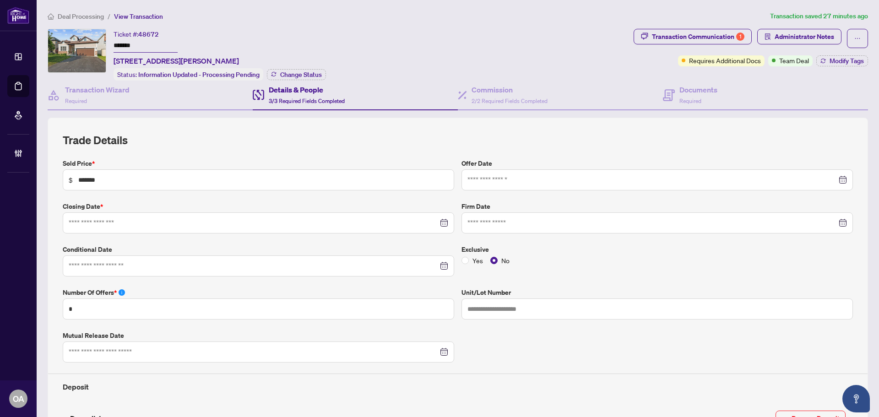
type input "**********"
click at [719, 35] on div "Transaction Communication 1" at bounding box center [698, 36] width 92 height 15
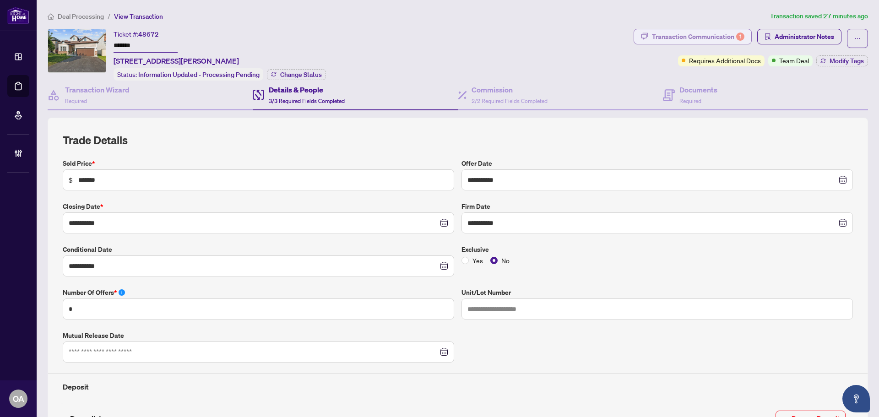
type textarea "**********"
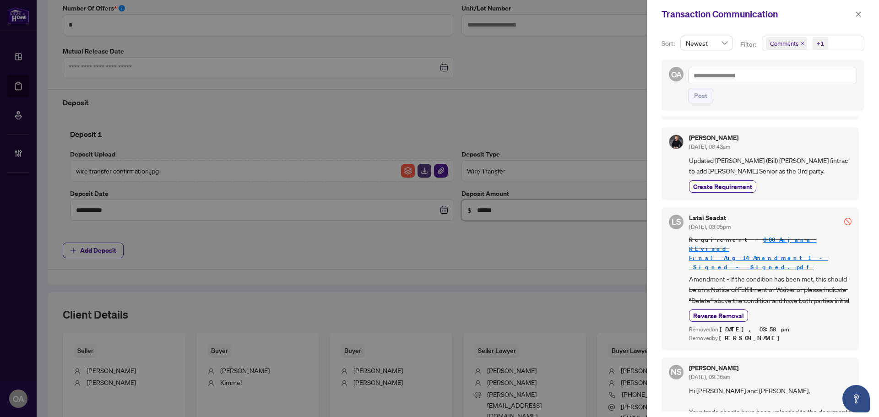
scroll to position [92, 0]
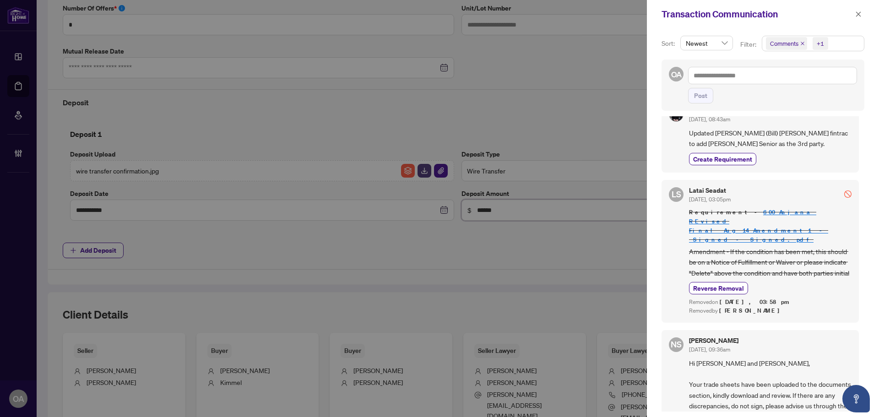
click at [818, 42] on div "+1" at bounding box center [819, 43] width 7 height 9
click at [770, 82] on span "Select Comments" at bounding box center [770, 81] width 7 height 7
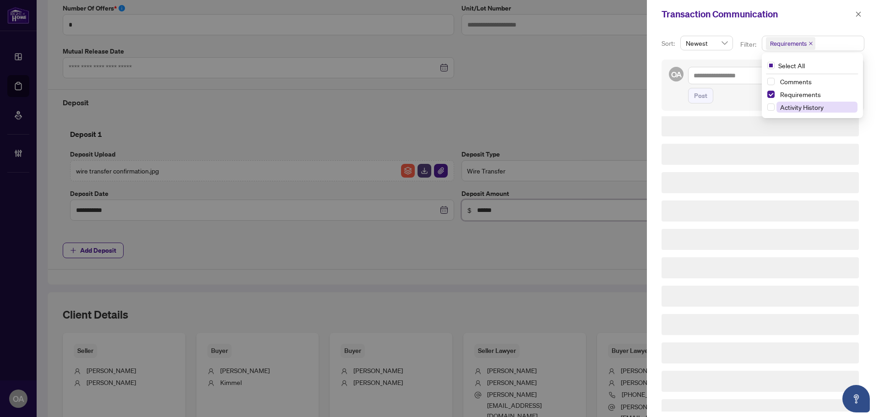
scroll to position [0, 0]
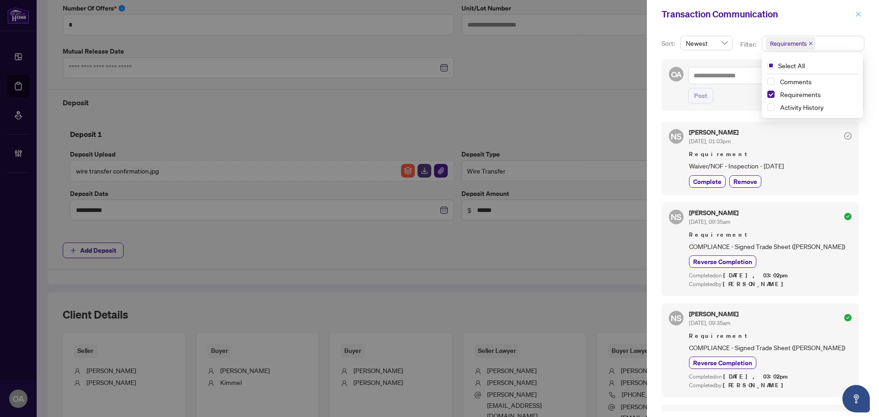
click at [861, 14] on button "button" at bounding box center [858, 14] width 12 height 11
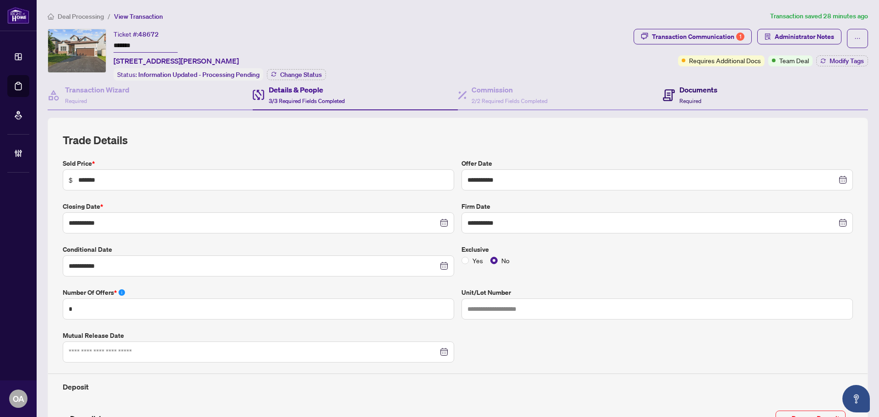
click at [692, 94] on div "Documents Required" at bounding box center [698, 95] width 38 height 22
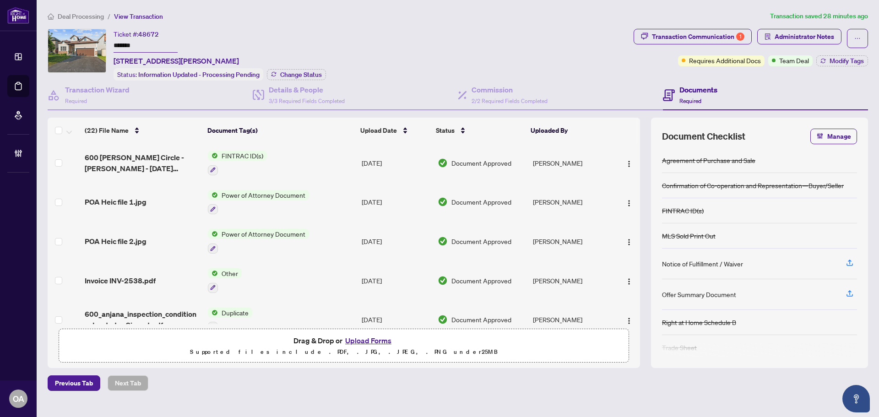
scroll to position [137, 0]
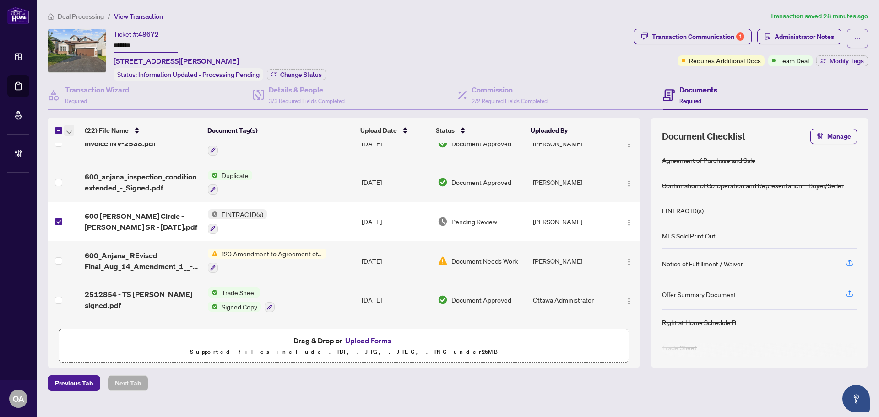
click at [67, 131] on icon "button" at bounding box center [68, 132] width 5 height 4
click at [78, 177] on span "Archive Selected" at bounding box center [111, 175] width 81 height 10
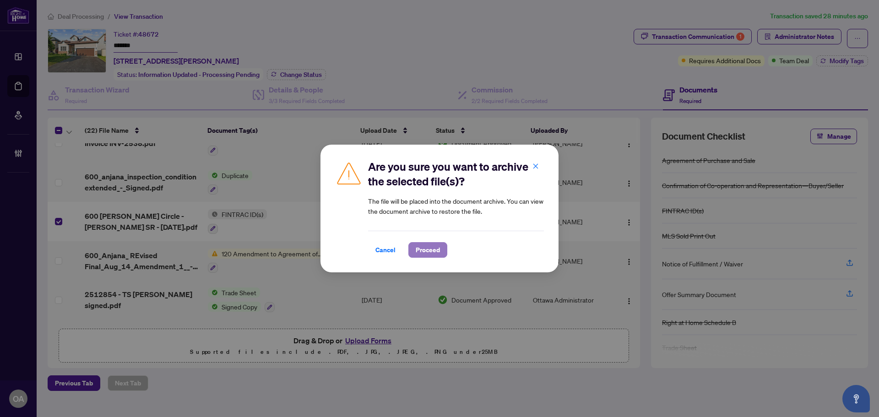
click at [430, 247] on span "Proceed" at bounding box center [428, 250] width 24 height 15
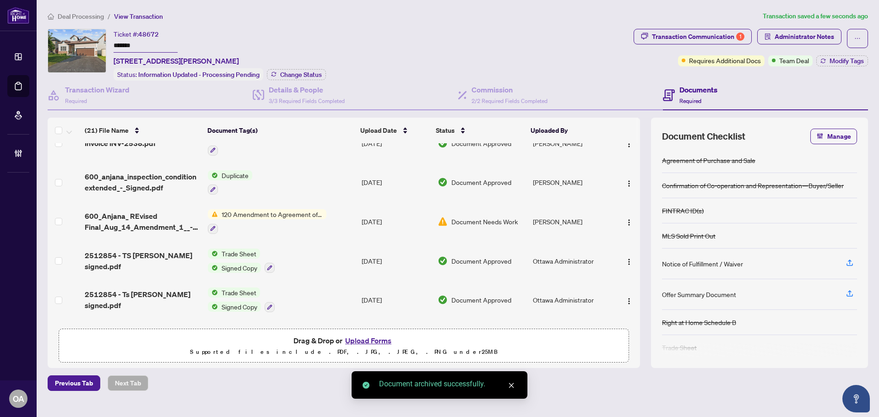
click at [146, 219] on span "600_Anjana_ REvised Final_Aug_14_Amendment_1__-_Signed - Signed.pdf" at bounding box center [143, 222] width 116 height 22
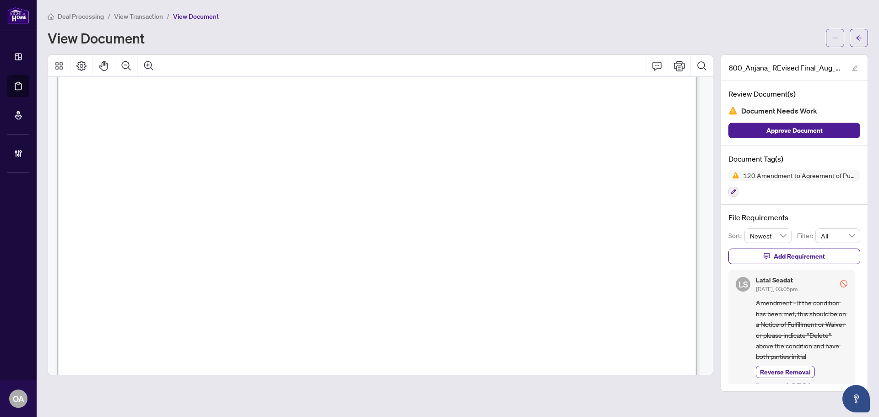
scroll to position [206, 0]
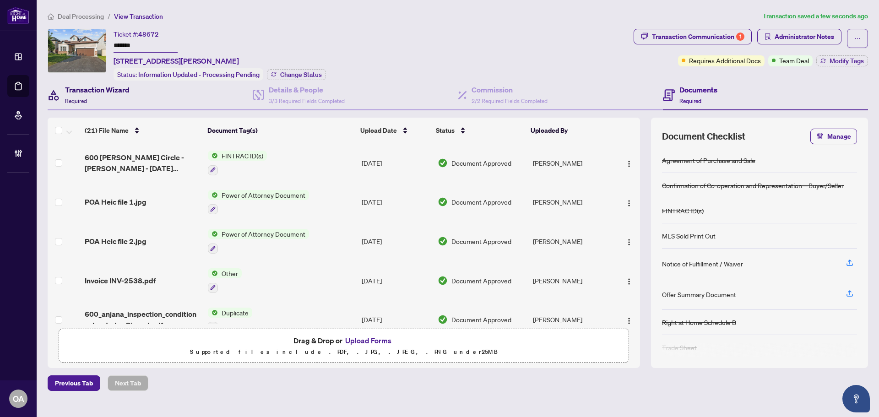
drag, startPoint x: 97, startPoint y: 87, endPoint x: 134, endPoint y: 87, distance: 36.6
click at [97, 87] on h4 "Transaction Wizard" at bounding box center [97, 89] width 65 height 11
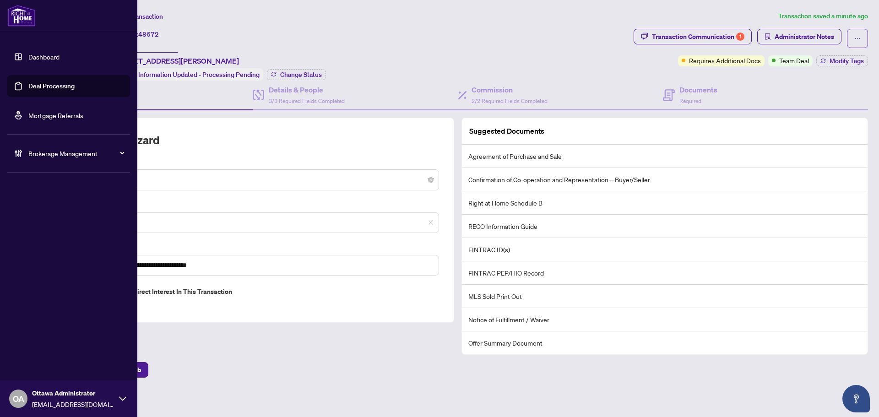
drag, startPoint x: 54, startPoint y: 85, endPoint x: 112, endPoint y: 72, distance: 59.0
click at [54, 85] on link "Deal Processing" at bounding box center [51, 86] width 46 height 8
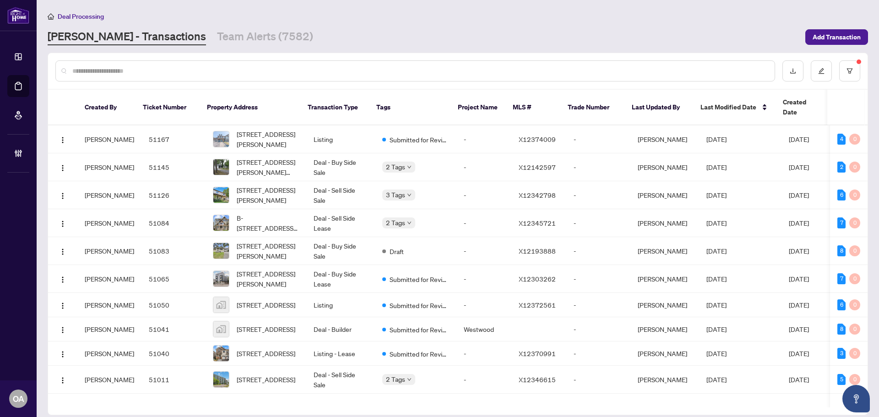
drag, startPoint x: 278, startPoint y: 72, endPoint x: 254, endPoint y: 65, distance: 25.8
click at [278, 71] on input "text" at bounding box center [419, 71] width 695 height 10
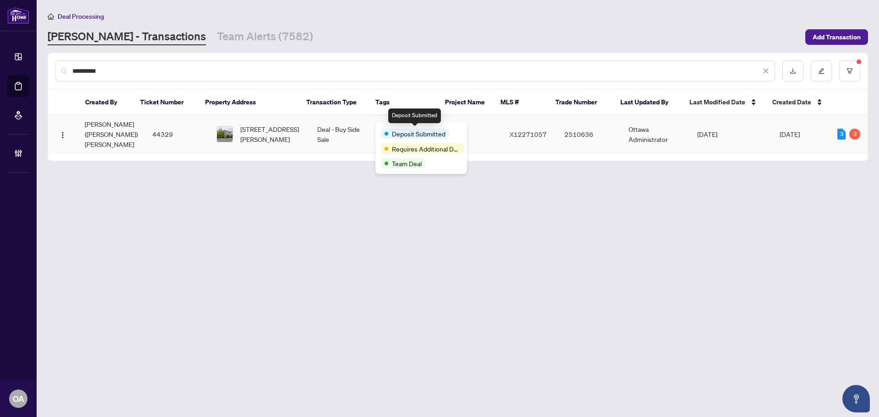
type input "**********"
click at [331, 124] on td "Deal - Buy Side Sale" at bounding box center [344, 134] width 69 height 38
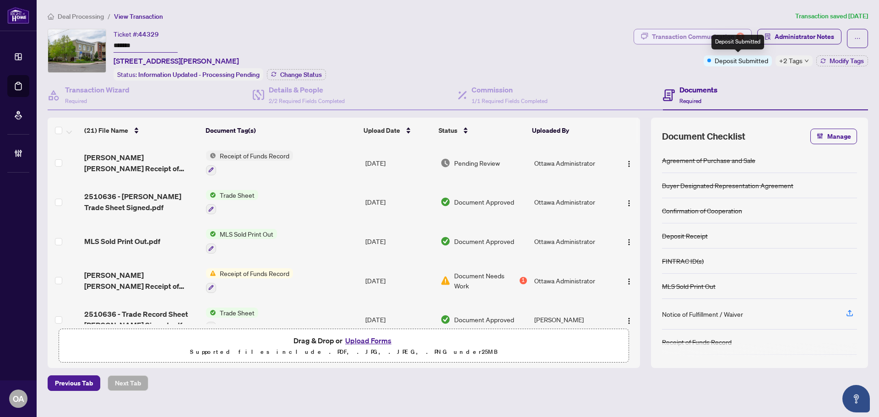
click at [703, 35] on div "Transaction Communication 3" at bounding box center [698, 36] width 92 height 15
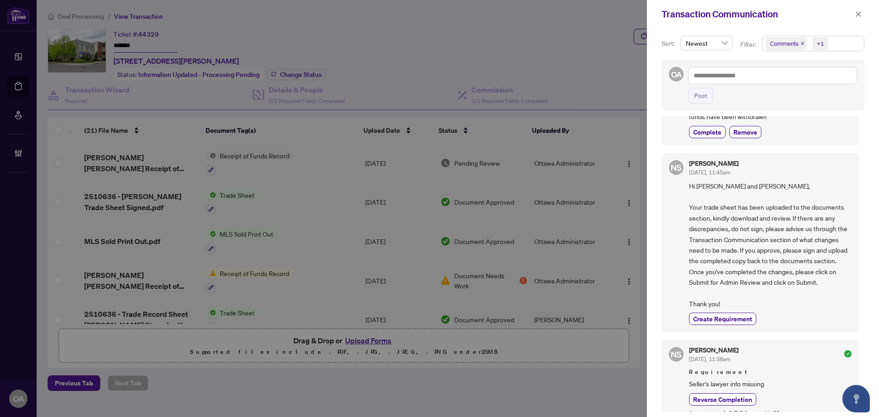
scroll to position [92, 0]
click at [817, 42] on div "+1" at bounding box center [819, 43] width 7 height 9
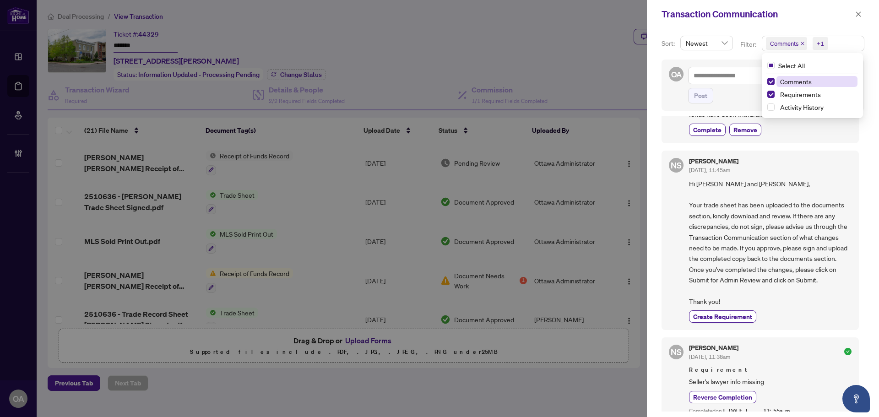
click at [800, 40] on span "Comments" at bounding box center [786, 43] width 41 height 13
click at [801, 43] on icon "close" at bounding box center [802, 44] width 4 height 4
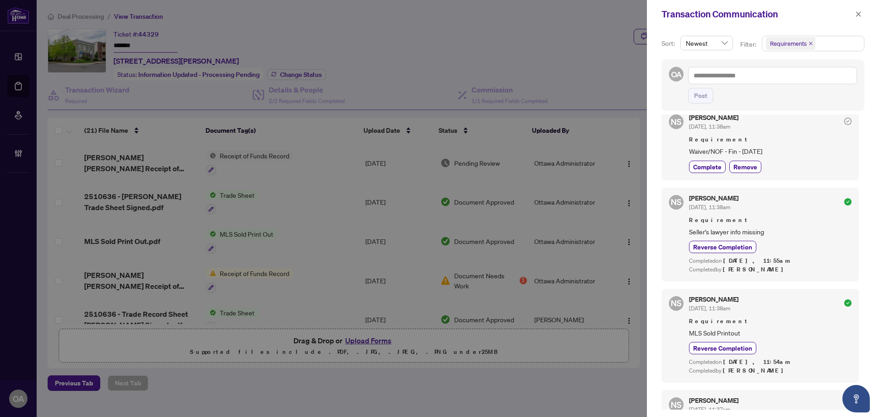
scroll to position [129, 0]
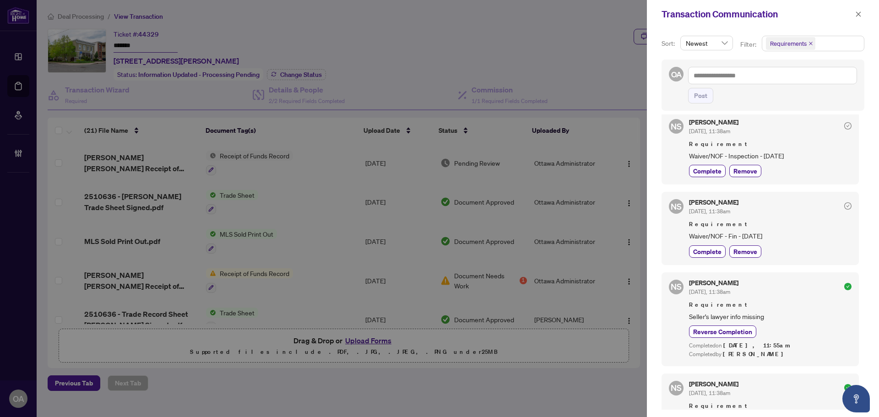
drag, startPoint x: 690, startPoint y: 133, endPoint x: 797, endPoint y: 226, distance: 141.8
click at [797, 226] on div "LA Luna Almuhanna Aug/16/2025, 11:54am Requirement - Arthur - RACHEL HELEN WILL…" at bounding box center [762, 261] width 203 height 295
copy div "Luna Almuhanna Aug/16/2025, 11:54am Requirement - Arthur - RACHEL HELEN WILLS R…"
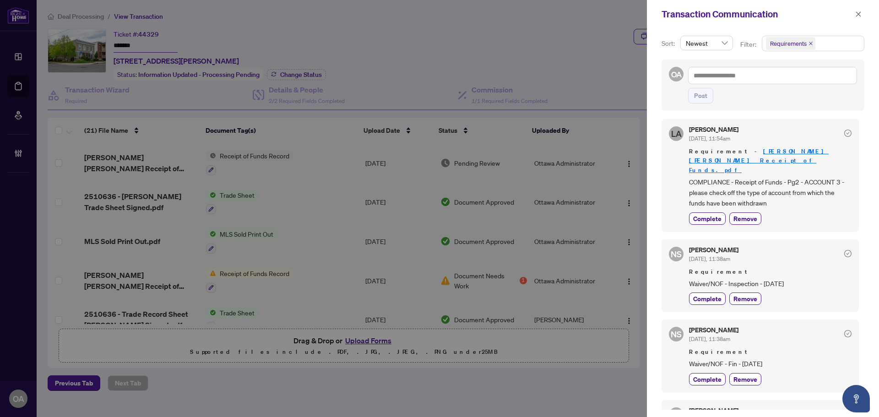
scroll to position [0, 0]
click at [811, 42] on icon "close" at bounding box center [811, 44] width 4 height 4
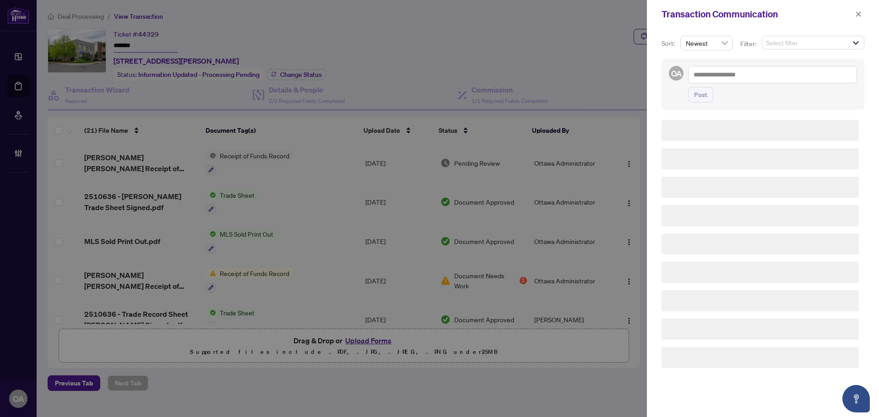
scroll to position [1, 0]
click at [779, 43] on span "Select filter" at bounding box center [813, 42] width 102 height 13
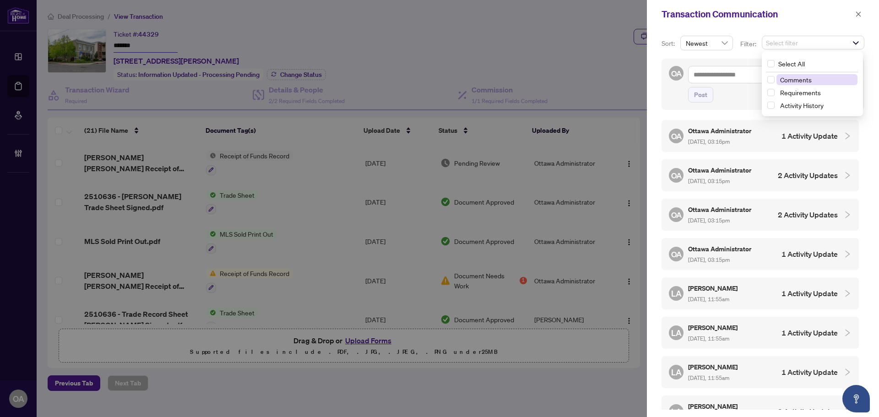
click at [783, 82] on span "Comments" at bounding box center [796, 80] width 32 height 8
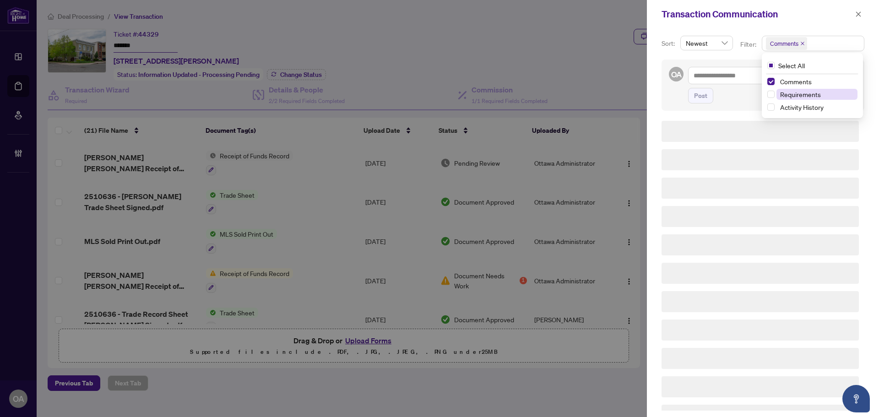
scroll to position [2, 0]
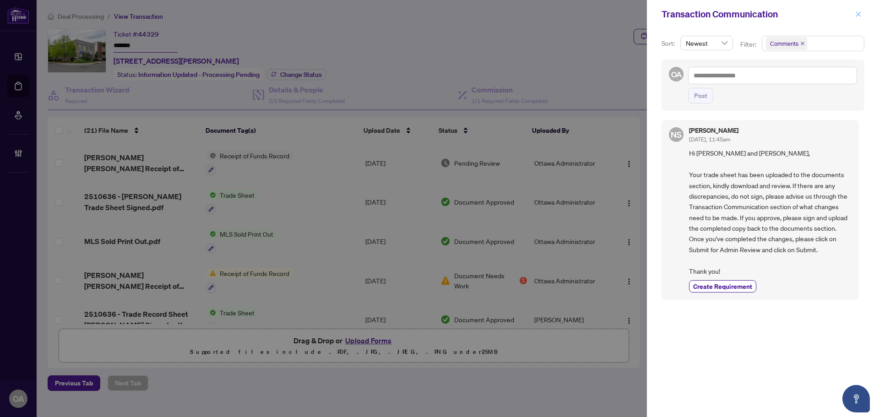
click at [858, 15] on icon "close" at bounding box center [858, 13] width 5 height 5
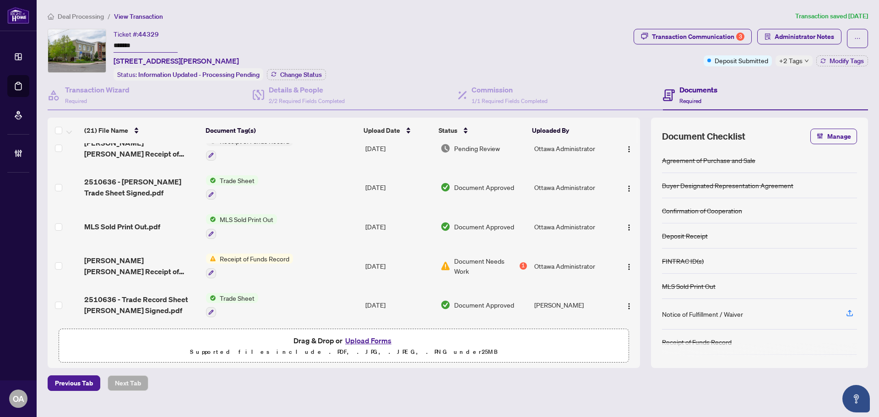
scroll to position [0, 0]
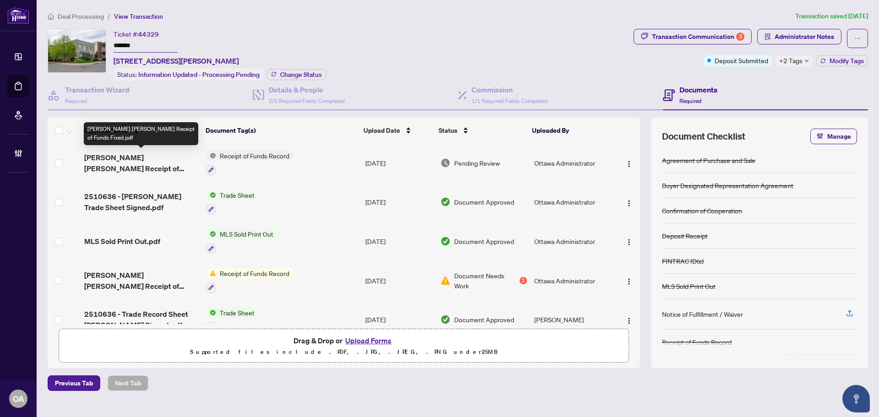
click at [147, 157] on span "Arthur - RACHEL HELEN WILLS Receipt of Funds Fixed.pdf" at bounding box center [141, 163] width 114 height 22
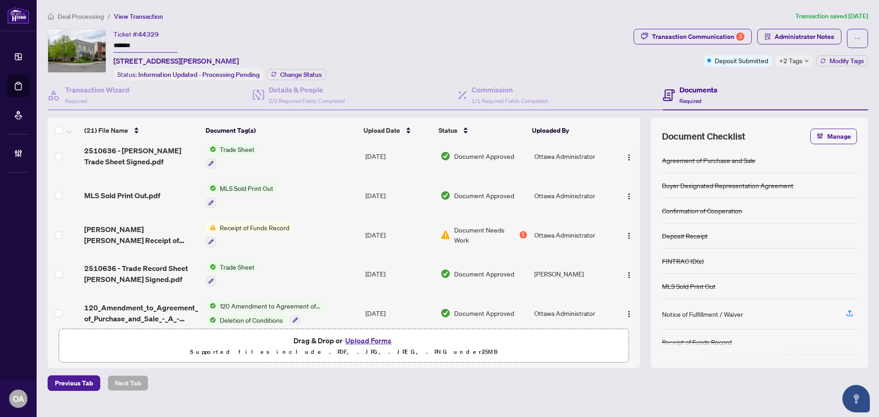
scroll to position [92, 0]
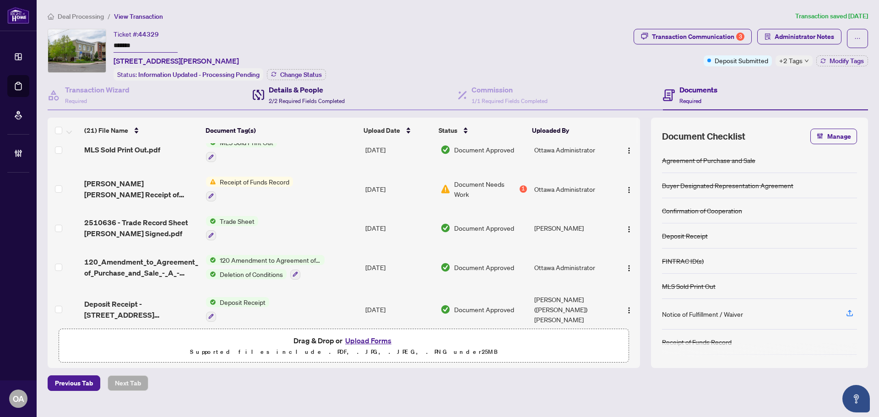
drag, startPoint x: 322, startPoint y: 92, endPoint x: 431, endPoint y: 99, distance: 109.6
click at [322, 92] on h4 "Details & People" at bounding box center [307, 89] width 76 height 11
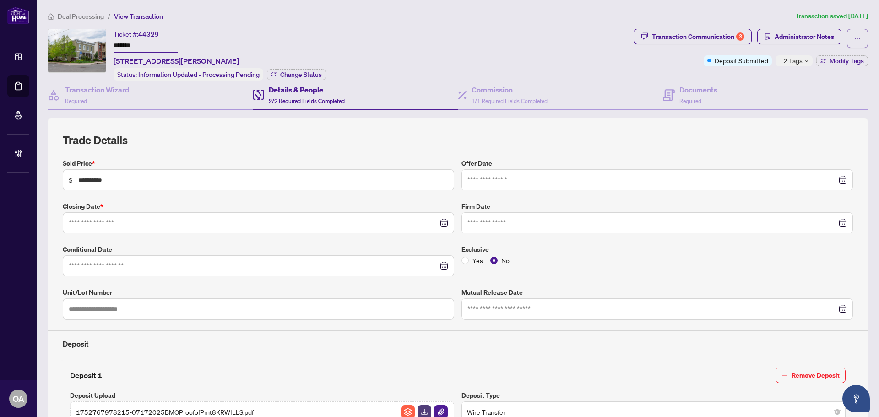
type input "**********"
click at [670, 99] on div "Documents Required" at bounding box center [690, 95] width 54 height 22
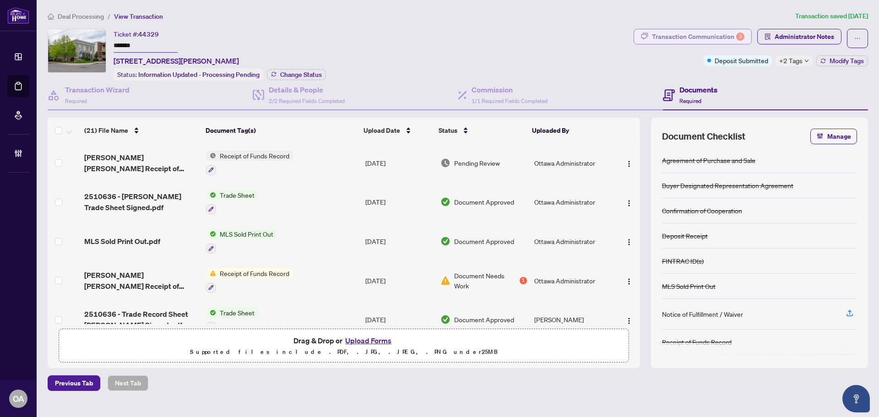
click at [730, 35] on div "Transaction Communication 3" at bounding box center [698, 36] width 92 height 15
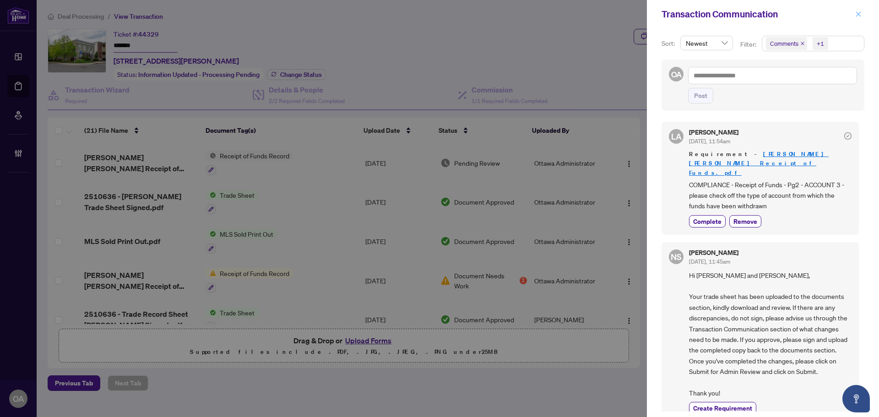
click at [857, 12] on icon "close" at bounding box center [858, 14] width 6 height 6
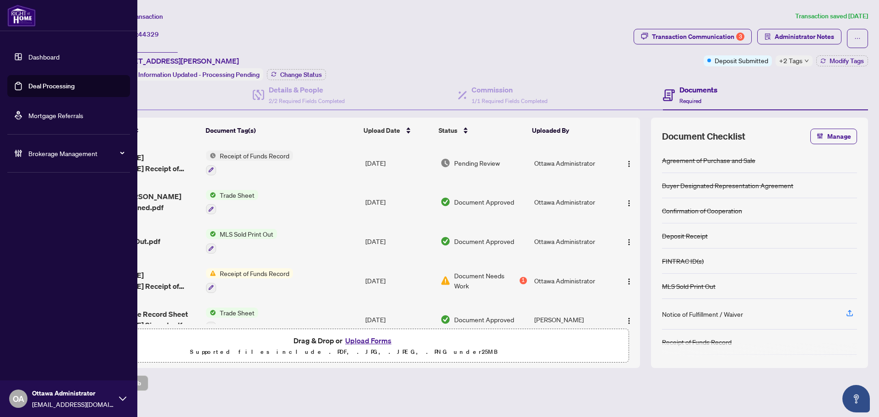
drag, startPoint x: 44, startPoint y: 83, endPoint x: 78, endPoint y: 81, distance: 34.4
click at [44, 83] on link "Deal Processing" at bounding box center [51, 86] width 46 height 8
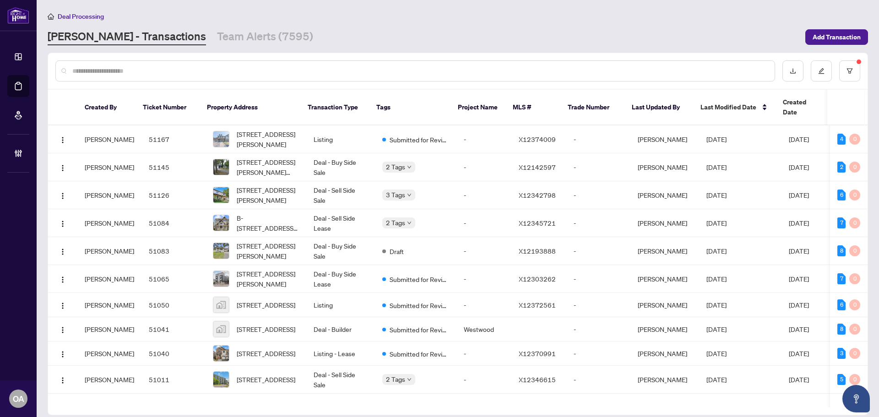
click at [396, 68] on input "text" at bounding box center [419, 71] width 695 height 10
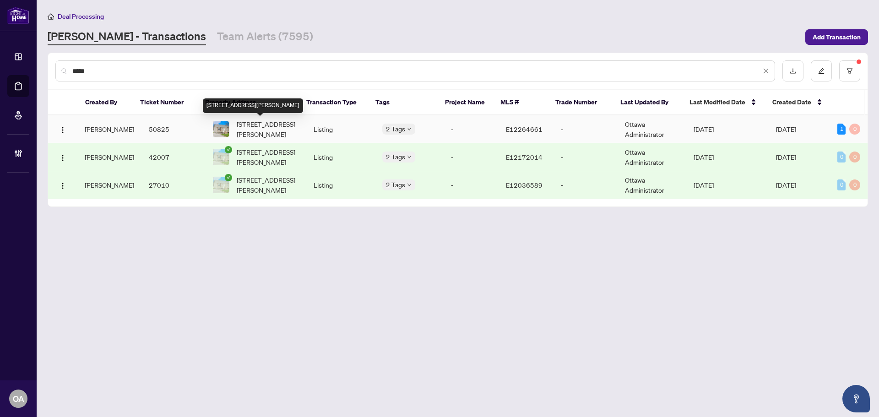
type input "*****"
click at [245, 125] on span "43 Glynn Rd, Ajax, Ontario L1S 2C4, Canada" at bounding box center [268, 129] width 62 height 20
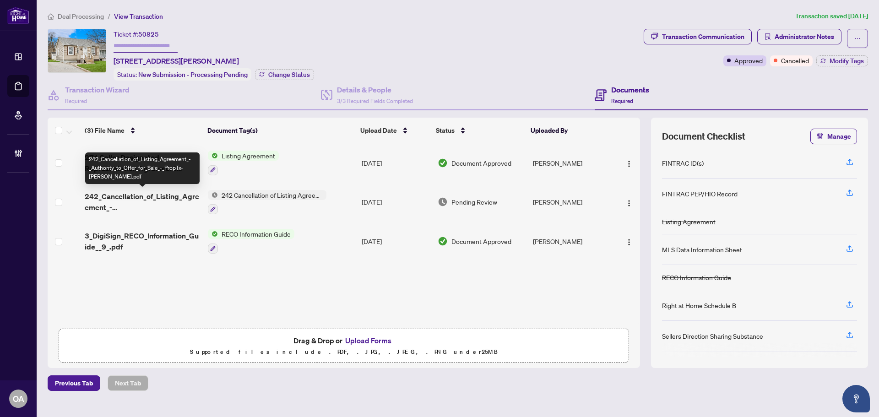
click at [126, 194] on span "242_Cancellation_of_Listing_Agreement_-_Authority_to_Offer_for_Sale_-_PropTx-OR…" at bounding box center [143, 202] width 116 height 22
click at [159, 194] on span "242_Cancellation_of_Listing_Agreement_-_Authority_to_Offer_for_Sale_-_PropTx-OR…" at bounding box center [143, 202] width 116 height 22
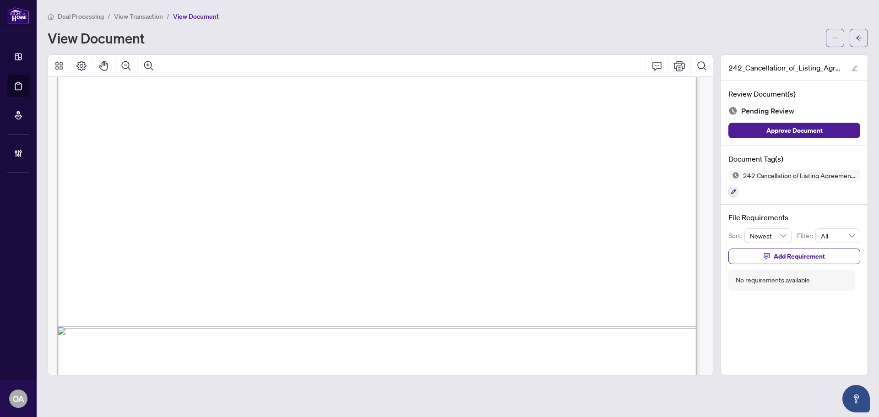
scroll to position [548, 0]
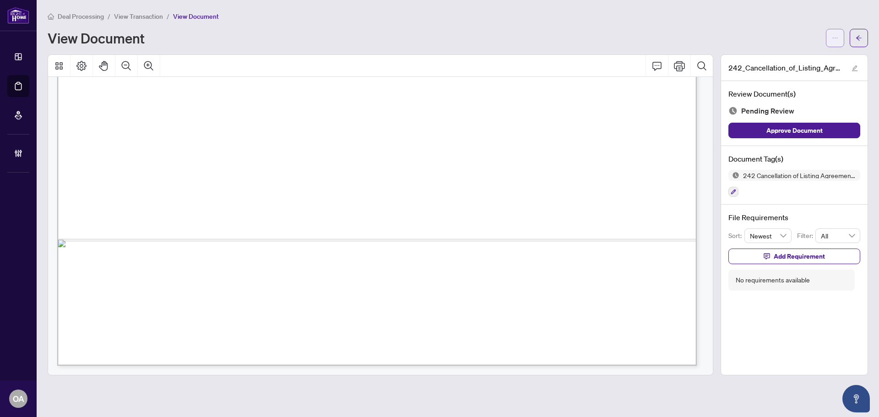
click at [835, 39] on icon "ellipsis" at bounding box center [835, 38] width 6 height 6
click at [806, 59] on span "Download" at bounding box center [802, 58] width 70 height 10
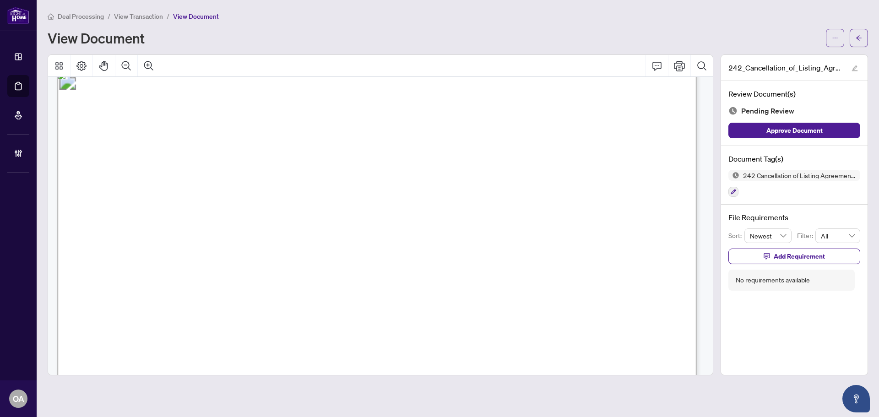
scroll to position [0, 0]
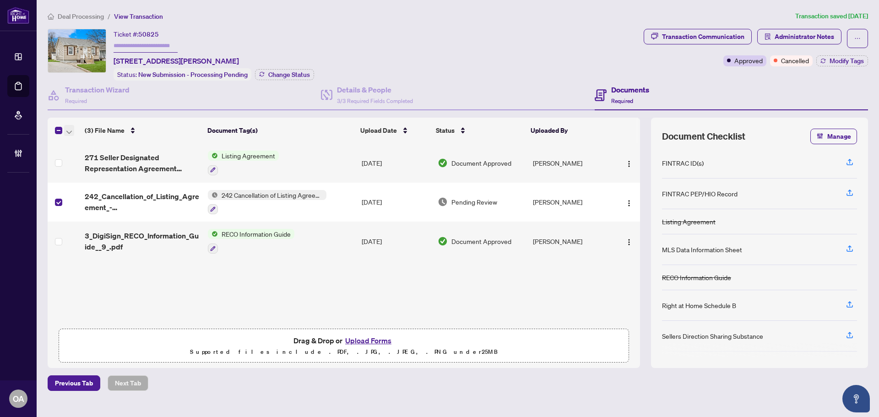
click at [70, 130] on icon "button" at bounding box center [68, 132] width 5 height 4
click at [81, 176] on span "Archive Selected" at bounding box center [111, 175] width 81 height 10
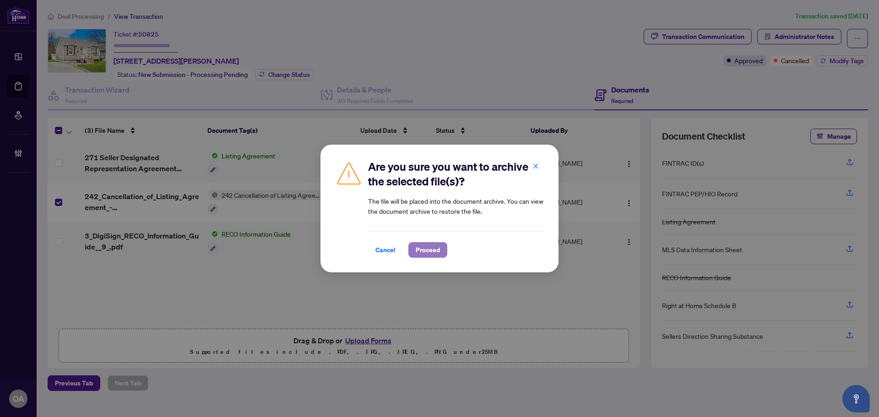
click at [427, 250] on span "Proceed" at bounding box center [428, 250] width 24 height 15
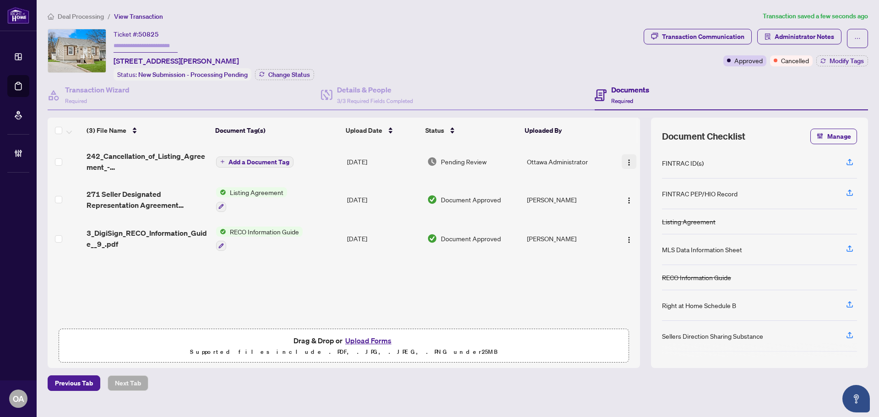
click at [631, 156] on button "button" at bounding box center [628, 161] width 15 height 15
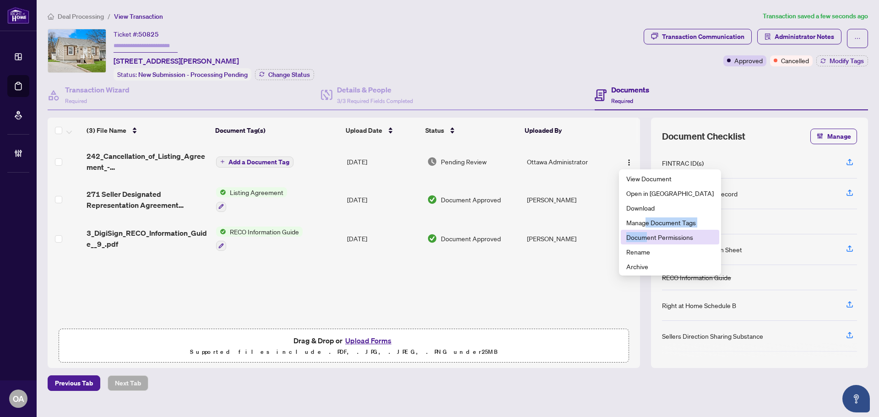
drag, startPoint x: 647, startPoint y: 222, endPoint x: 647, endPoint y: 235, distance: 12.8
click at [647, 235] on ul "View Document Open in New Tab Download Manage Document Tags Document Permission…" at bounding box center [670, 222] width 102 height 106
click at [648, 235] on span "Document Permissions" at bounding box center [669, 237] width 87 height 10
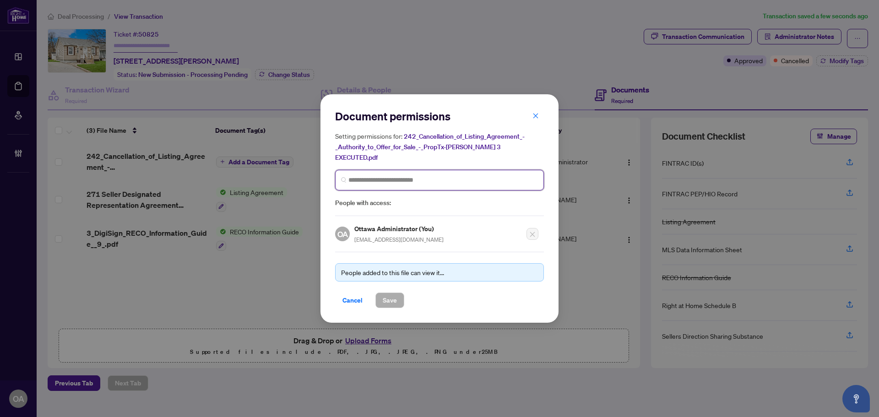
drag, startPoint x: 373, startPoint y: 174, endPoint x: 380, endPoint y: 165, distance: 11.4
click at [375, 175] on input "search" at bounding box center [442, 180] width 189 height 10
type input "****"
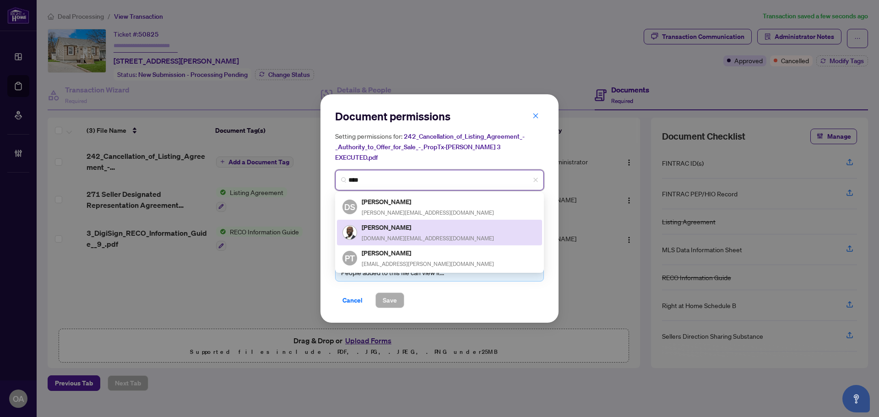
click at [386, 225] on h5 "Etin Imasuen" at bounding box center [428, 227] width 132 height 11
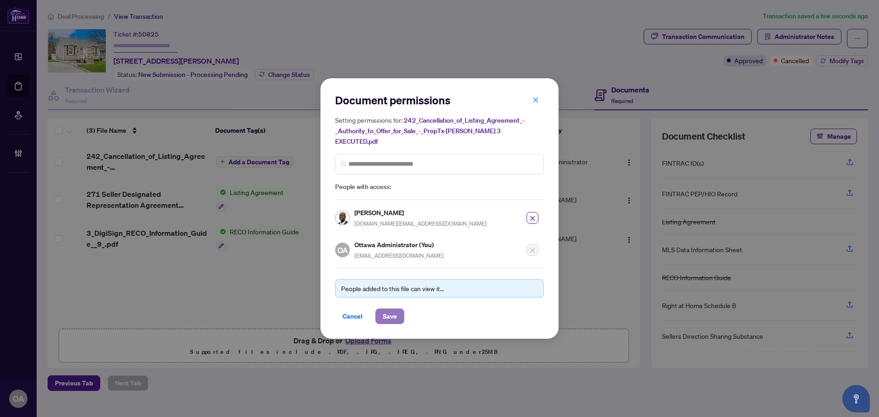
click at [396, 309] on span "Save" at bounding box center [390, 316] width 14 height 15
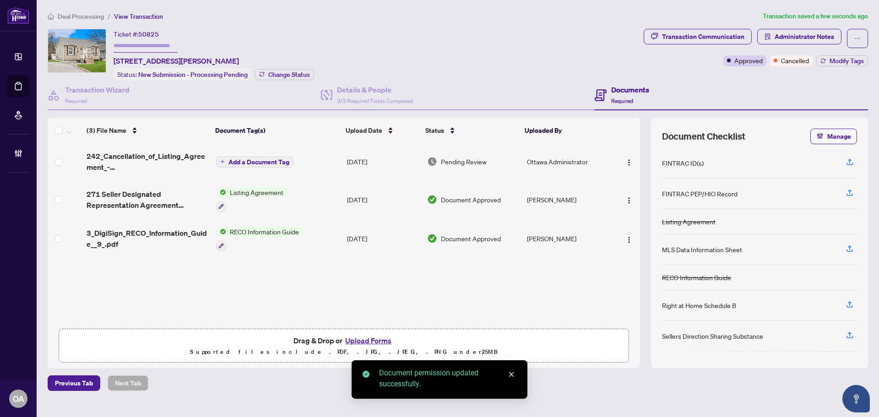
click at [243, 160] on span "Add a Document Tag" at bounding box center [258, 162] width 61 height 6
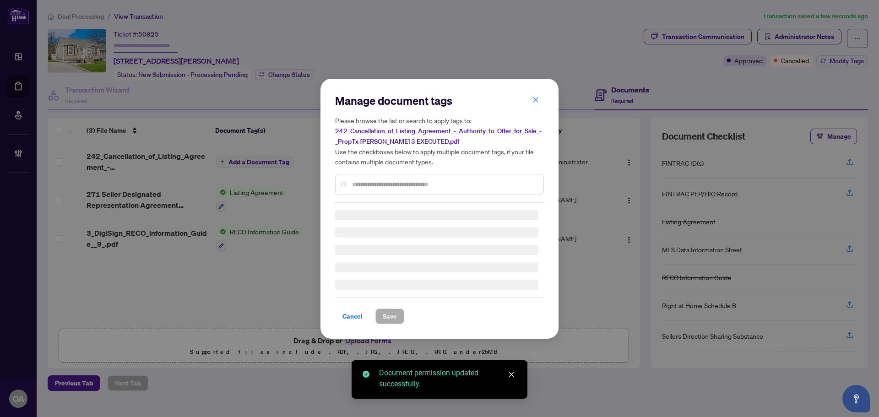
click at [358, 186] on input "text" at bounding box center [444, 184] width 184 height 10
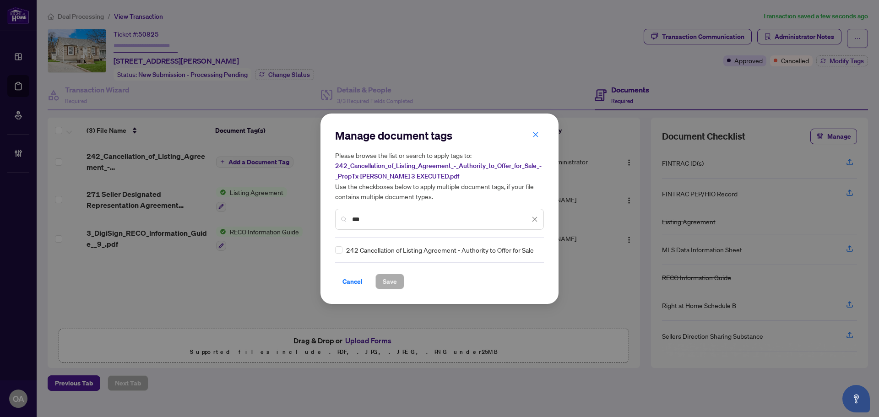
type input "***"
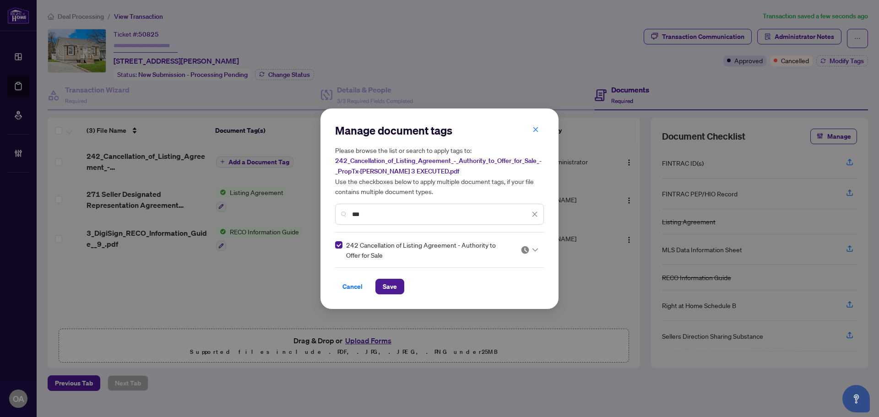
click at [536, 248] on icon at bounding box center [534, 250] width 5 height 4
click at [519, 293] on div "Approved" at bounding box center [501, 294] width 59 height 10
click at [386, 285] on span "Save" at bounding box center [390, 286] width 14 height 15
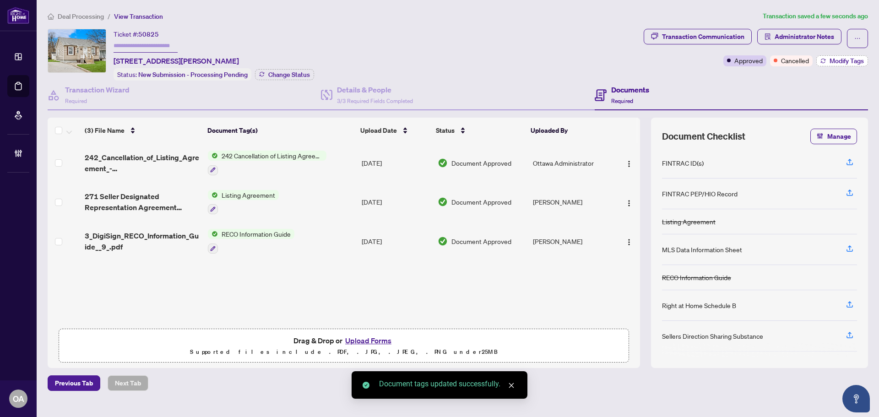
click at [854, 59] on span "Modify Tags" at bounding box center [846, 61] width 34 height 6
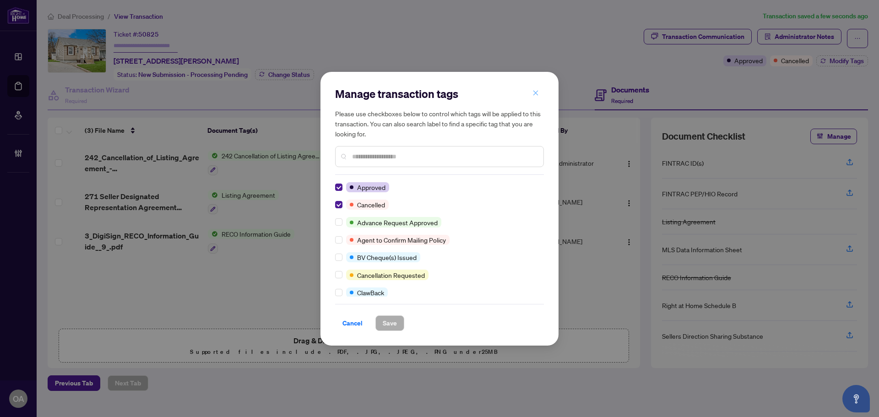
drag, startPoint x: 535, startPoint y: 93, endPoint x: 567, endPoint y: 94, distance: 32.0
click at [537, 93] on icon "close" at bounding box center [535, 93] width 6 height 6
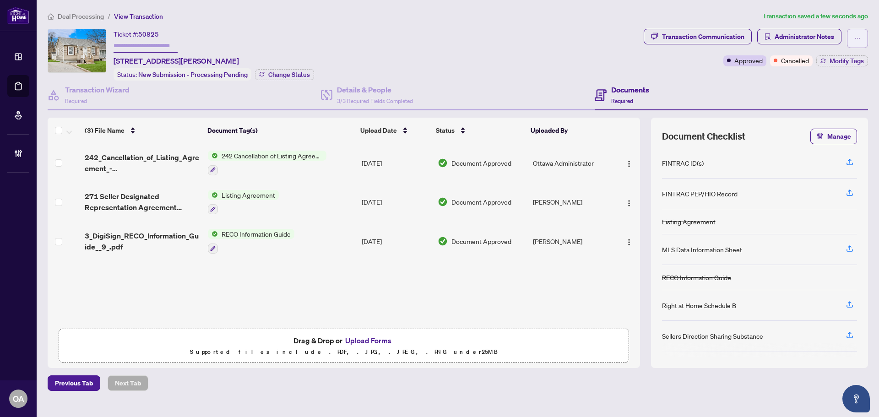
click at [858, 34] on span "button" at bounding box center [857, 38] width 6 height 15
click at [835, 103] on span "Submit for Completion" at bounding box center [825, 102] width 70 height 10
type textarea "**********"
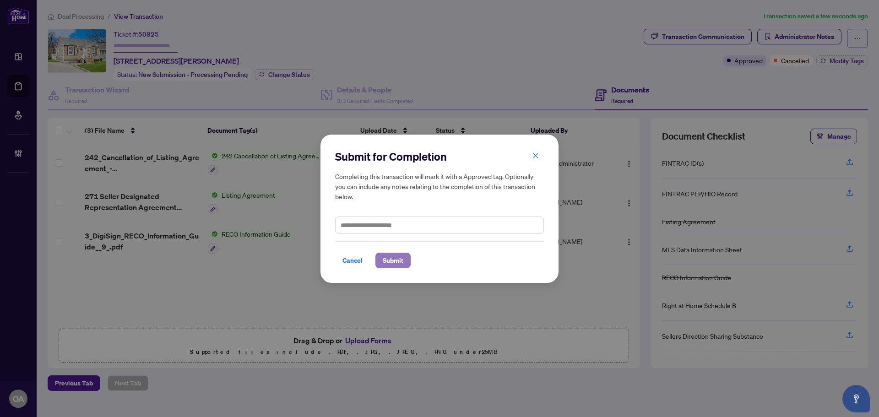
click at [393, 259] on span "Submit" at bounding box center [393, 260] width 21 height 15
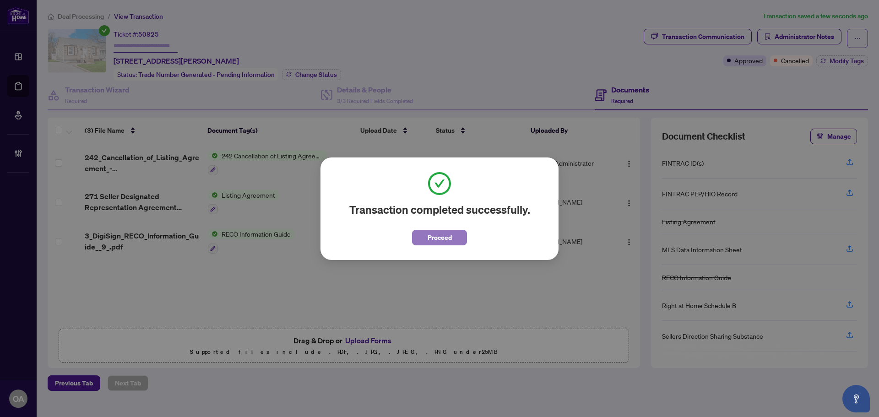
click at [433, 240] on span "Proceed" at bounding box center [439, 237] width 24 height 15
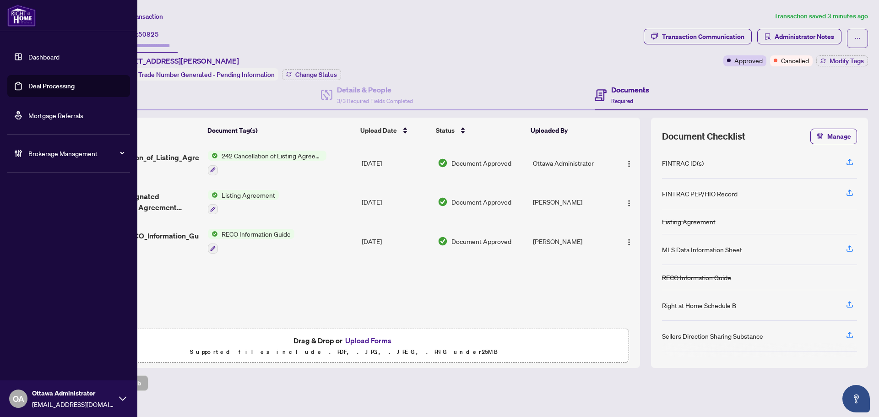
click at [32, 84] on link "Deal Processing" at bounding box center [51, 86] width 46 height 8
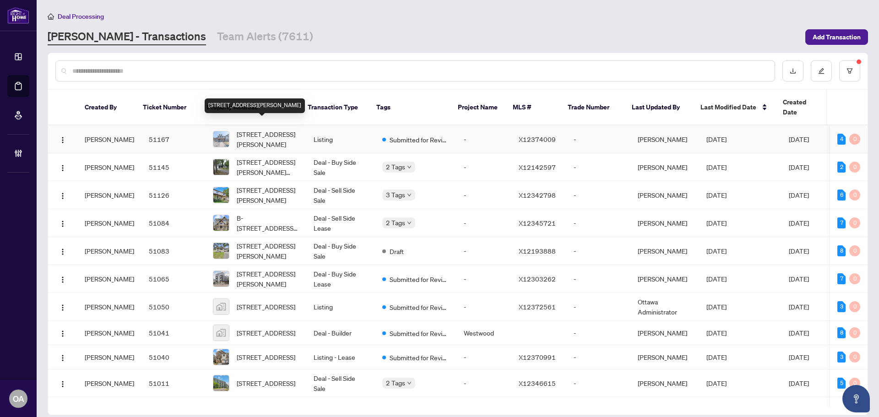
click at [271, 129] on span "1148 Beckett Cres, Ottawa, Ontario K2S 0Z2, Canada" at bounding box center [268, 139] width 62 height 20
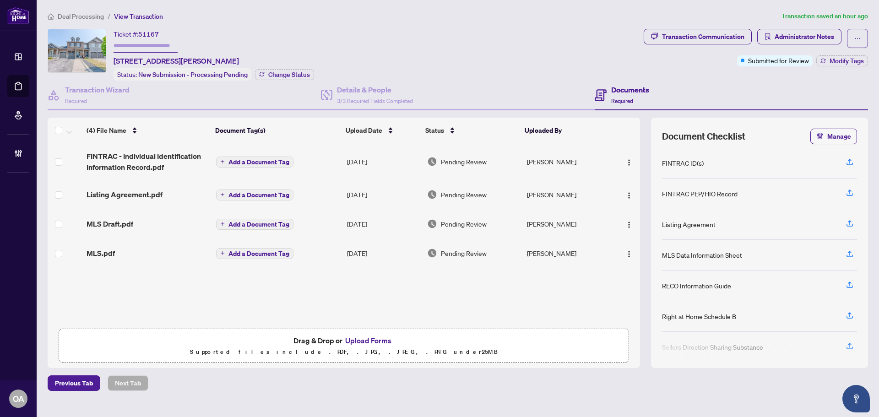
click at [405, 35] on div "Ticket #: 51167 1148 Beckett Cres, Ottawa, Ontario K2S 0Z2, Canada Status: New …" at bounding box center [344, 55] width 592 height 52
click at [446, 54] on div "Ticket #: 51167 1148 Beckett Cres, Ottawa, Ontario K2S 0Z2, Canada Status: New …" at bounding box center [344, 55] width 592 height 52
click at [401, 35] on div "Ticket #: 51167 1148 Beckett Cres, Ottawa, Ontario K2S 0Z2, Canada Status: New …" at bounding box center [344, 55] width 592 height 52
click at [422, 32] on div "Ticket #: 51167 1148 Beckett Cres, Ottawa, Ontario K2S 0Z2, Canada Status: New …" at bounding box center [344, 55] width 592 height 52
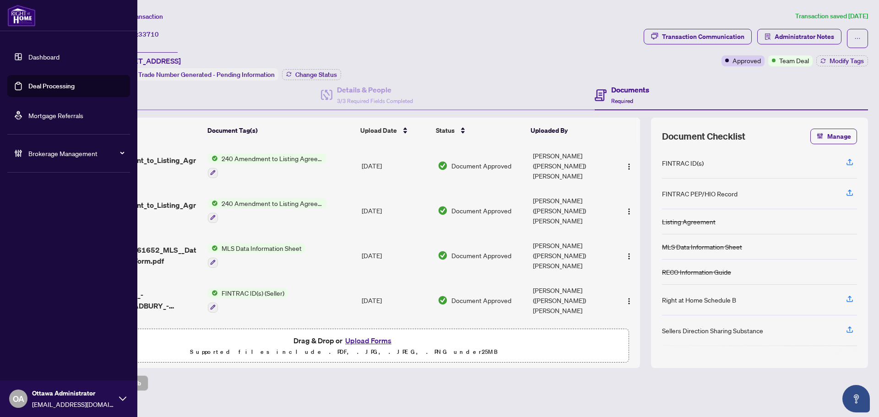
click at [36, 84] on link "Deal Processing" at bounding box center [51, 86] width 46 height 8
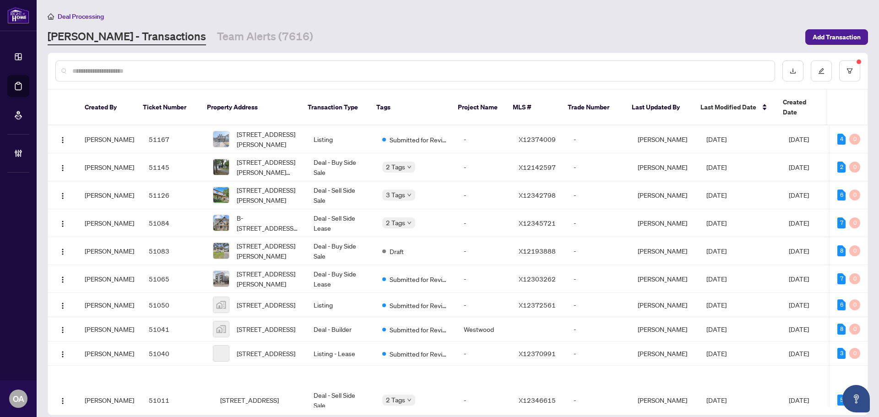
click at [284, 67] on input "text" at bounding box center [419, 71] width 695 height 10
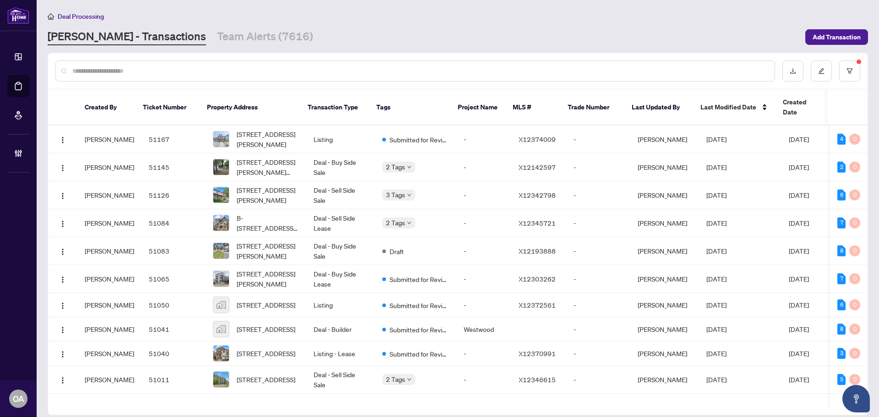
paste input "*****"
type input "*****"
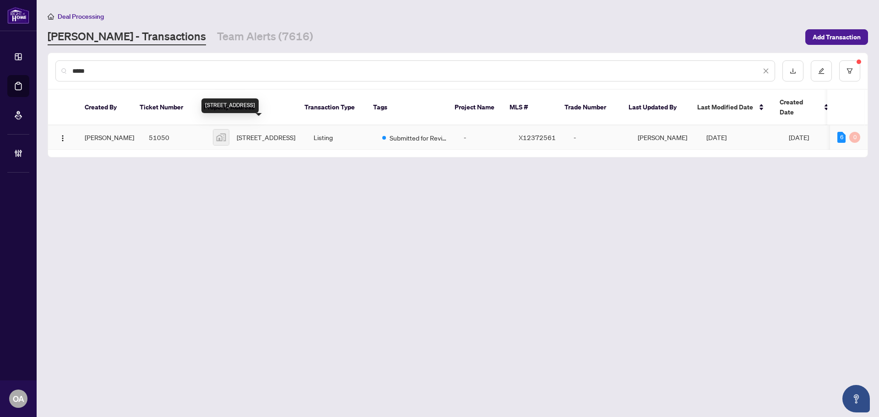
click at [277, 132] on span "[STREET_ADDRESS]" at bounding box center [266, 137] width 59 height 10
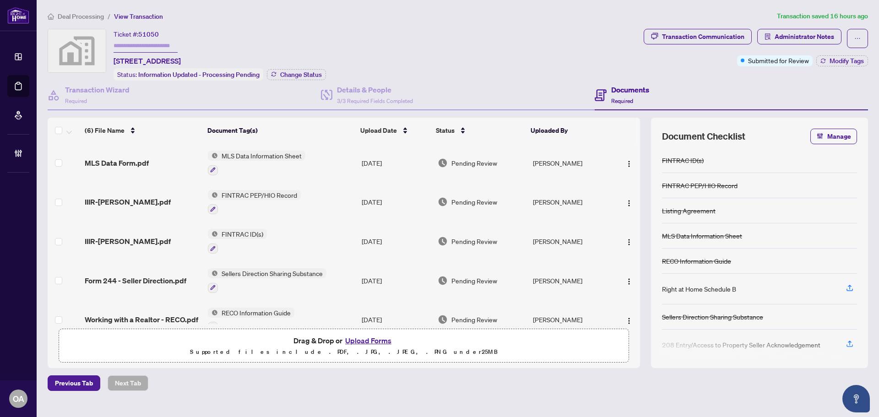
click at [129, 164] on span "MLS Data Form.pdf" at bounding box center [117, 162] width 64 height 11
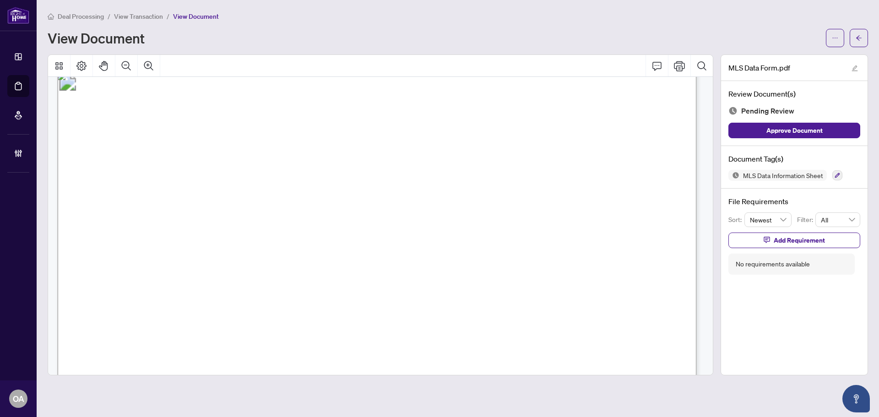
scroll to position [870, 0]
click at [835, 178] on button "button" at bounding box center [837, 175] width 10 height 10
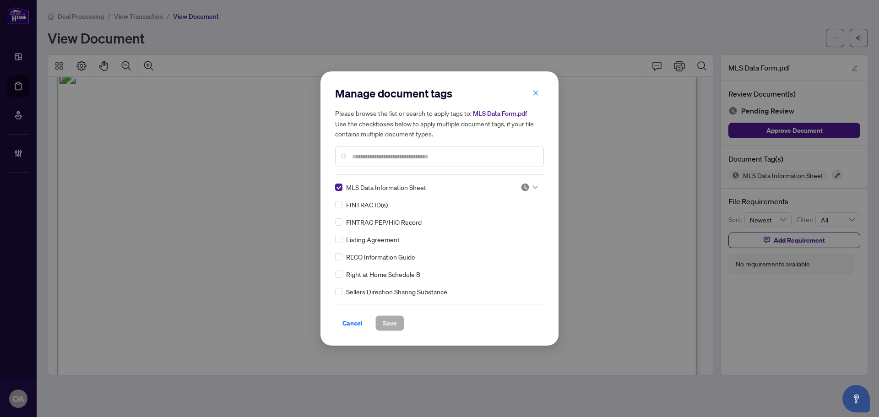
click at [531, 189] on div at bounding box center [528, 187] width 17 height 9
click at [511, 218] on div "Needs Work" at bounding box center [499, 217] width 59 height 10
click at [532, 187] on icon at bounding box center [534, 187] width 5 height 4
click at [503, 234] on div "Approved" at bounding box center [499, 232] width 59 height 10
drag, startPoint x: 391, startPoint y: 323, endPoint x: 574, endPoint y: 282, distance: 187.9
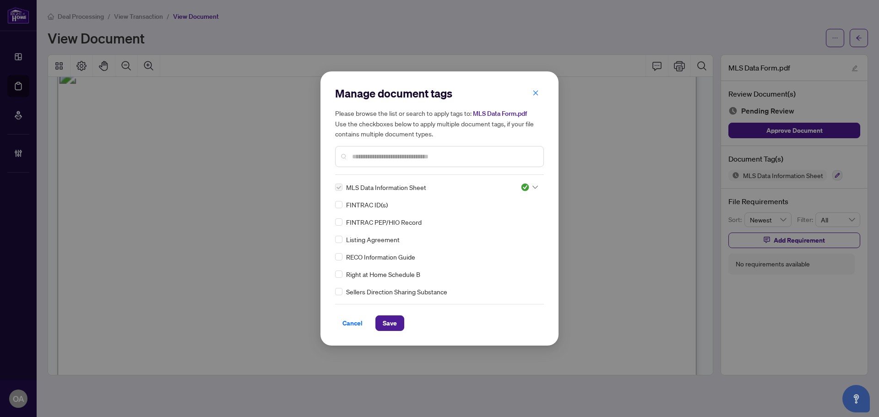
click at [392, 322] on span "Save" at bounding box center [390, 323] width 14 height 15
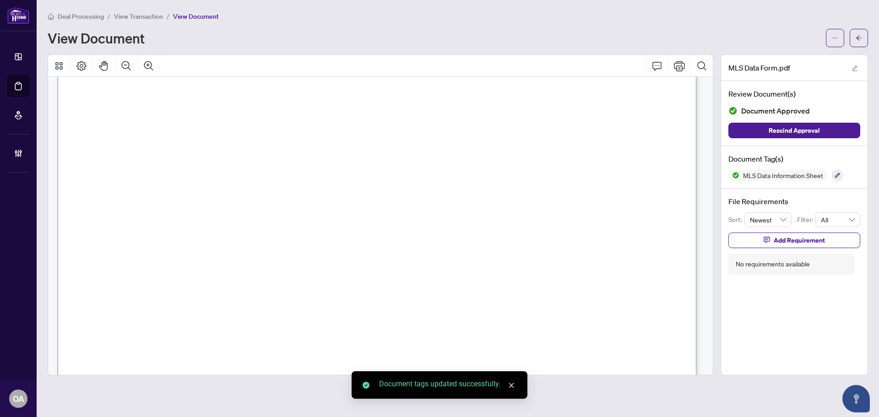
scroll to position [229, 0]
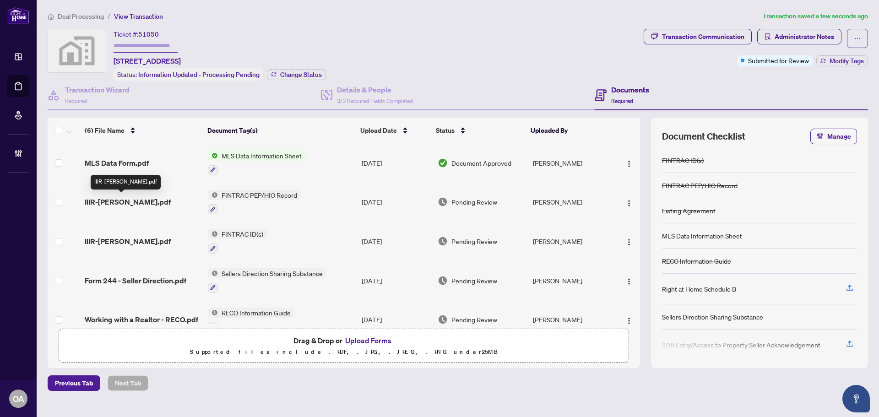
click at [143, 196] on span "IIIR-[PERSON_NAME].pdf" at bounding box center [128, 201] width 86 height 11
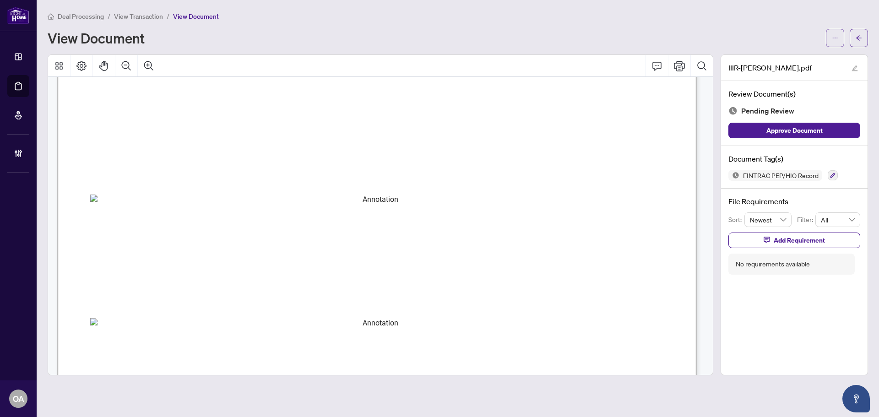
scroll to position [3020, 0]
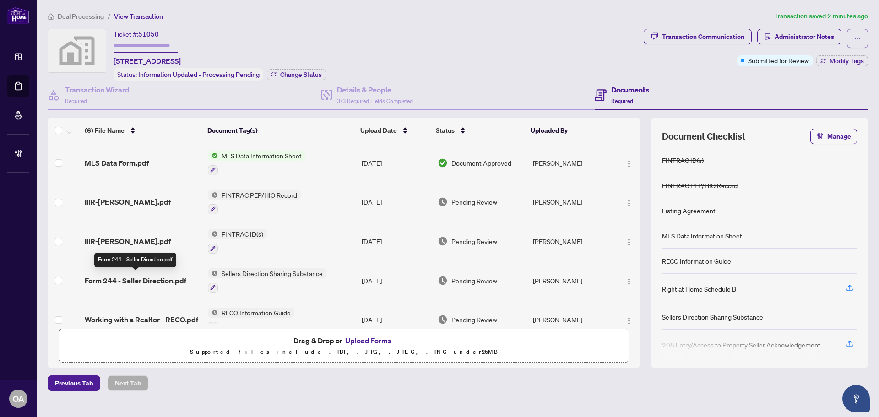
click at [160, 277] on span "Form 244 - Seller Direction.pdf" at bounding box center [136, 280] width 102 height 11
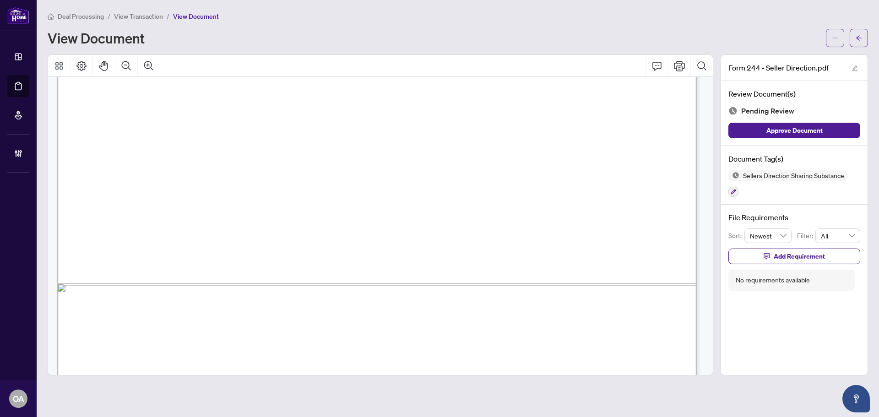
scroll to position [548, 0]
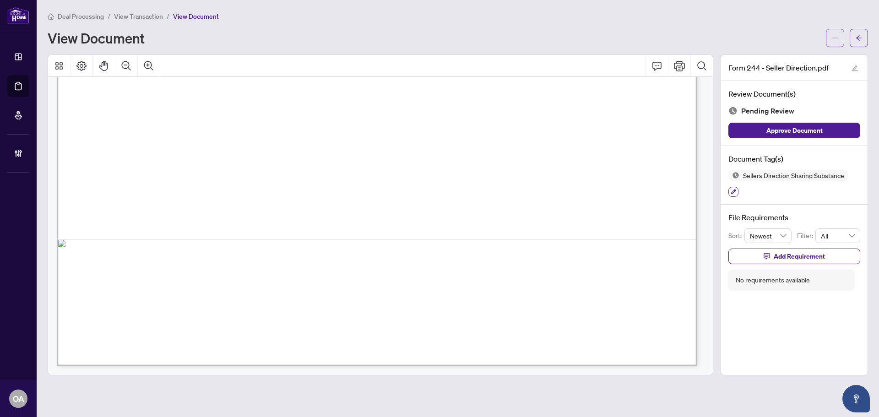
click at [734, 191] on icon "button" at bounding box center [733, 191] width 5 height 5
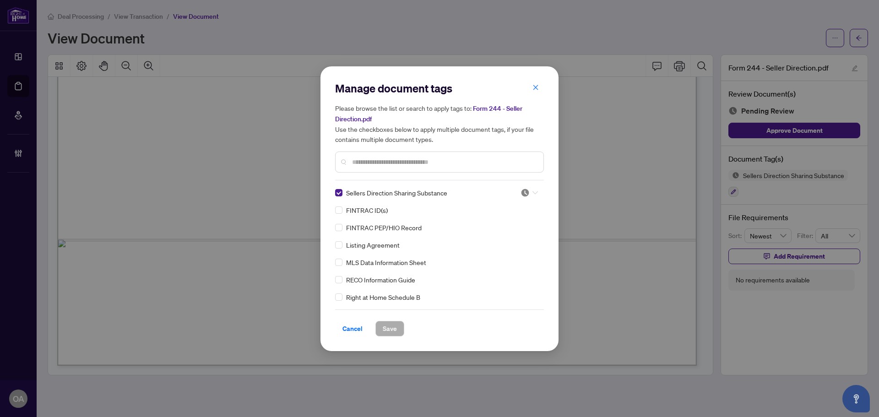
click at [534, 192] on icon at bounding box center [534, 192] width 5 height 3
click at [527, 236] on div "Approved" at bounding box center [499, 237] width 59 height 10
click at [394, 328] on span "Save" at bounding box center [390, 328] width 14 height 15
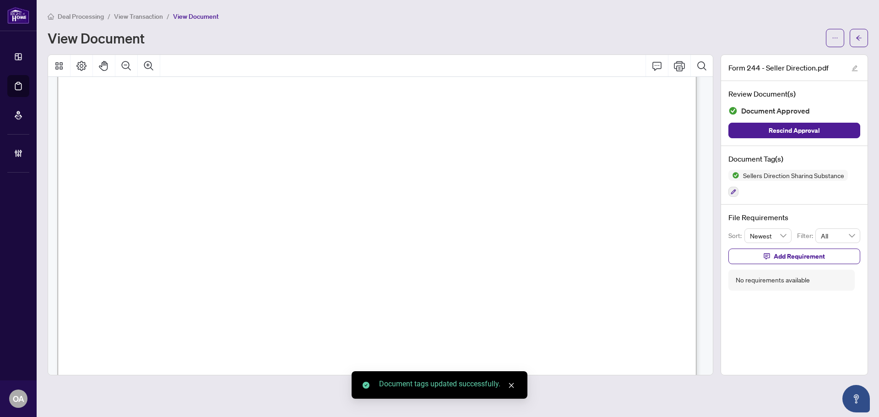
scroll to position [0, 0]
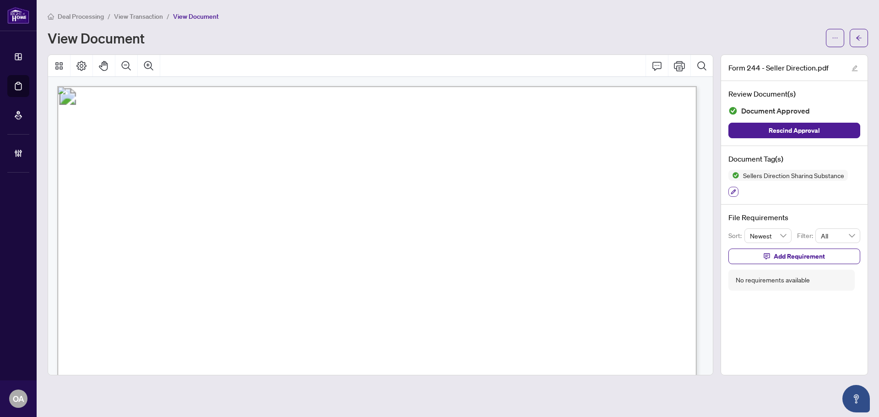
click at [736, 190] on button "button" at bounding box center [733, 192] width 10 height 10
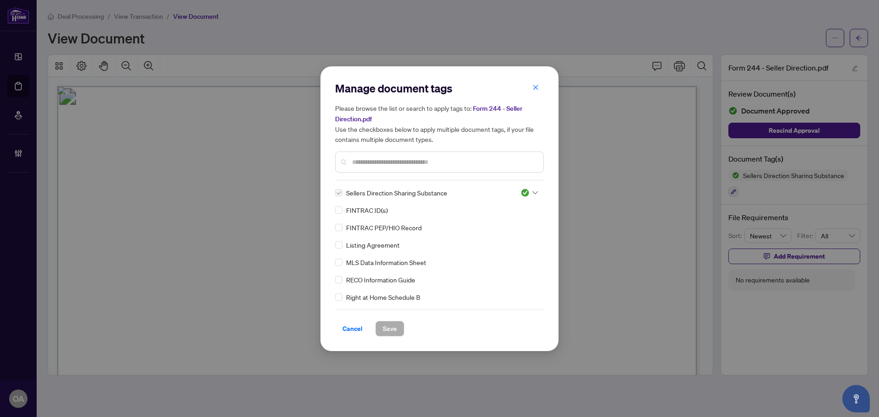
click at [532, 192] on icon at bounding box center [534, 193] width 5 height 4
click at [517, 206] on div "Pending Review" at bounding box center [499, 208] width 59 height 10
click at [401, 162] on input "text" at bounding box center [444, 162] width 184 height 10
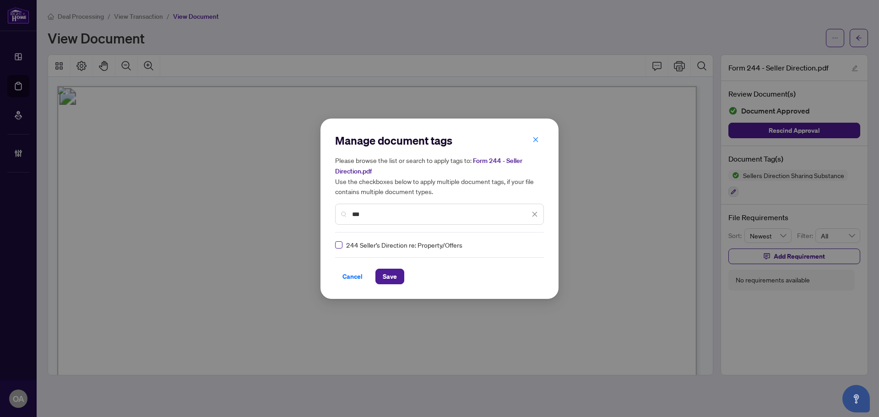
type input "***"
click at [532, 243] on icon at bounding box center [534, 245] width 5 height 4
click at [517, 287] on div "Approved" at bounding box center [499, 289] width 59 height 10
click at [387, 278] on span "Save" at bounding box center [390, 276] width 14 height 15
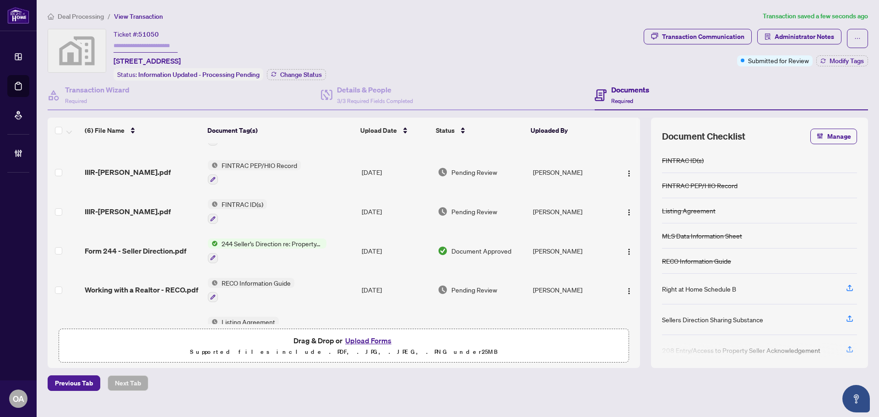
scroll to position [46, 0]
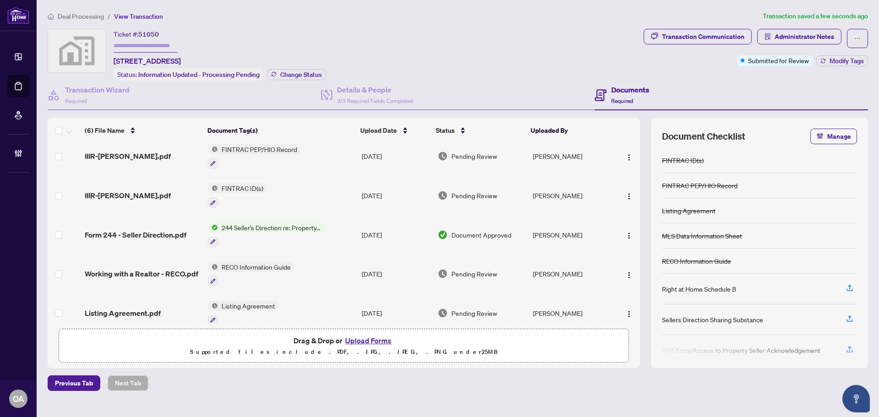
click at [170, 273] on span "Working with a Realtor - RECO.pdf" at bounding box center [141, 273] width 113 height 11
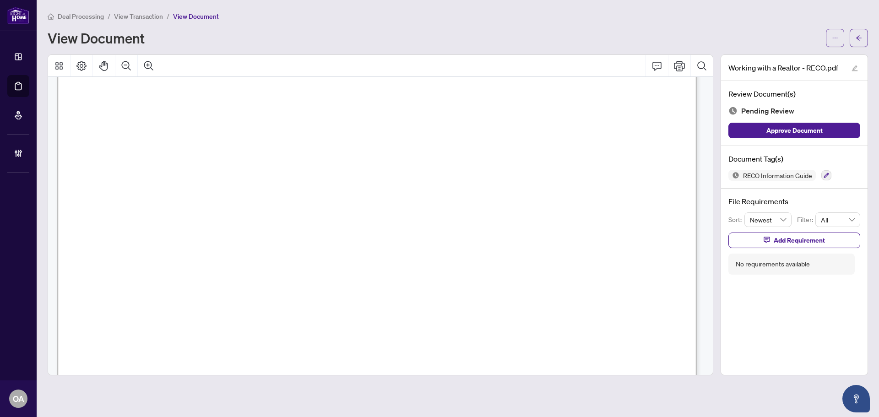
scroll to position [10361, 0]
click at [829, 175] on icon "button" at bounding box center [825, 175] width 5 height 5
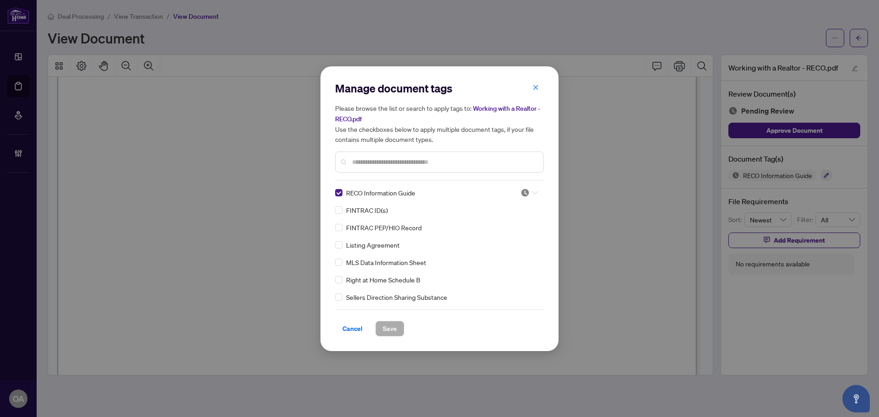
click at [533, 191] on icon at bounding box center [534, 193] width 5 height 4
click at [512, 235] on div "Approved" at bounding box center [499, 237] width 59 height 10
click at [389, 326] on span "Save" at bounding box center [390, 328] width 14 height 15
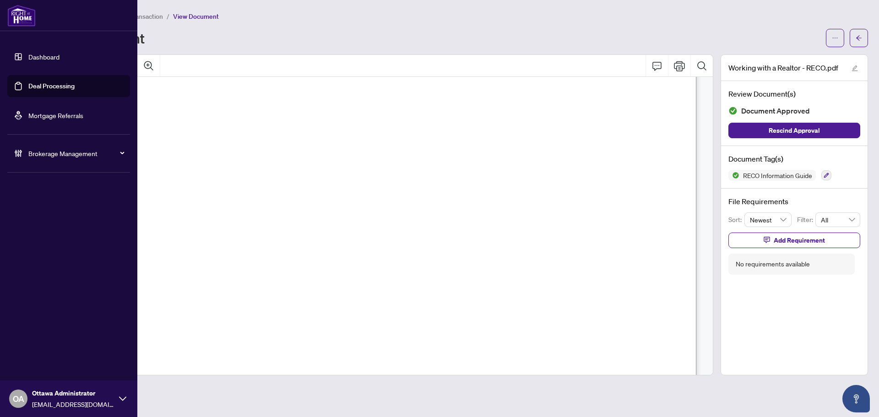
click at [28, 86] on link "Deal Processing" at bounding box center [51, 86] width 46 height 8
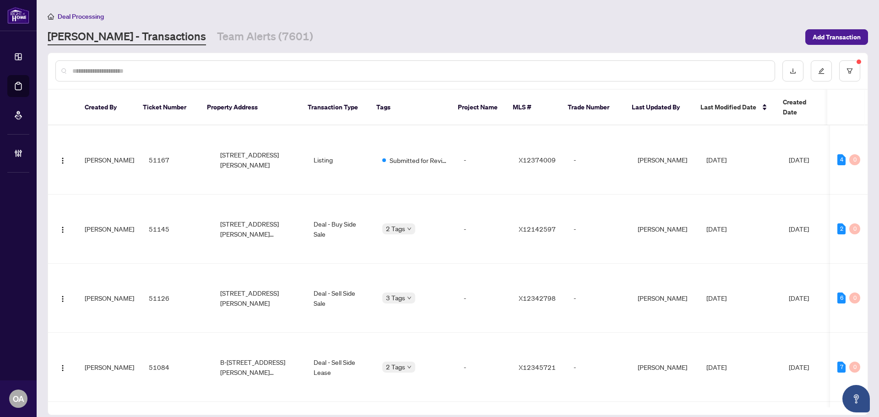
click at [293, 69] on input "text" at bounding box center [419, 71] width 695 height 10
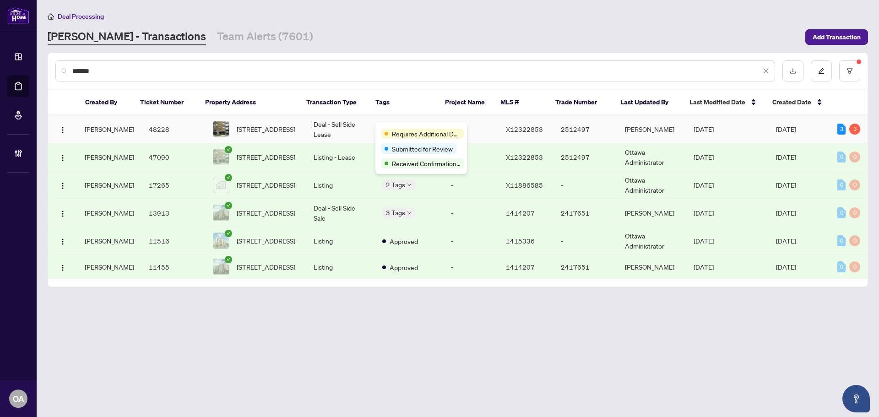
type input "*******"
click at [341, 124] on td "Deal - Sell Side Lease" at bounding box center [340, 129] width 69 height 28
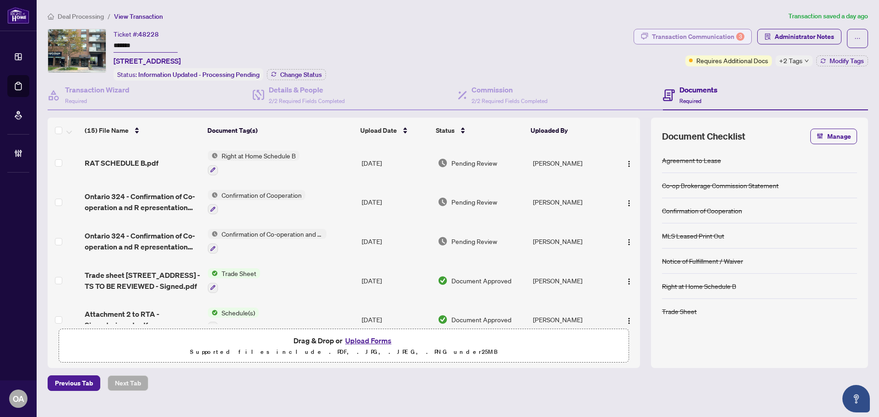
click at [722, 34] on div "Transaction Communication 3" at bounding box center [698, 36] width 92 height 15
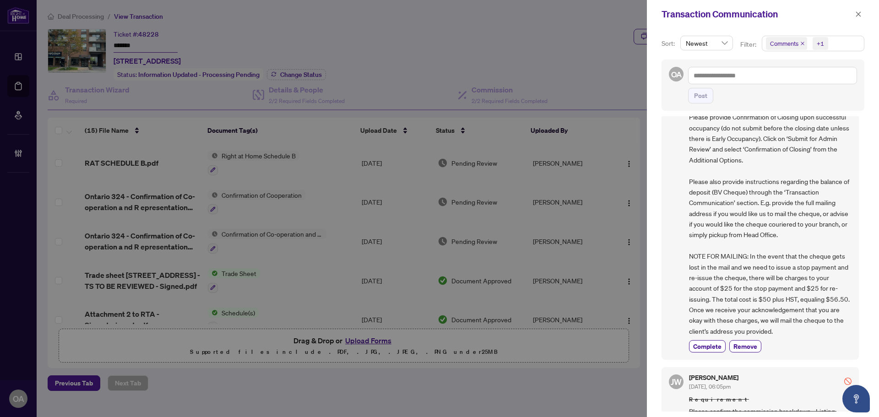
scroll to position [412, 0]
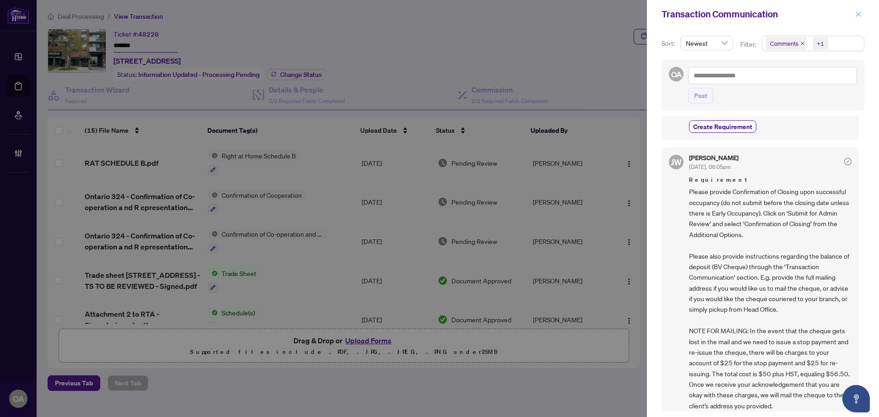
click at [861, 16] on button "button" at bounding box center [858, 14] width 12 height 11
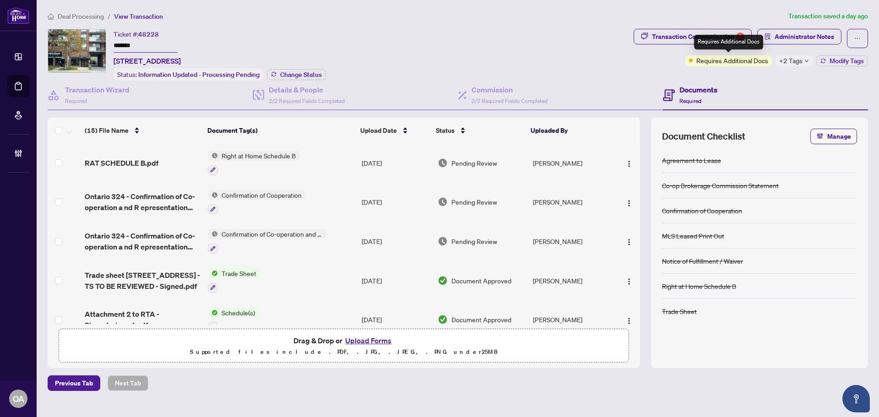
click at [721, 38] on div "Requires Additional Docs" at bounding box center [728, 42] width 69 height 15
click at [812, 61] on div "Requires Additional Docs +2 Tags Modify Tags" at bounding box center [776, 60] width 183 height 11
click at [806, 60] on icon "down" at bounding box center [806, 61] width 5 height 5
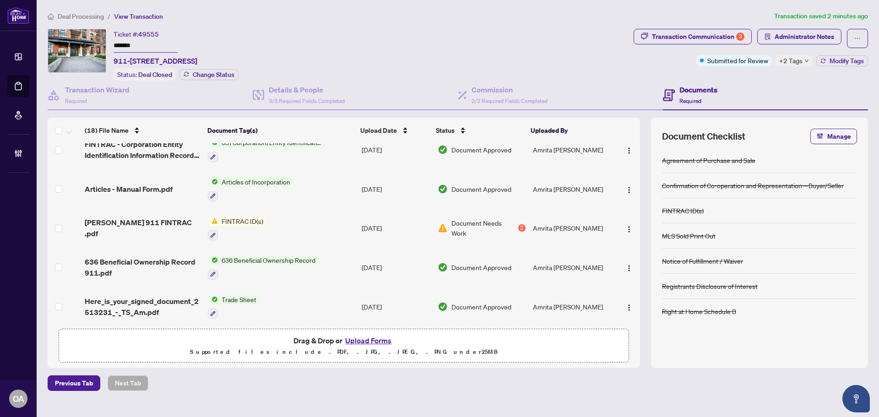
scroll to position [229, 0]
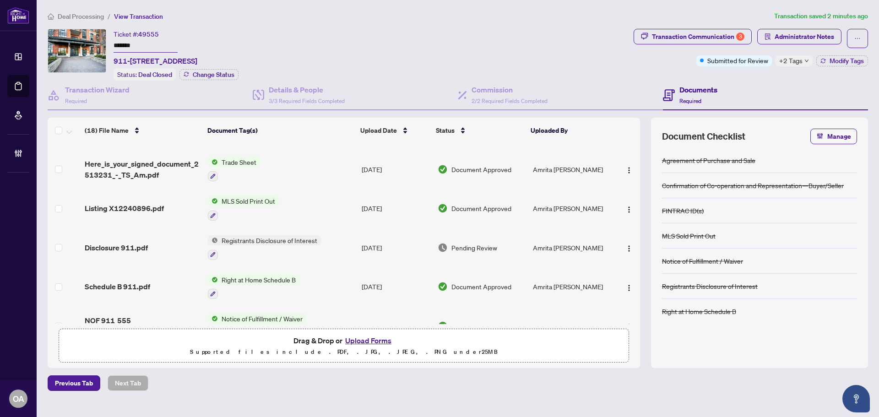
click at [123, 242] on span "Disclosure 911.pdf" at bounding box center [116, 247] width 63 height 11
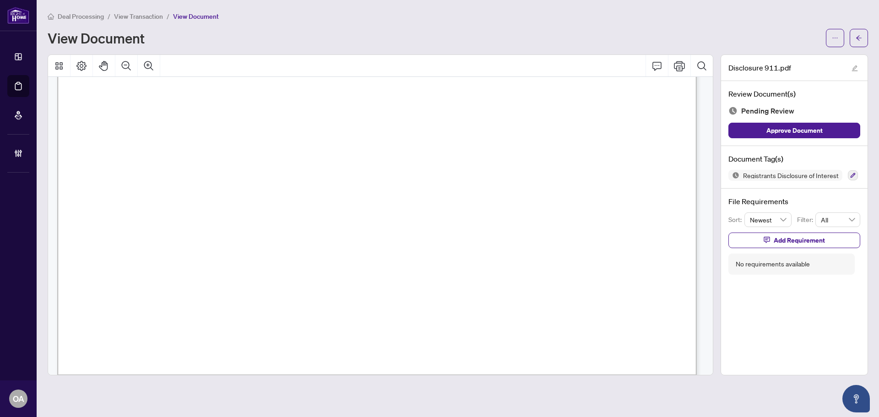
scroll to position [411, 0]
click at [835, 38] on icon "ellipsis" at bounding box center [835, 38] width 6 height 6
click at [783, 59] on span "Download" at bounding box center [802, 58] width 70 height 10
